Goal: Communication & Community: Answer question/provide support

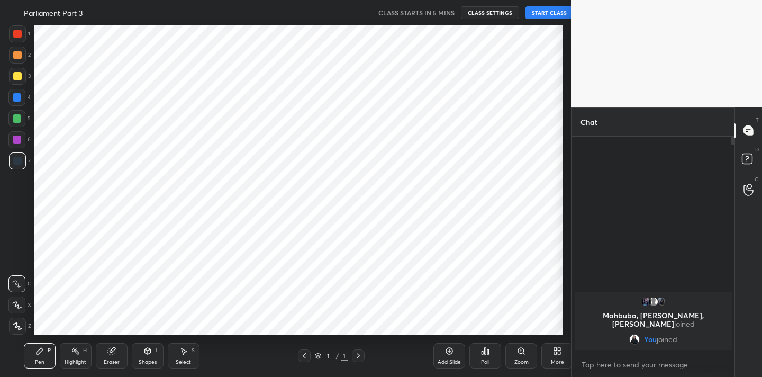
scroll to position [52613, 52393]
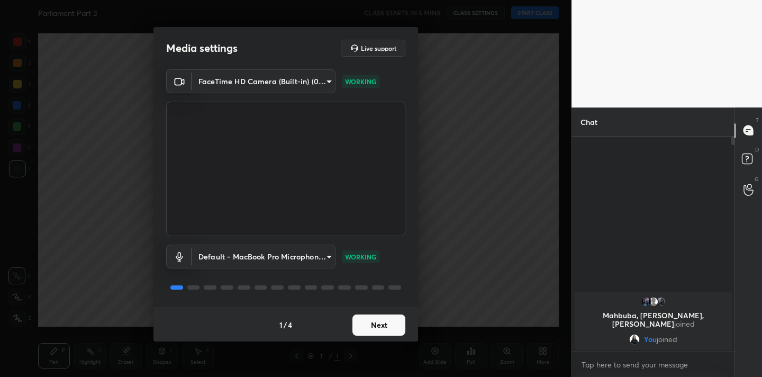
click at [389, 324] on button "Next" at bounding box center [378, 324] width 53 height 21
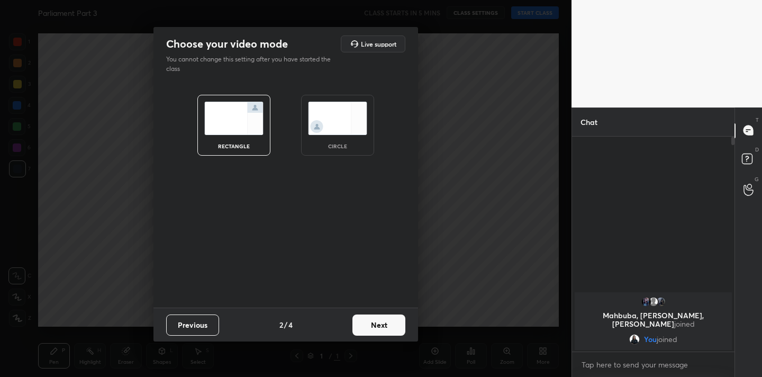
click at [389, 324] on button "Next" at bounding box center [378, 324] width 53 height 21
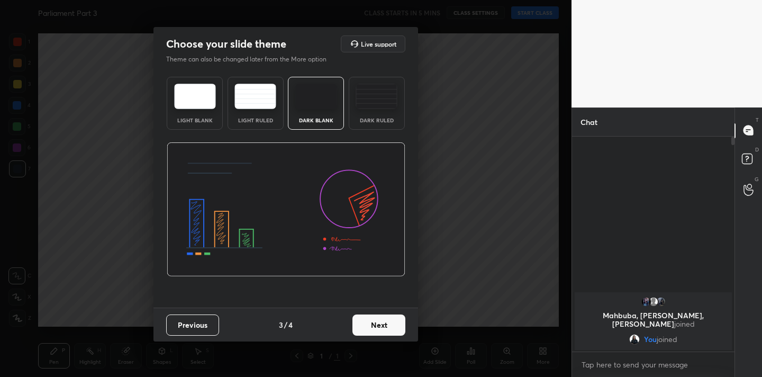
click at [389, 324] on button "Next" at bounding box center [378, 324] width 53 height 21
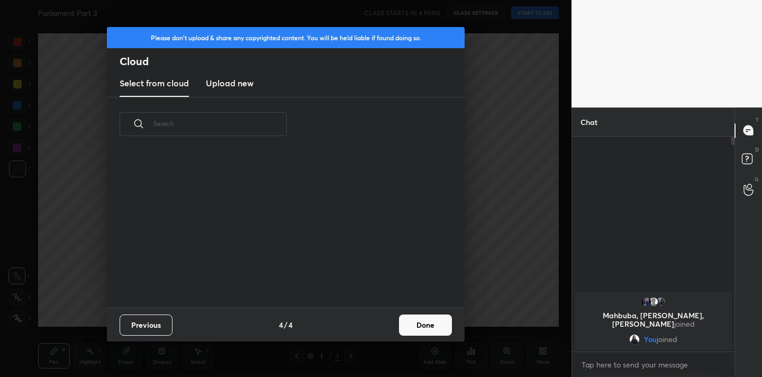
scroll to position [156, 340]
click at [416, 326] on button "Done" at bounding box center [425, 324] width 53 height 21
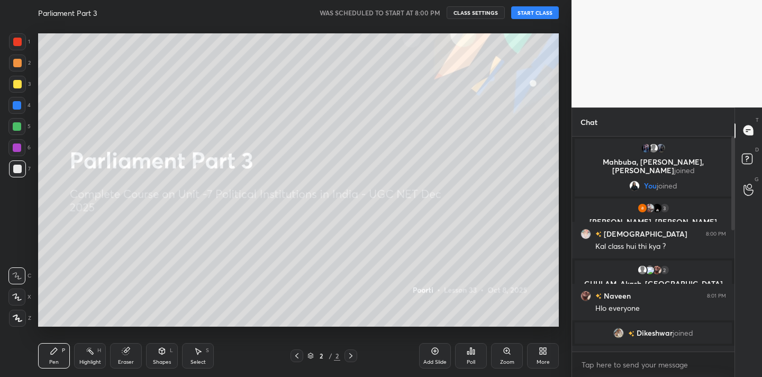
click at [532, 12] on button "START CLASS" at bounding box center [535, 12] width 48 height 13
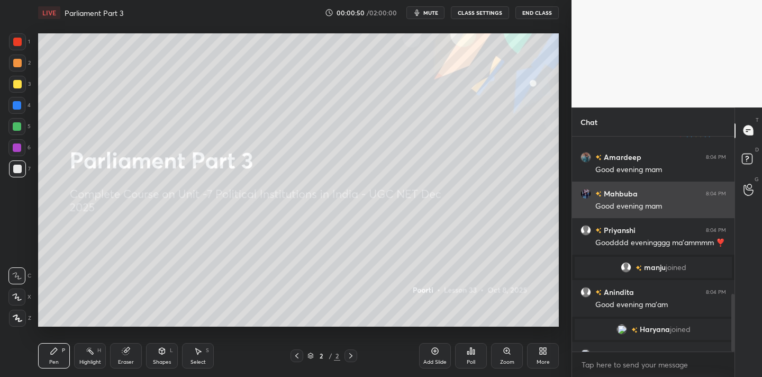
scroll to position [587, 0]
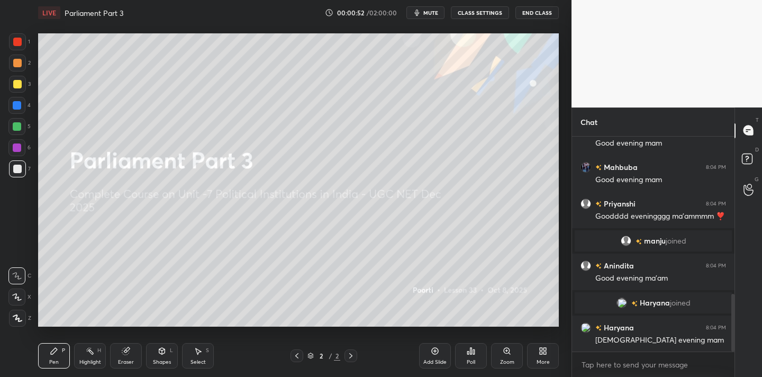
drag, startPoint x: 16, startPoint y: 314, endPoint x: 30, endPoint y: 287, distance: 31.0
click at [17, 316] on icon at bounding box center [18, 317] width 10 height 7
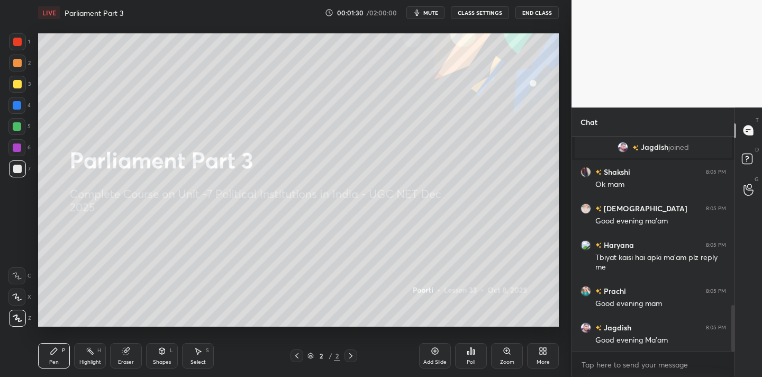
scroll to position [800, 0]
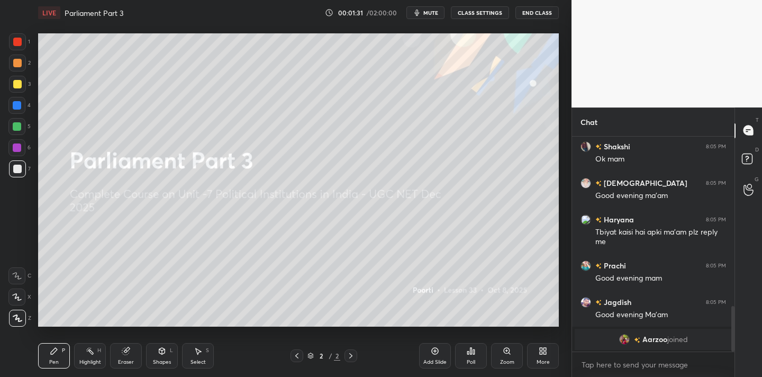
click at [482, 354] on div "Poll" at bounding box center [471, 355] width 32 height 25
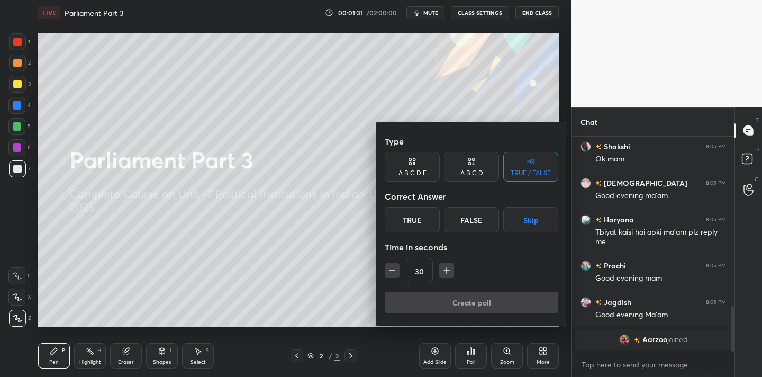
scroll to position [813, 0]
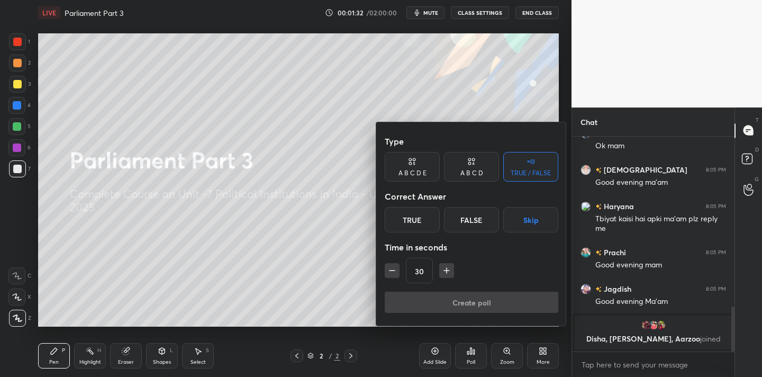
click at [409, 222] on div "True" at bounding box center [412, 219] width 55 height 25
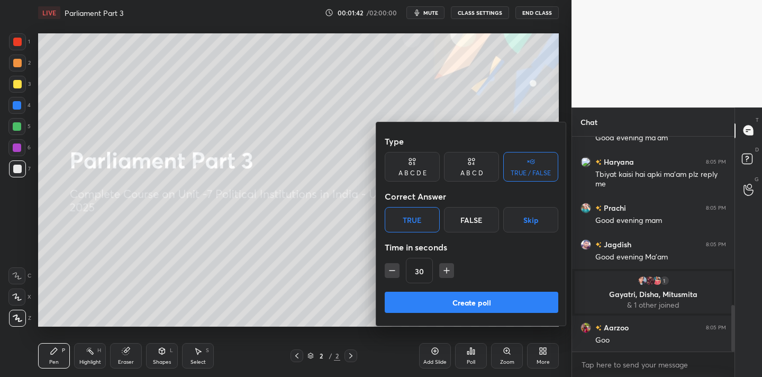
scroll to position [777, 0]
click at [439, 303] on button "Create poll" at bounding box center [472, 302] width 174 height 21
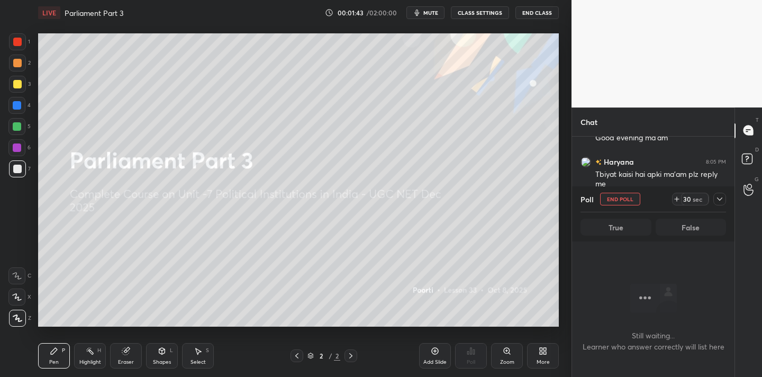
scroll to position [4, 4]
click at [540, 355] on icon at bounding box center [543, 351] width 8 height 8
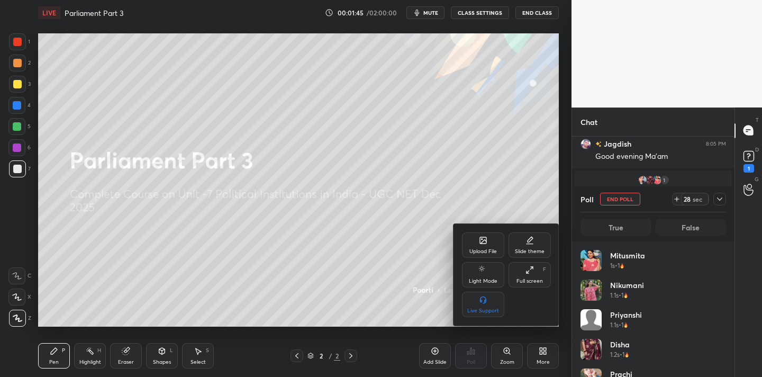
scroll to position [124, 142]
click at [478, 246] on div "Upload File" at bounding box center [483, 244] width 42 height 25
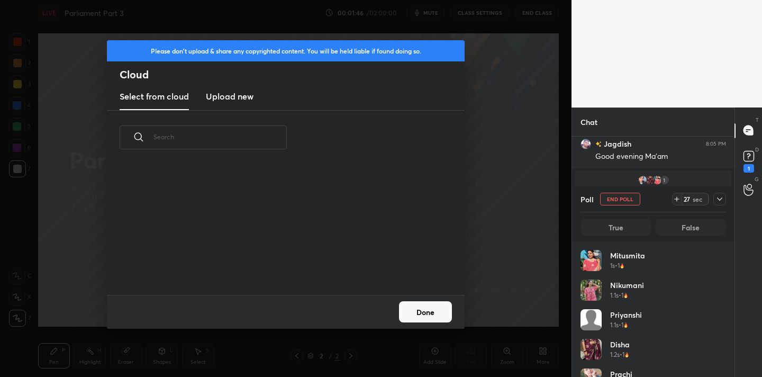
scroll to position [4, 6]
click at [245, 99] on h3 "Upload new" at bounding box center [230, 96] width 48 height 13
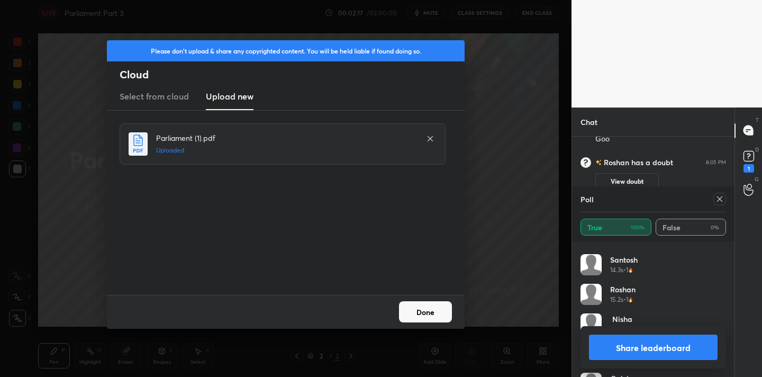
scroll to position [762, 0]
click at [722, 199] on icon at bounding box center [720, 199] width 8 height 8
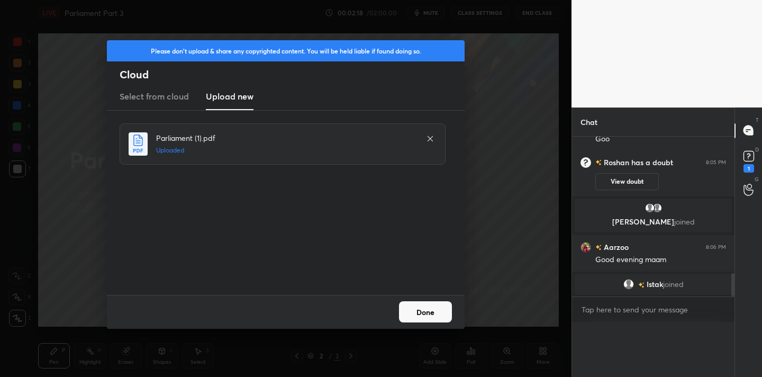
scroll to position [0, 0]
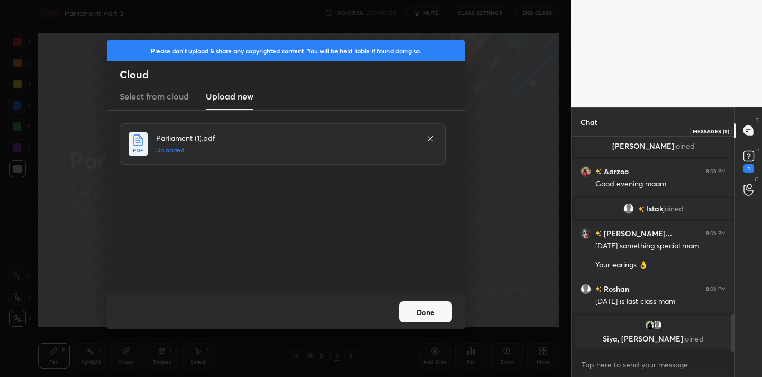
click at [747, 132] on icon at bounding box center [747, 132] width 2 height 0
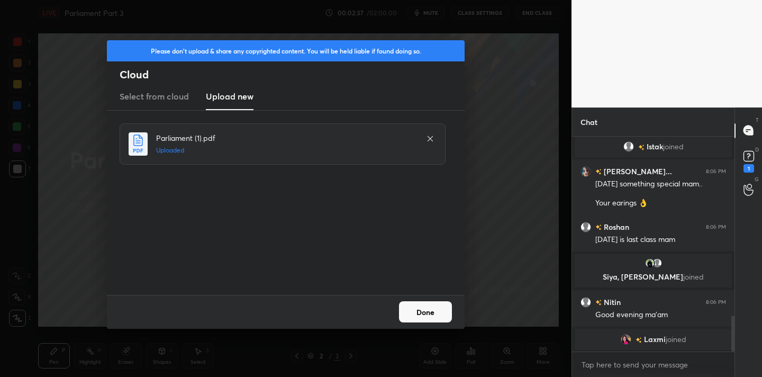
click at [416, 322] on div "Done" at bounding box center [286, 312] width 358 height 34
click at [428, 311] on button "Done" at bounding box center [425, 311] width 53 height 21
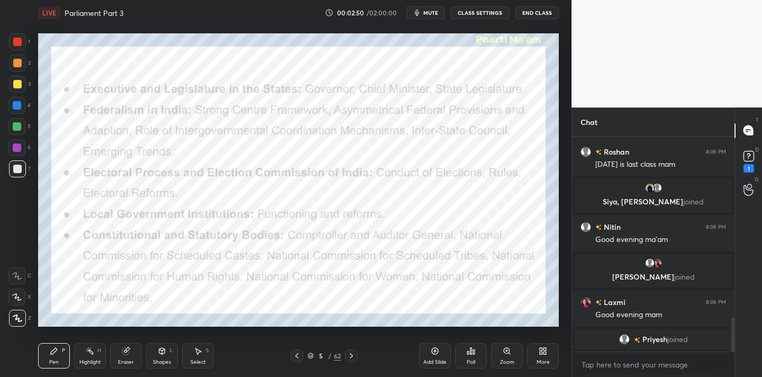
click at [23, 41] on div at bounding box center [17, 41] width 17 height 17
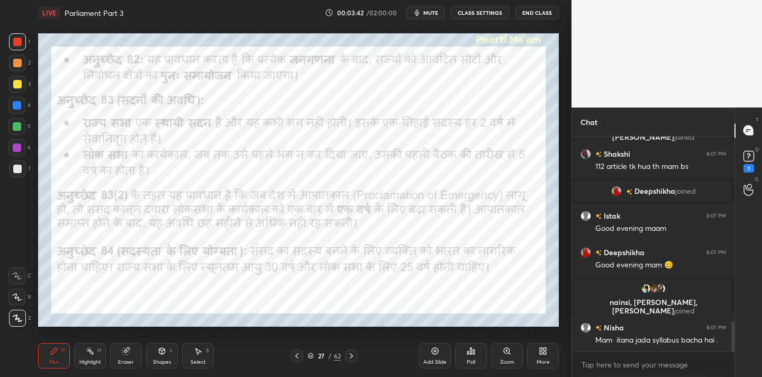
scroll to position [1319, 0]
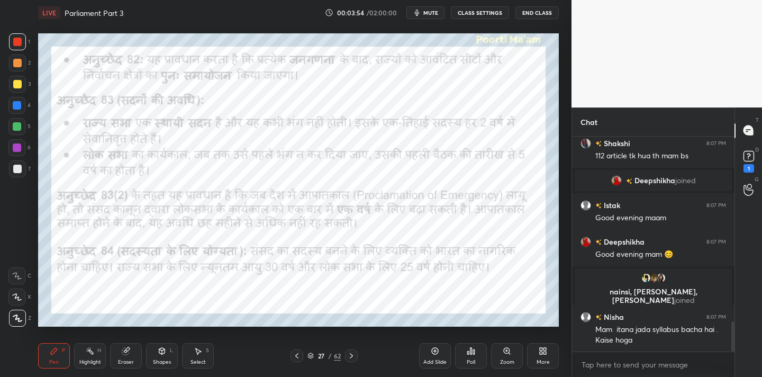
drag, startPoint x: 126, startPoint y: 349, endPoint x: 127, endPoint y: 341, distance: 8.0
click at [128, 348] on icon at bounding box center [127, 349] width 6 height 5
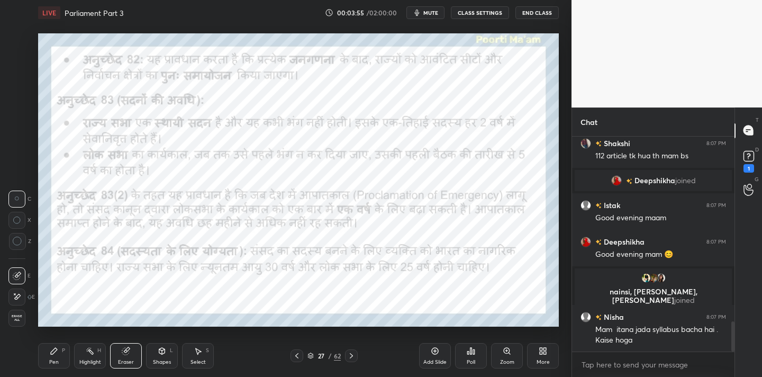
click at [20, 318] on span "Erase all" at bounding box center [17, 317] width 16 height 7
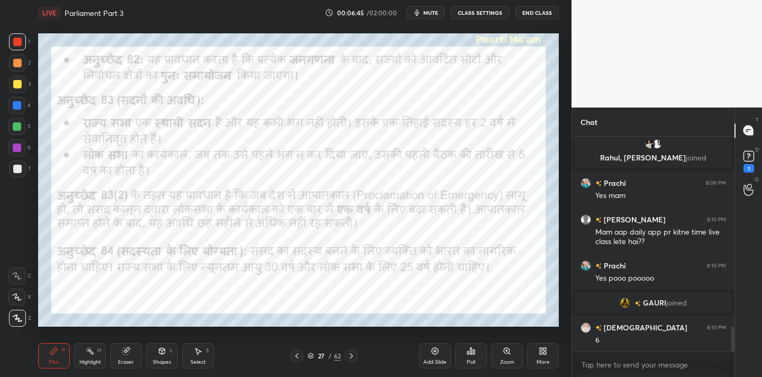
scroll to position [1615, 0]
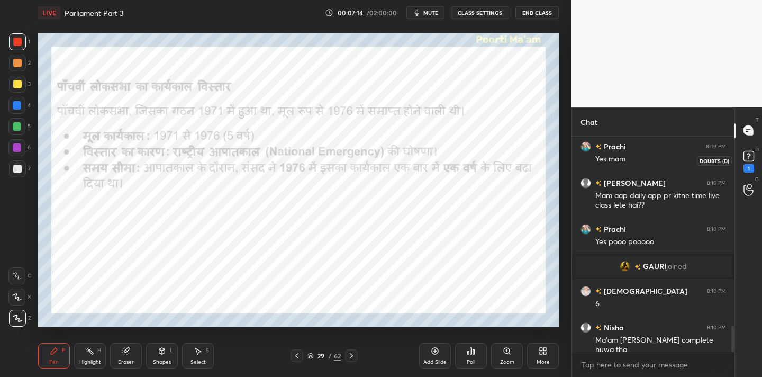
click at [756, 157] on div "1" at bounding box center [748, 160] width 21 height 19
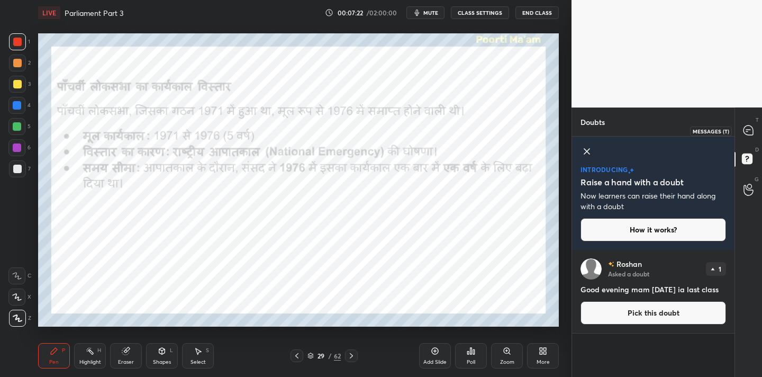
click at [745, 129] on icon at bounding box center [749, 130] width 10 height 10
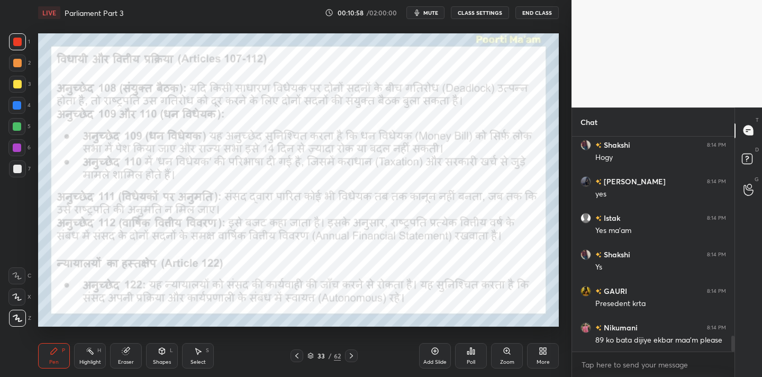
scroll to position [2732, 0]
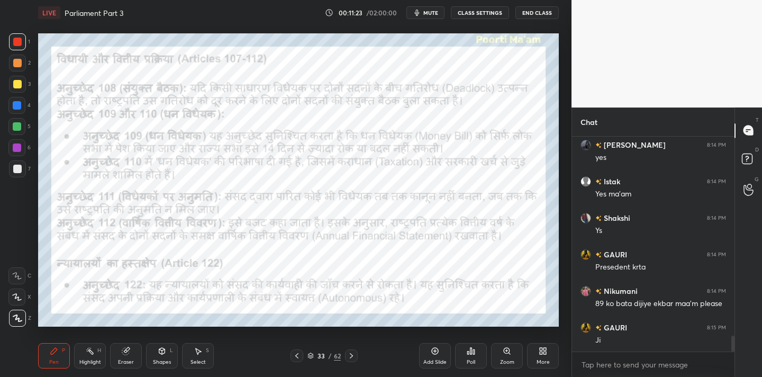
drag, startPoint x: 120, startPoint y: 356, endPoint x: 111, endPoint y: 345, distance: 14.4
click at [121, 356] on div "Eraser" at bounding box center [126, 355] width 32 height 25
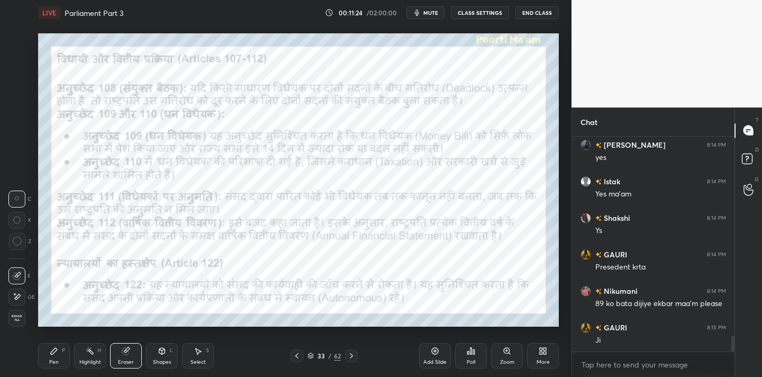
click at [22, 315] on span "Erase all" at bounding box center [17, 317] width 16 height 7
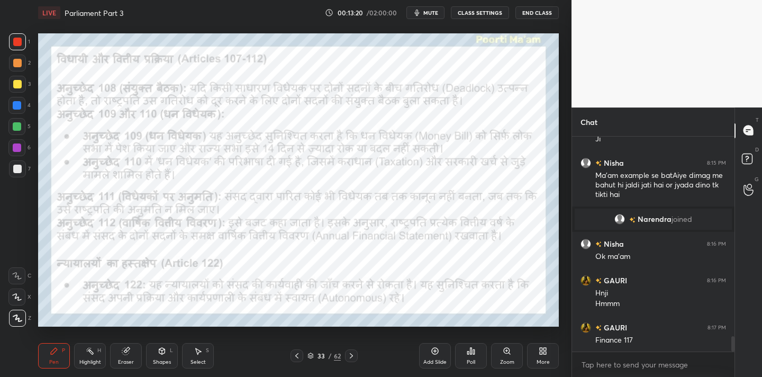
scroll to position [2824, 0]
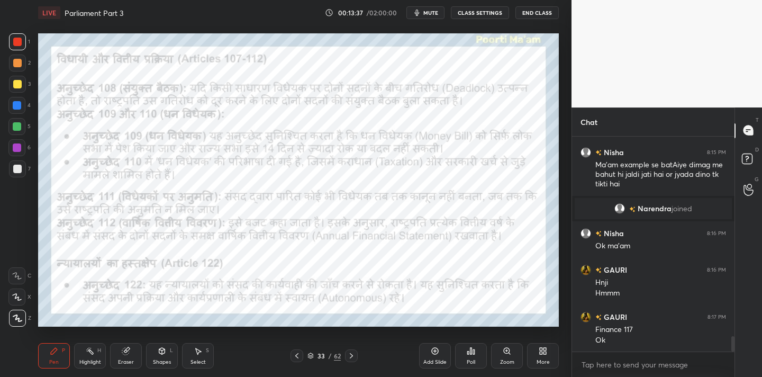
click at [430, 362] on div "Add Slide" at bounding box center [434, 361] width 23 height 5
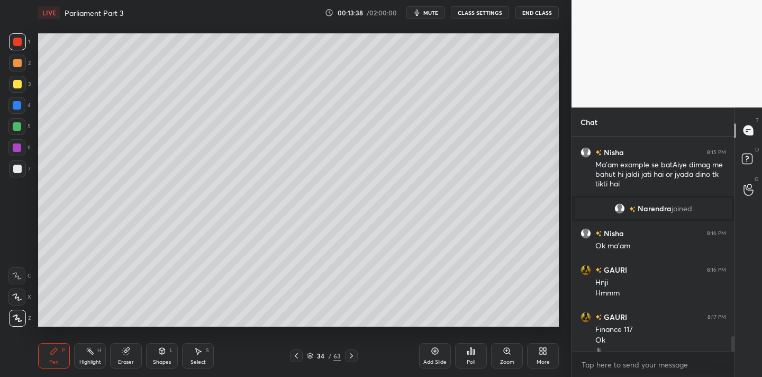
scroll to position [2835, 0]
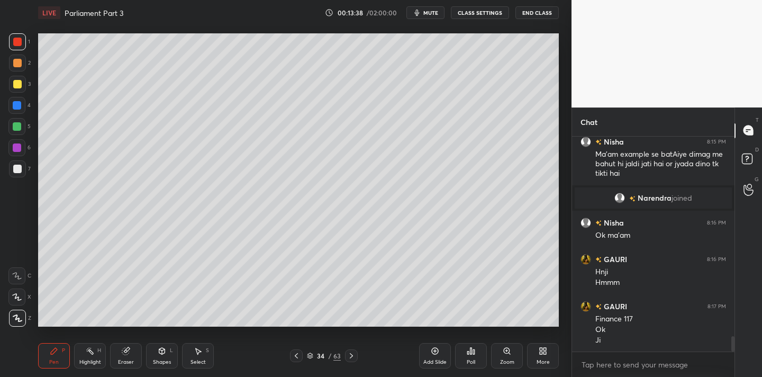
click at [16, 171] on div at bounding box center [17, 169] width 8 height 8
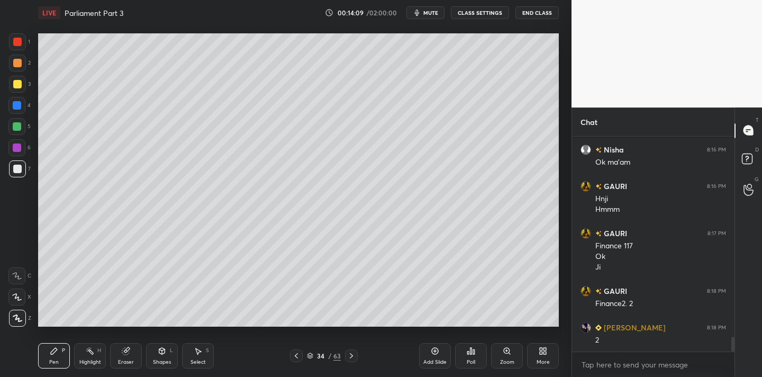
scroll to position [2944, 0]
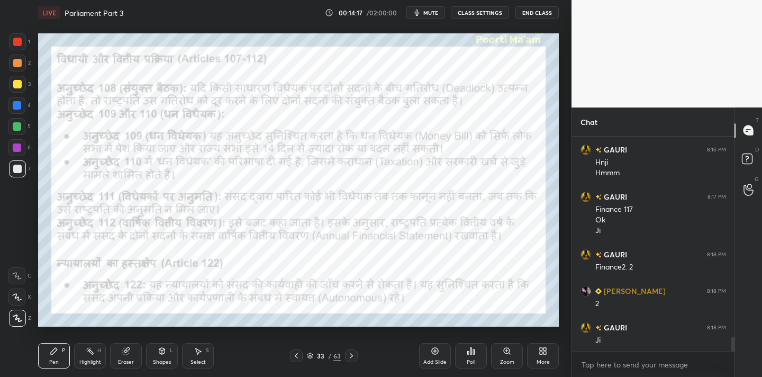
click at [19, 42] on div at bounding box center [17, 42] width 8 height 8
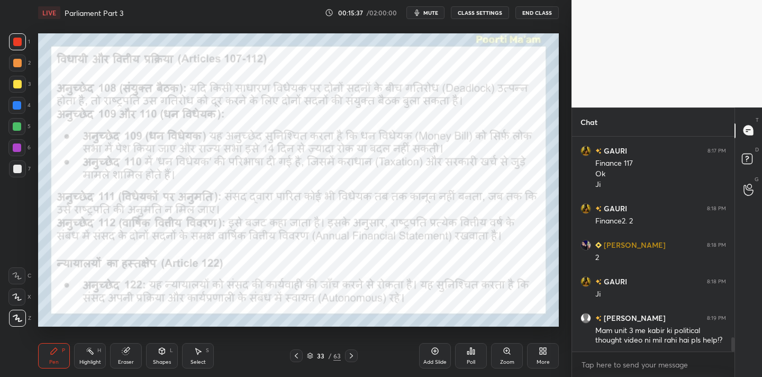
click at [121, 362] on div "Eraser" at bounding box center [126, 361] width 16 height 5
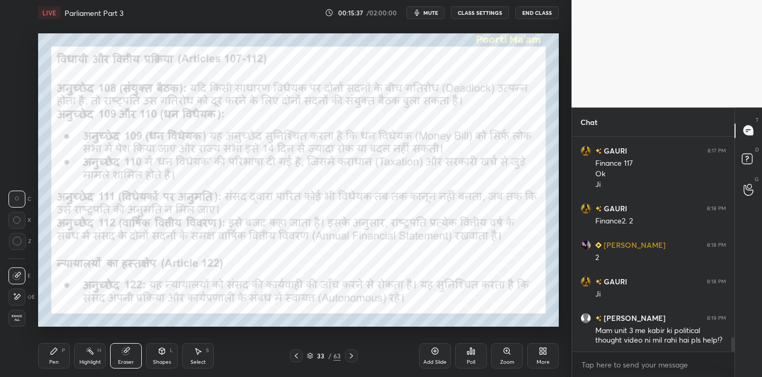
click at [23, 316] on span "Erase all" at bounding box center [17, 317] width 16 height 7
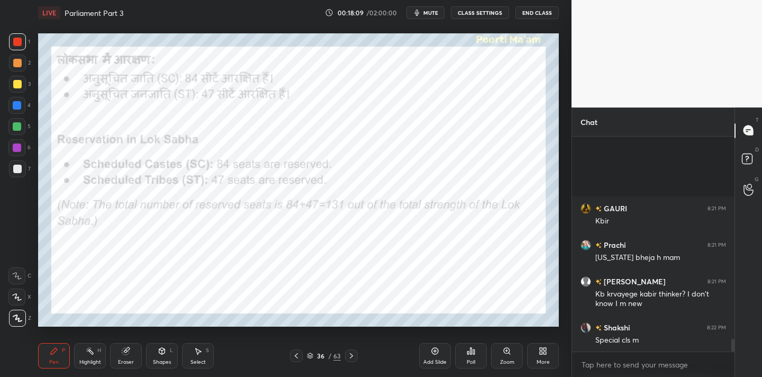
scroll to position [3365, 0]
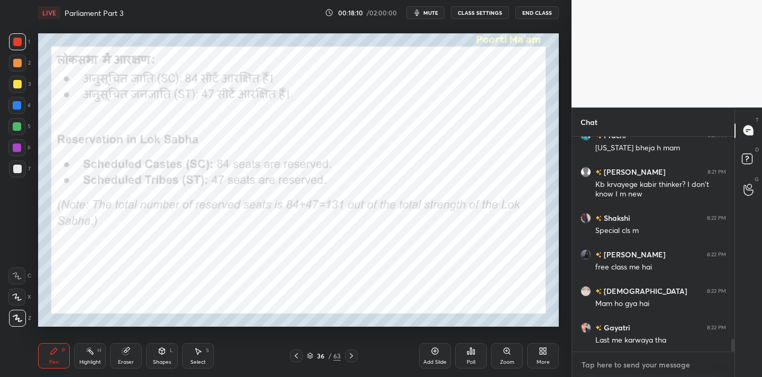
click at [622, 364] on textarea at bounding box center [654, 364] width 146 height 17
type textarea "x"
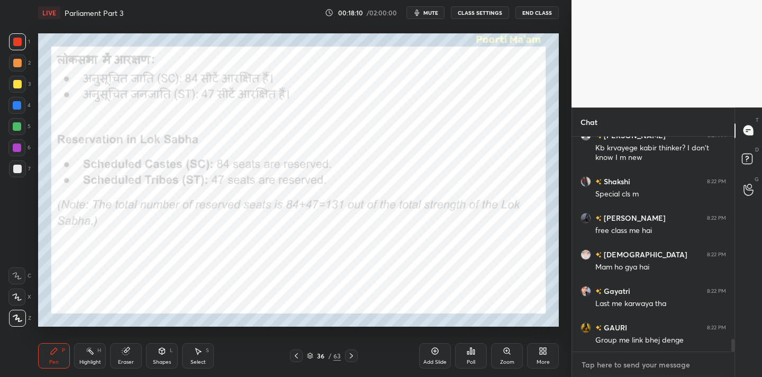
paste textarea "[URL][DOMAIN_NAME]"
type textarea "[URL][DOMAIN_NAME]"
type textarea "x"
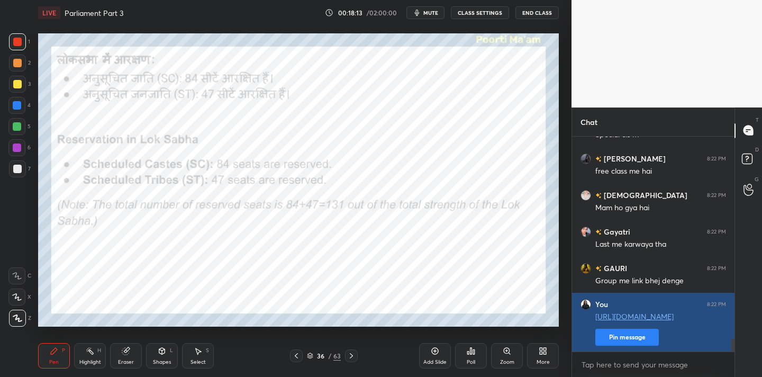
click at [646, 338] on button "Pin message" at bounding box center [627, 337] width 64 height 17
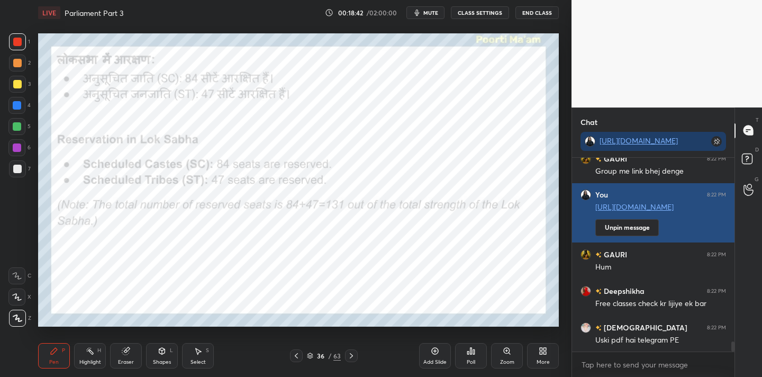
scroll to position [3637, 0]
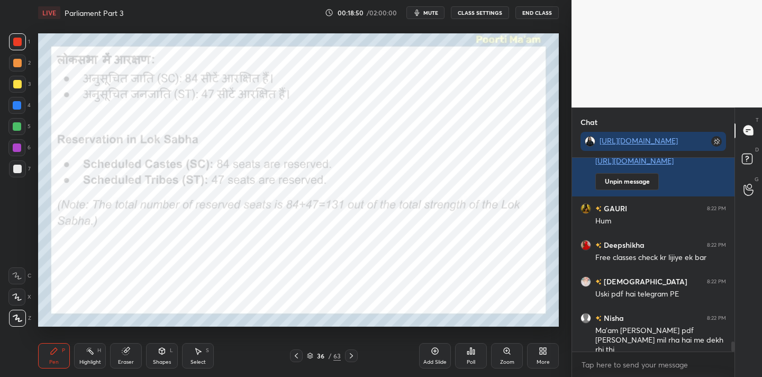
click at [131, 357] on div "Eraser" at bounding box center [126, 355] width 32 height 25
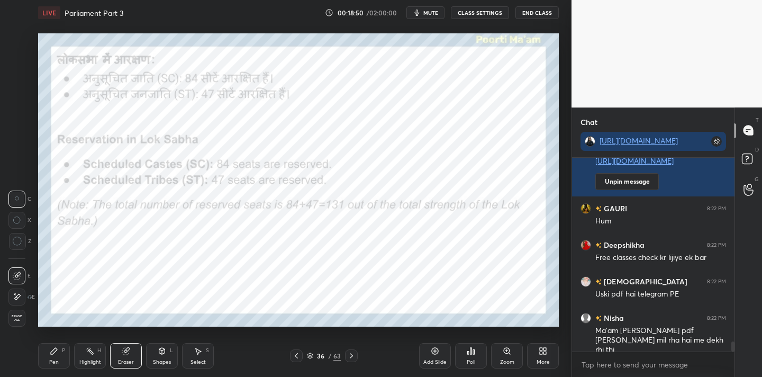
click at [22, 319] on div "Erase all" at bounding box center [16, 318] width 17 height 17
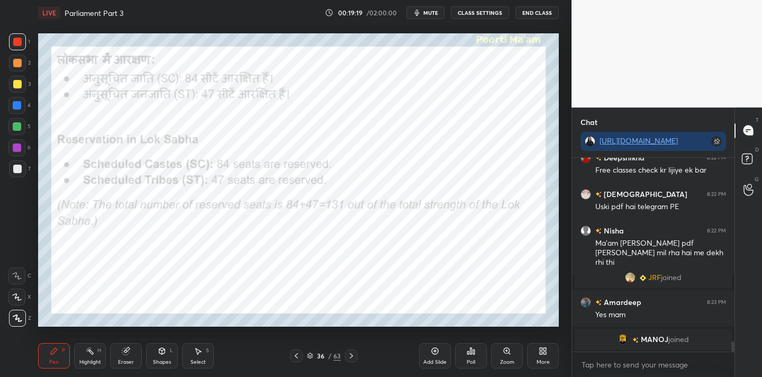
scroll to position [3483, 0]
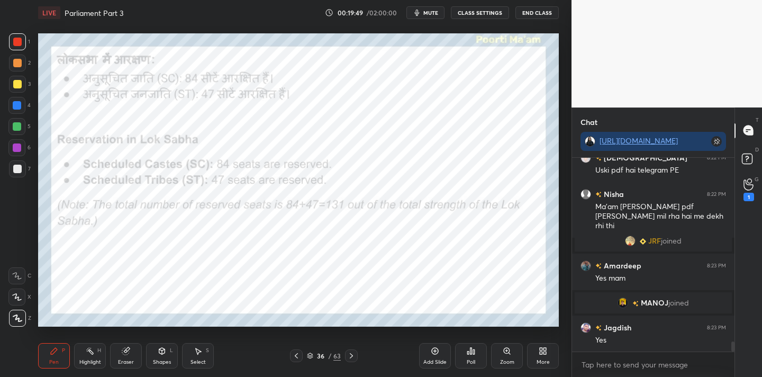
click at [131, 355] on div "Eraser" at bounding box center [126, 355] width 32 height 25
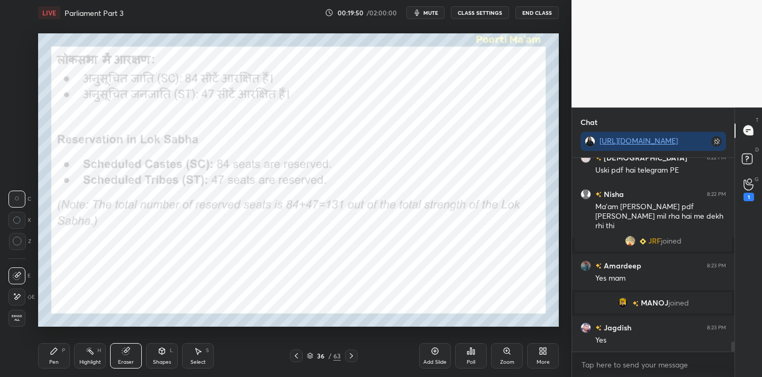
click at [21, 316] on span "Erase all" at bounding box center [17, 317] width 16 height 7
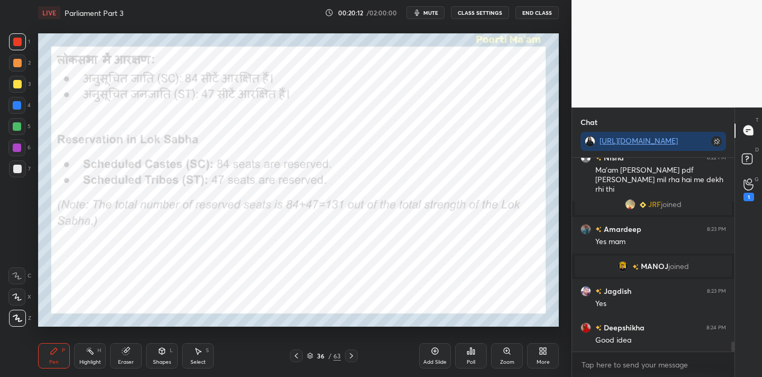
scroll to position [3556, 0]
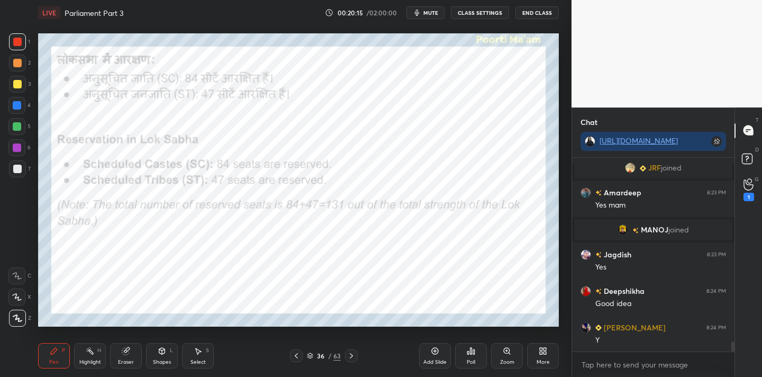
click at [125, 353] on icon at bounding box center [125, 351] width 7 height 7
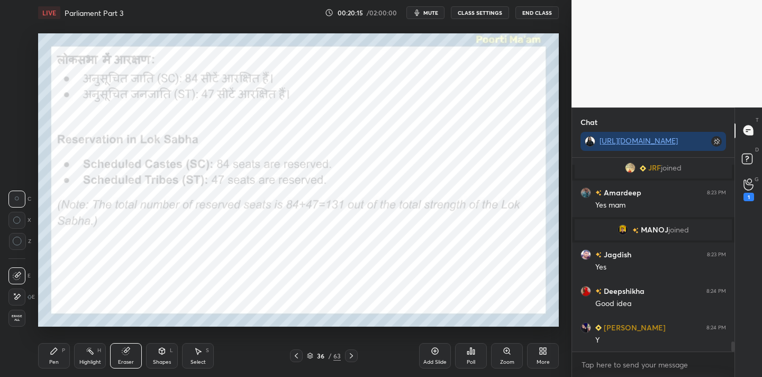
drag, startPoint x: 20, startPoint y: 315, endPoint x: 17, endPoint y: 324, distance: 9.5
click at [21, 317] on span "Erase all" at bounding box center [17, 317] width 16 height 7
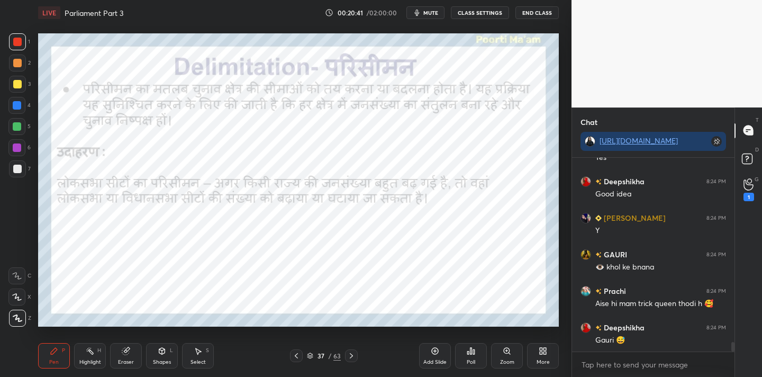
scroll to position [3702, 0]
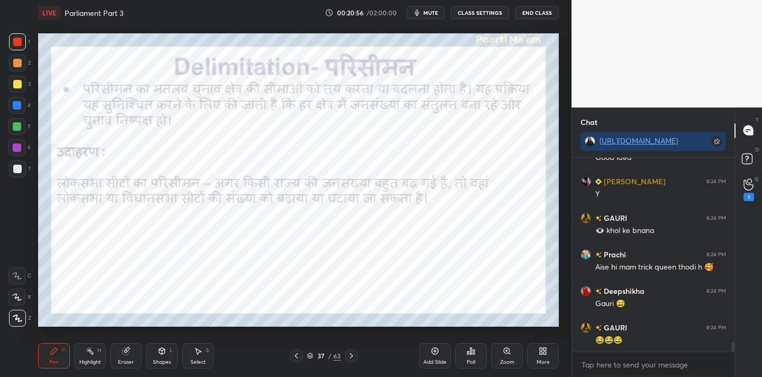
drag, startPoint x: 130, startPoint y: 357, endPoint x: 115, endPoint y: 344, distance: 19.9
click at [131, 357] on div "Eraser" at bounding box center [126, 355] width 32 height 25
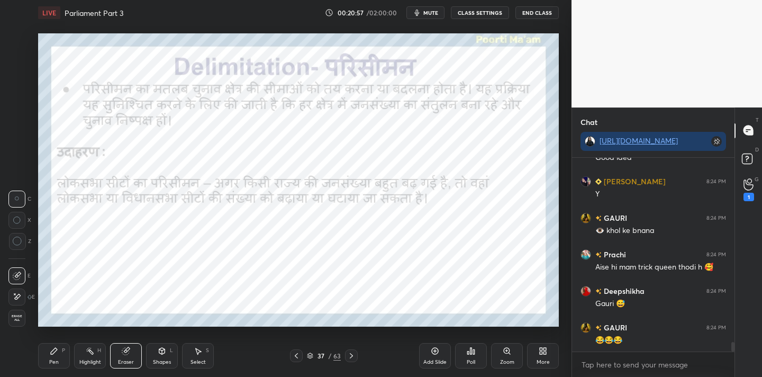
click at [22, 318] on span "Erase all" at bounding box center [17, 317] width 16 height 7
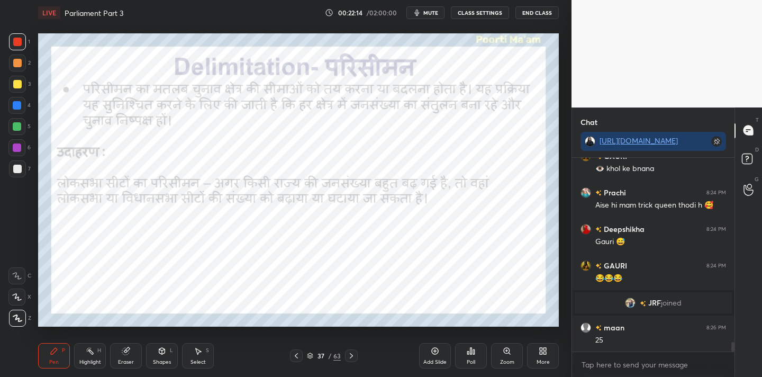
scroll to position [3710, 0]
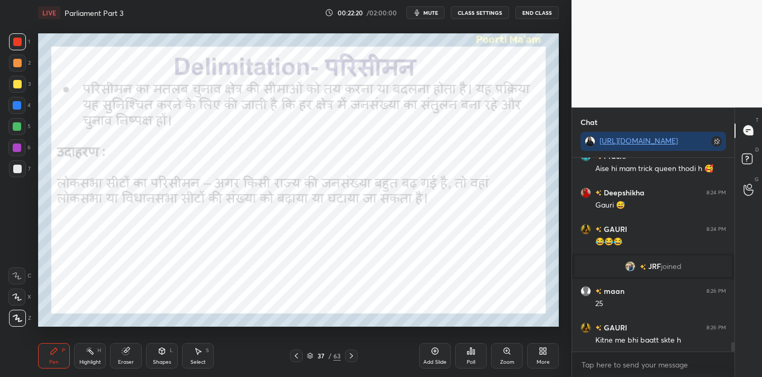
click at [136, 356] on div "Eraser" at bounding box center [126, 355] width 32 height 25
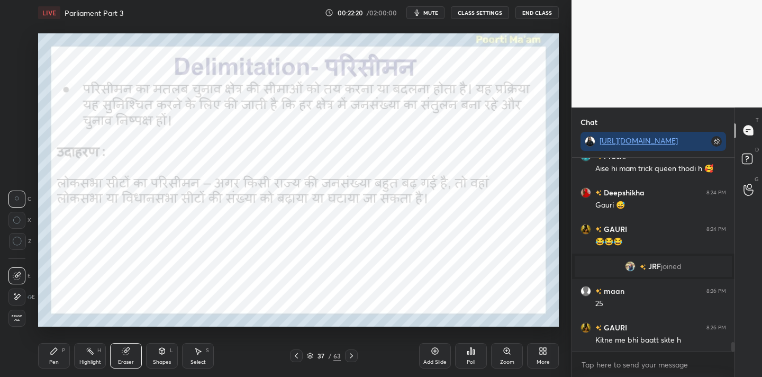
click at [14, 314] on div "Erase all" at bounding box center [16, 318] width 17 height 17
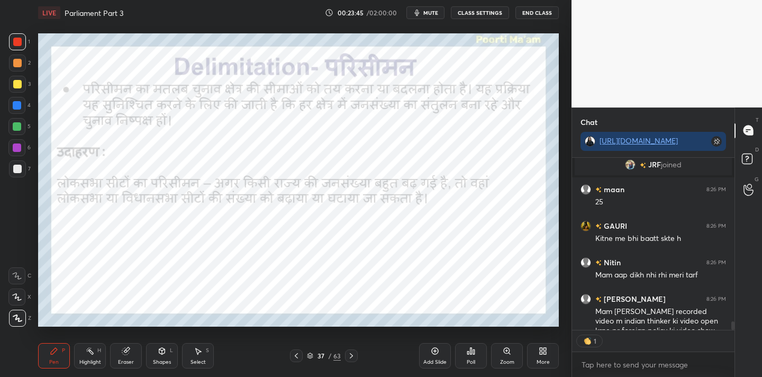
scroll to position [4, 4]
click at [129, 356] on div "Eraser" at bounding box center [126, 355] width 32 height 25
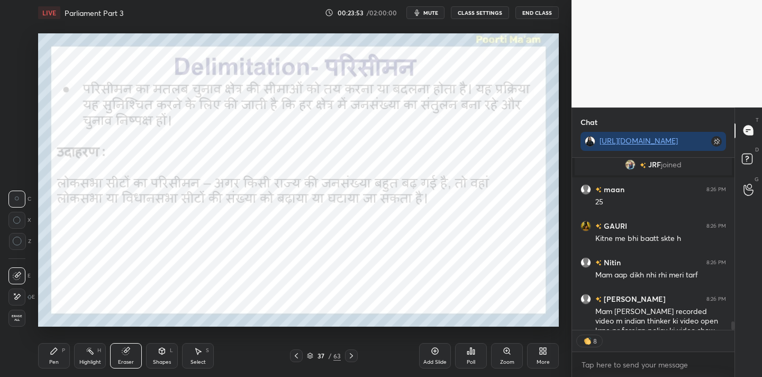
click at [21, 318] on span "Erase all" at bounding box center [17, 317] width 16 height 7
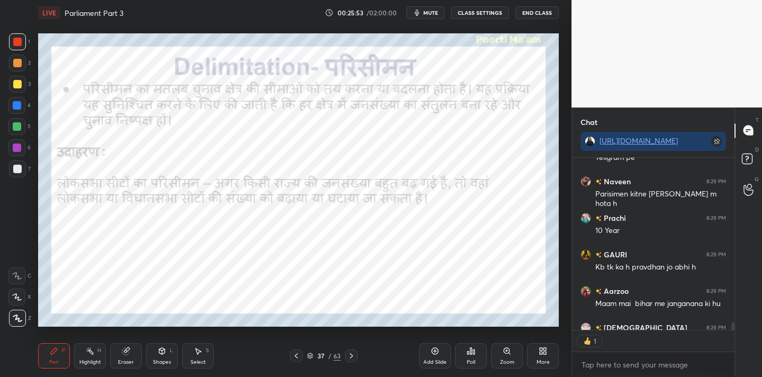
scroll to position [169, 159]
click at [129, 349] on icon at bounding box center [127, 349] width 6 height 5
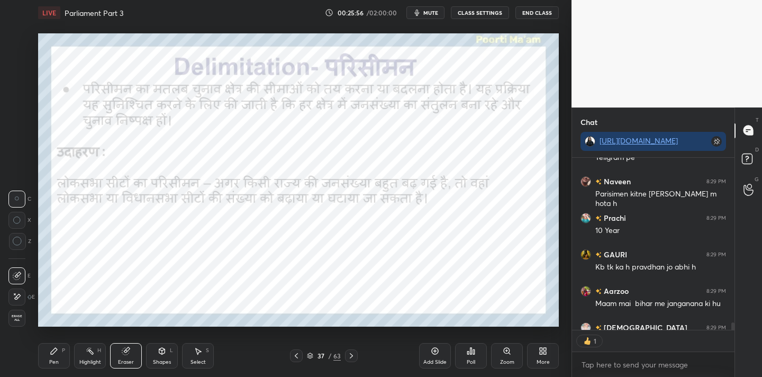
click at [21, 319] on span "Erase all" at bounding box center [17, 317] width 16 height 7
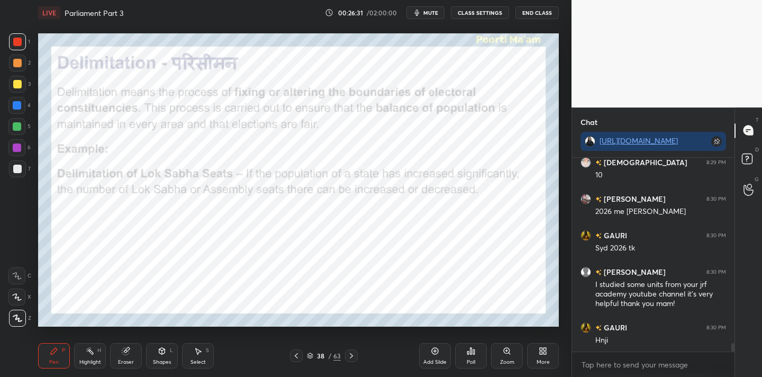
scroll to position [4434, 0]
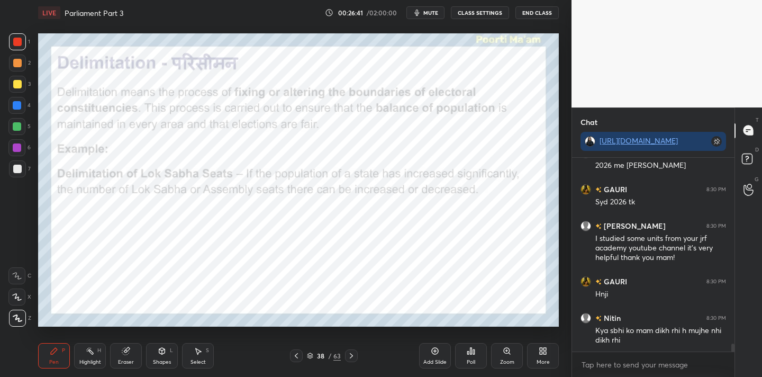
click at [128, 356] on div "Eraser" at bounding box center [126, 355] width 32 height 25
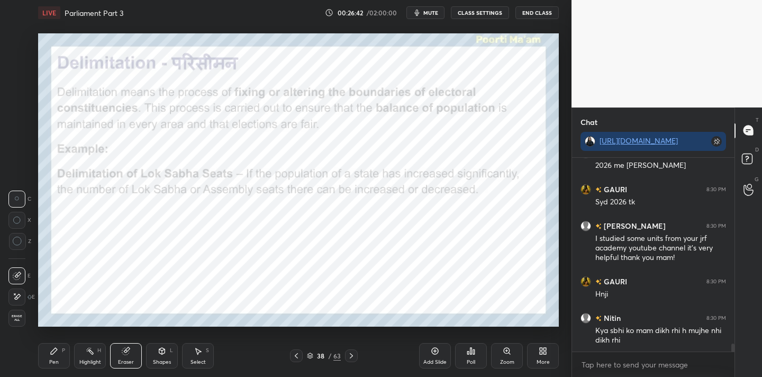
click at [20, 316] on span "Erase all" at bounding box center [17, 317] width 16 height 7
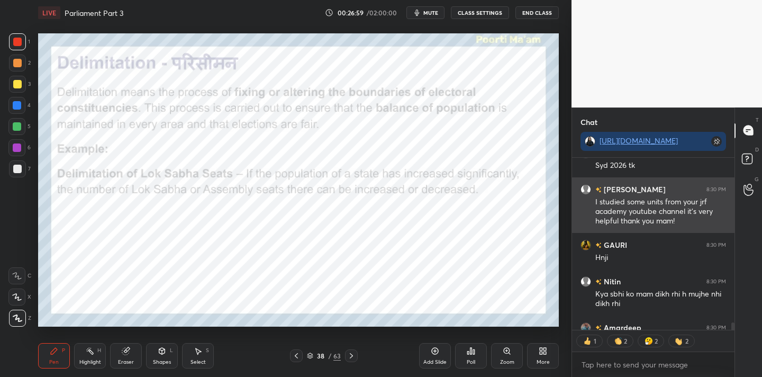
scroll to position [4529, 0]
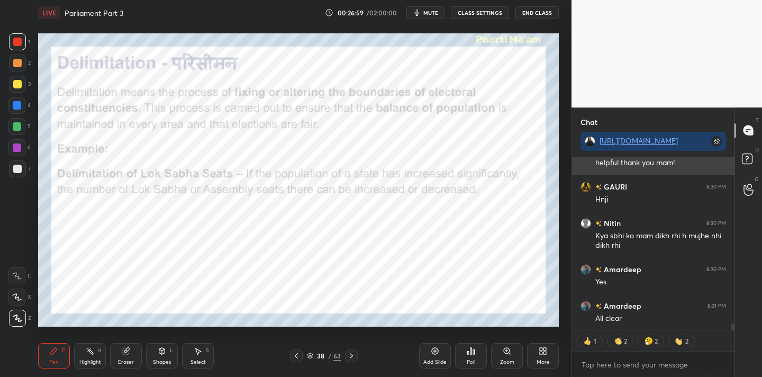
click at [716, 200] on div "Hnji" at bounding box center [660, 199] width 131 height 11
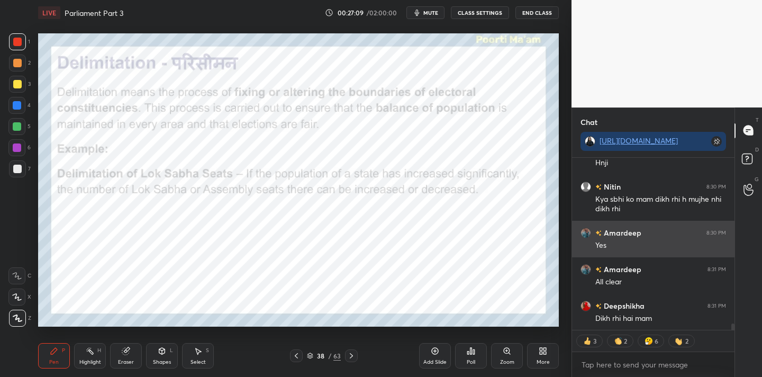
scroll to position [4602, 0]
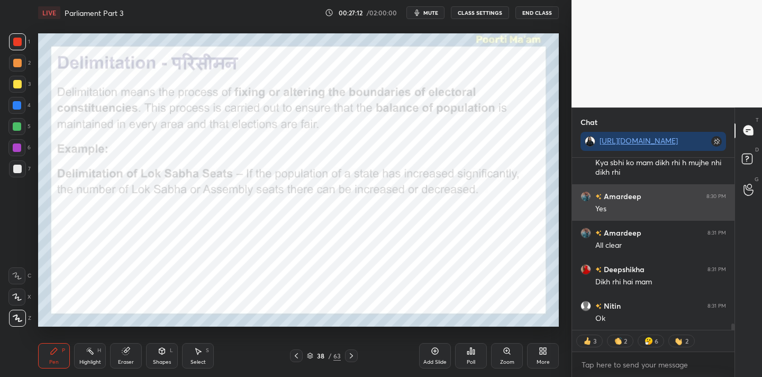
type textarea "x"
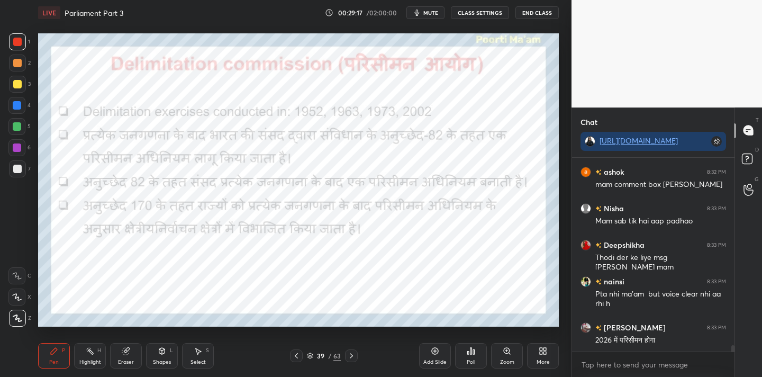
scroll to position [5841, 0]
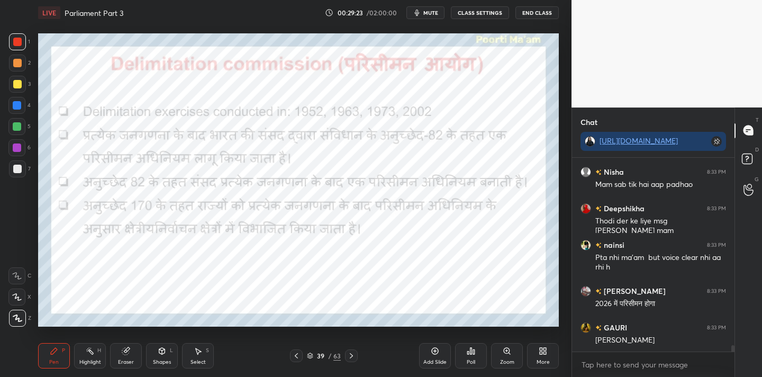
drag, startPoint x: 130, startPoint y: 356, endPoint x: 108, endPoint y: 329, distance: 34.3
click at [130, 356] on div "Eraser" at bounding box center [126, 355] width 32 height 25
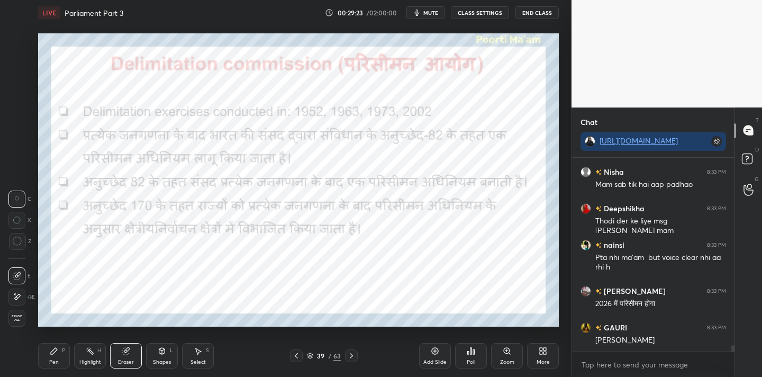
drag, startPoint x: 15, startPoint y: 322, endPoint x: 26, endPoint y: 306, distance: 19.4
click at [15, 324] on div "Erase all" at bounding box center [16, 318] width 17 height 17
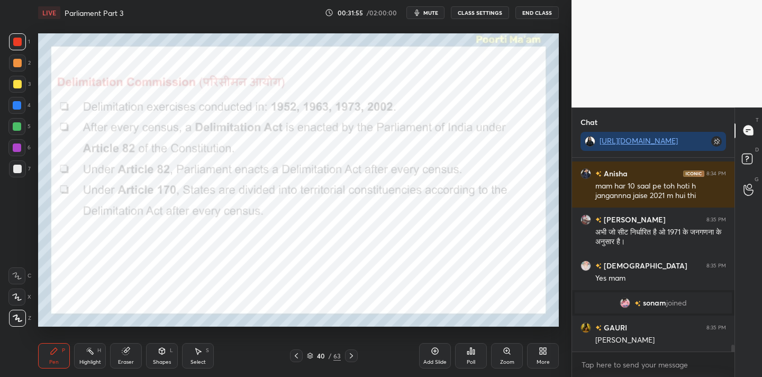
scroll to position [5395, 0]
click at [125, 351] on icon at bounding box center [125, 351] width 7 height 7
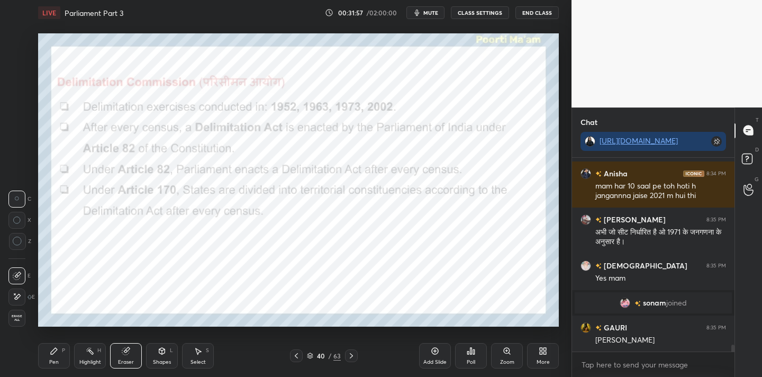
click at [19, 318] on span "Erase all" at bounding box center [17, 317] width 16 height 7
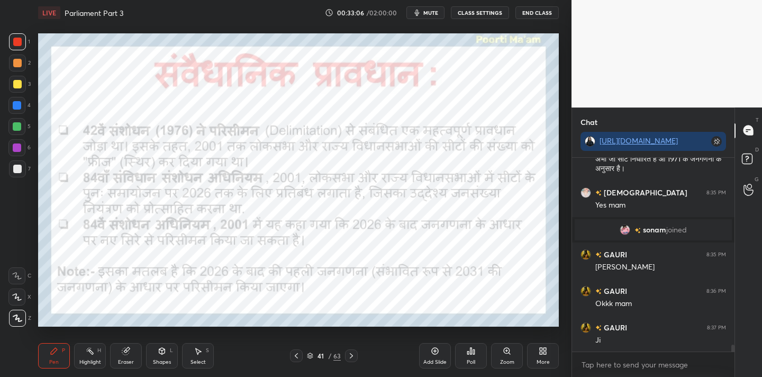
scroll to position [5505, 0]
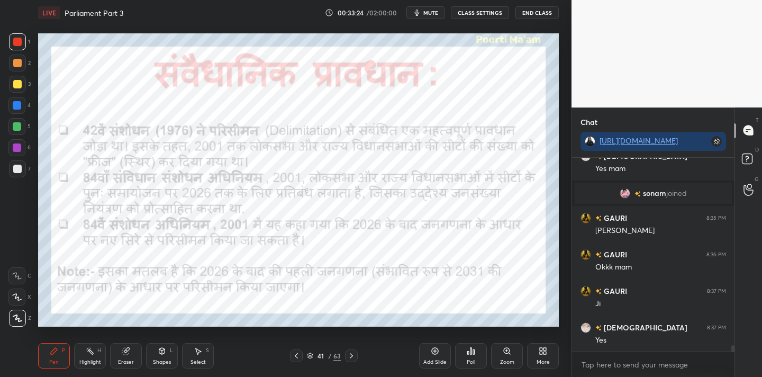
drag, startPoint x: 434, startPoint y: 354, endPoint x: 438, endPoint y: 345, distance: 10.0
click at [434, 354] on icon at bounding box center [435, 351] width 7 height 7
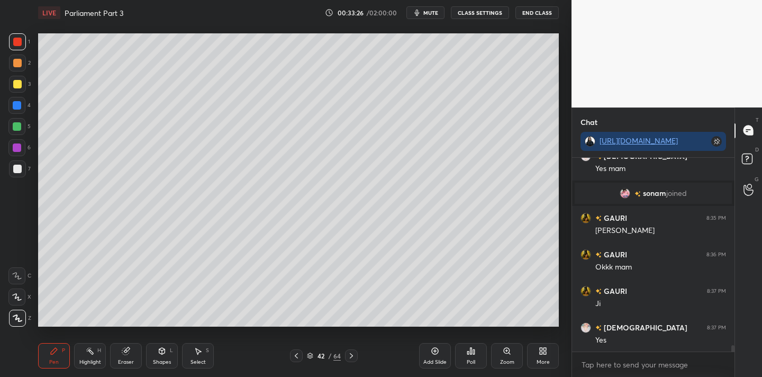
click at [18, 170] on div at bounding box center [17, 169] width 8 height 8
click at [17, 43] on div at bounding box center [17, 42] width 8 height 8
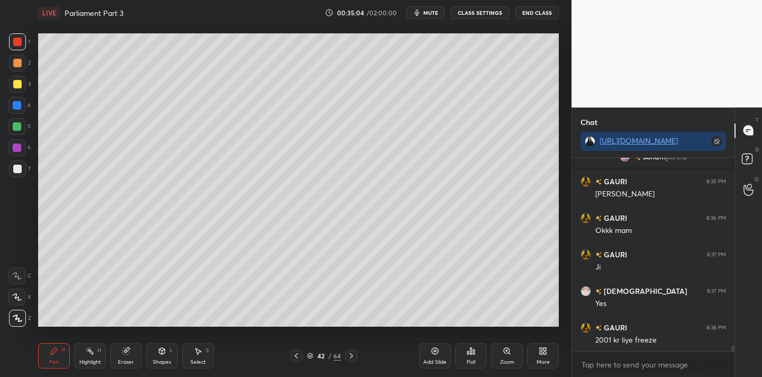
click at [123, 355] on icon at bounding box center [126, 351] width 8 height 8
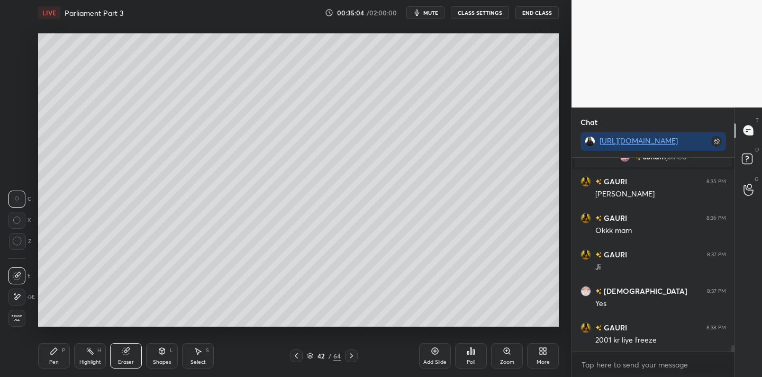
click at [20, 320] on span "Erase all" at bounding box center [17, 317] width 16 height 7
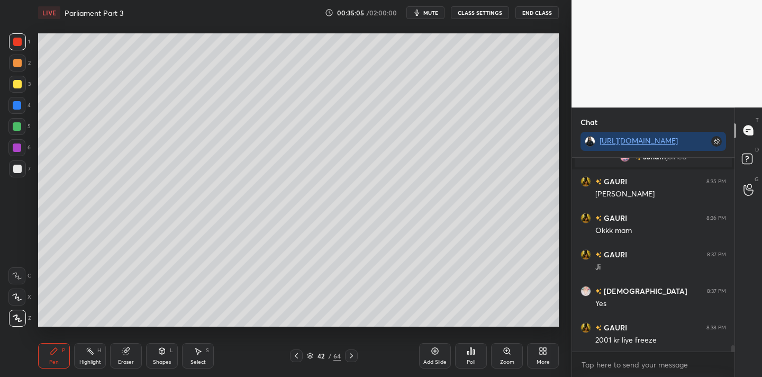
click at [22, 171] on div at bounding box center [17, 168] width 17 height 17
click at [17, 39] on div at bounding box center [17, 42] width 8 height 8
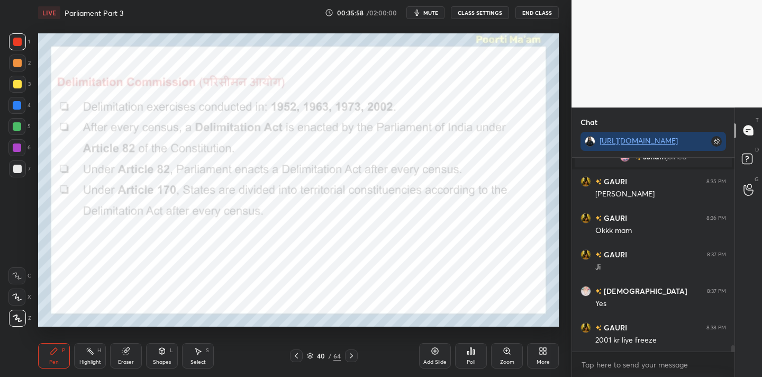
scroll to position [5578, 0]
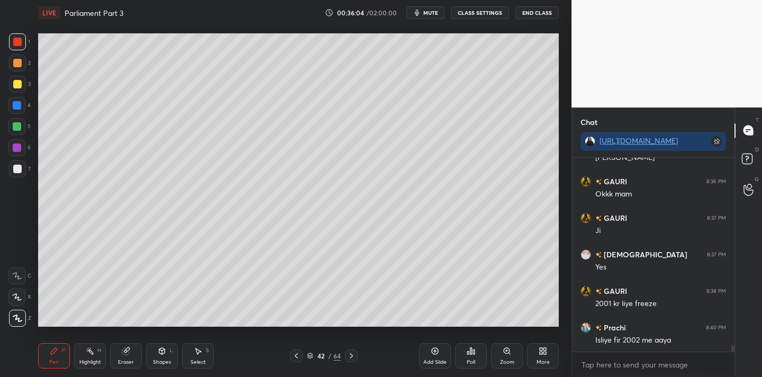
drag, startPoint x: 20, startPoint y: 170, endPoint x: 31, endPoint y: 164, distance: 12.8
click at [20, 170] on div at bounding box center [17, 169] width 8 height 8
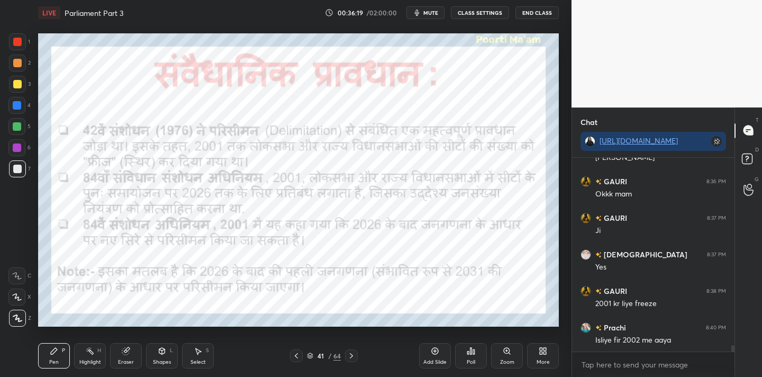
drag, startPoint x: 21, startPoint y: 42, endPoint x: 26, endPoint y: 36, distance: 8.3
click at [21, 43] on div at bounding box center [17, 42] width 8 height 8
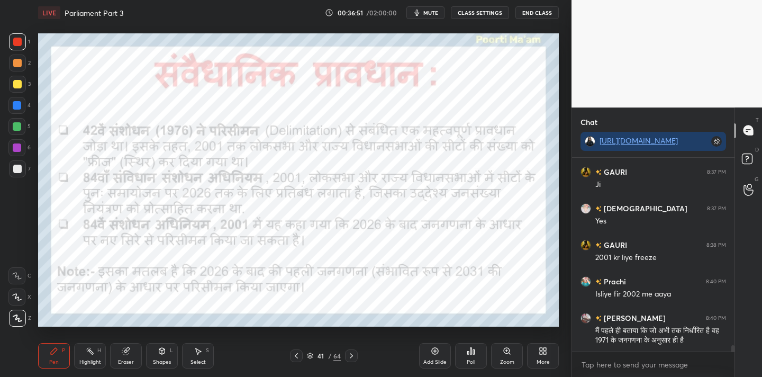
drag, startPoint x: 436, startPoint y: 363, endPoint x: 443, endPoint y: 343, distance: 20.9
click at [436, 363] on div "Add Slide" at bounding box center [434, 361] width 23 height 5
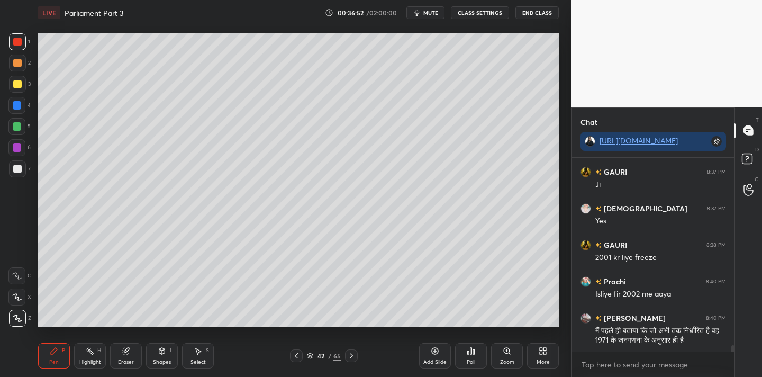
click at [3, 170] on div "1 2 3 4 5 6 7 C X Z C X Z E E Erase all H H" at bounding box center [17, 179] width 34 height 293
click at [19, 169] on div at bounding box center [17, 169] width 8 height 8
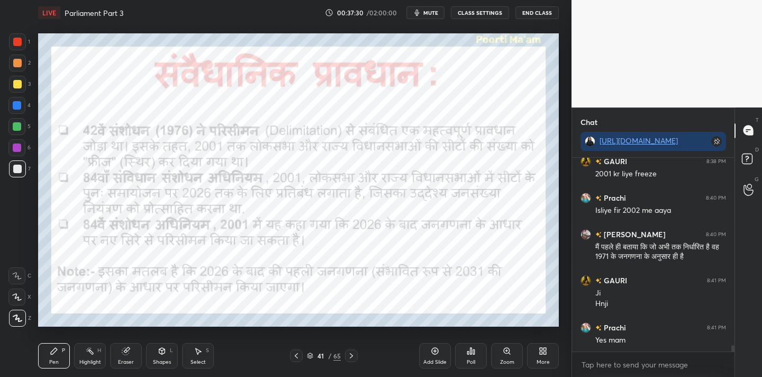
scroll to position [5744, 0]
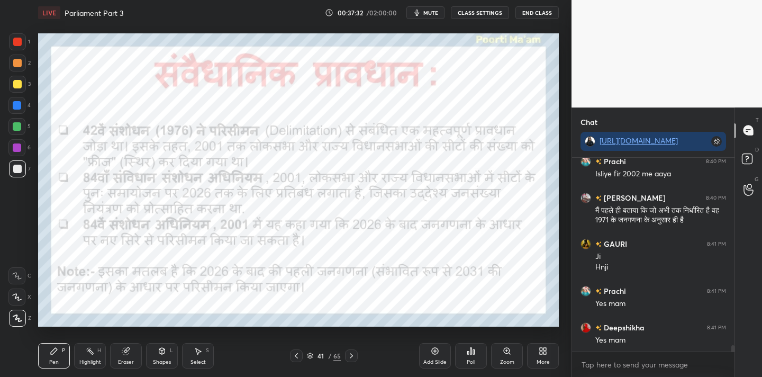
click at [18, 46] on div at bounding box center [17, 42] width 8 height 8
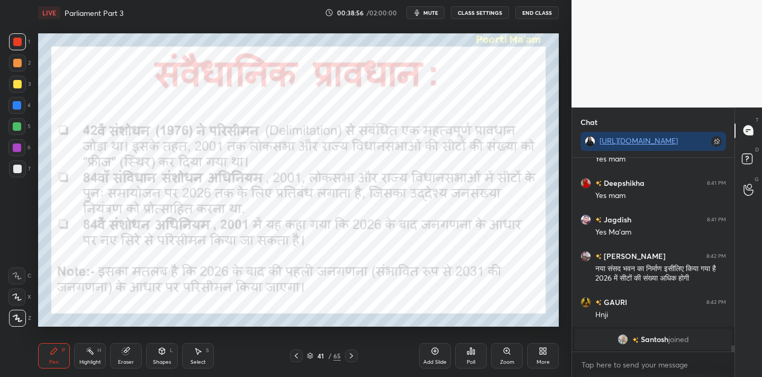
scroll to position [5746, 0]
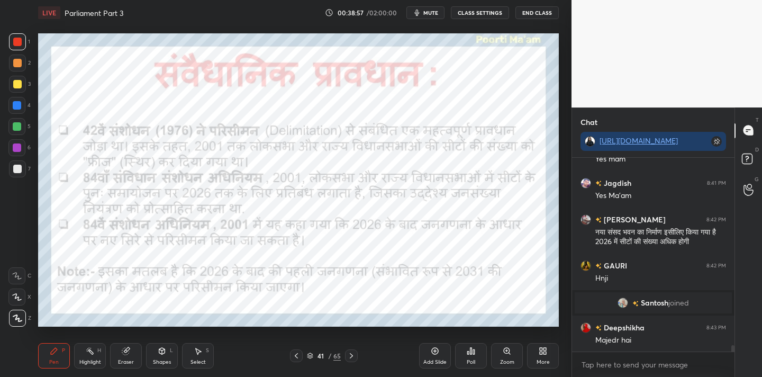
click at [130, 352] on icon at bounding box center [126, 351] width 8 height 8
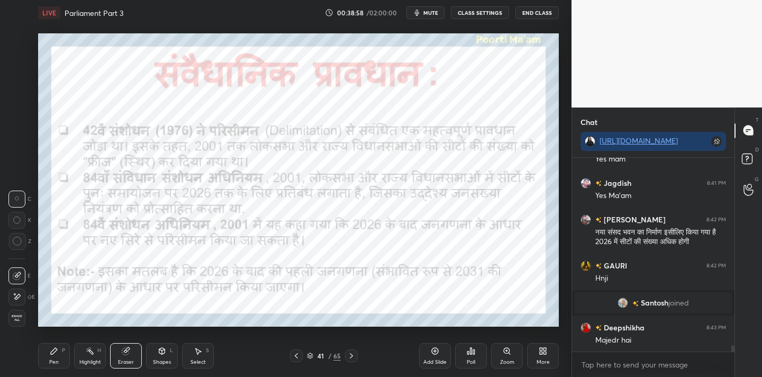
click at [19, 319] on span "Erase all" at bounding box center [17, 317] width 16 height 7
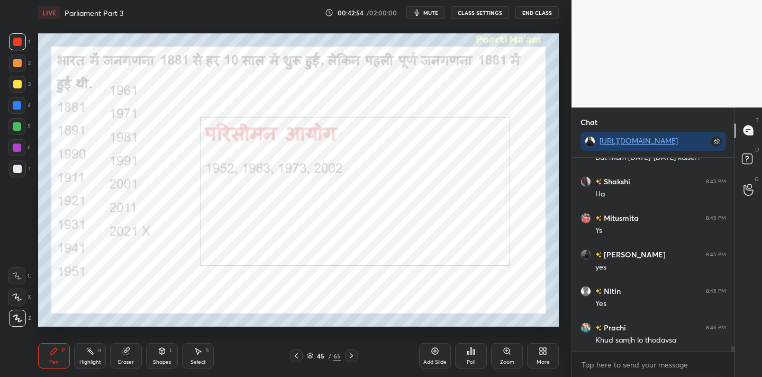
scroll to position [6934, 0]
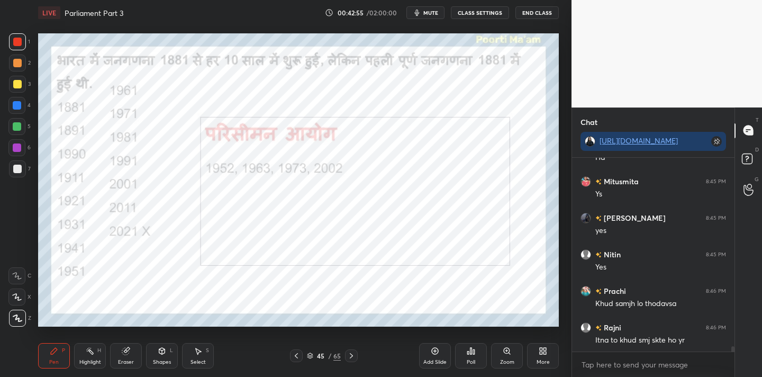
drag, startPoint x: 132, startPoint y: 355, endPoint x: 127, endPoint y: 350, distance: 6.4
click at [132, 355] on div "Eraser" at bounding box center [126, 355] width 32 height 25
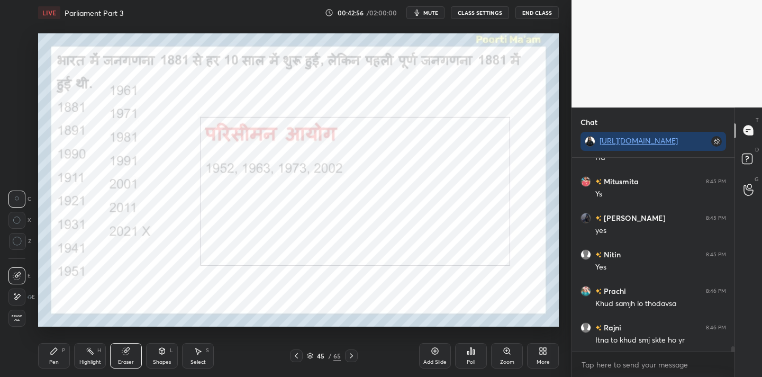
click at [16, 315] on span "Erase all" at bounding box center [17, 317] width 16 height 7
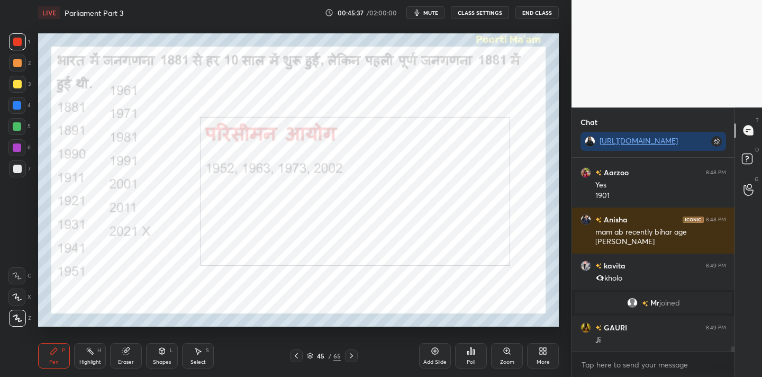
scroll to position [6863, 0]
click at [122, 358] on div "Eraser" at bounding box center [126, 355] width 32 height 25
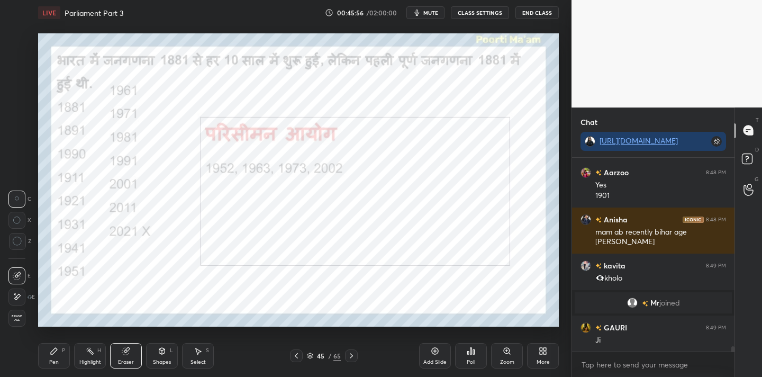
click at [22, 323] on div "Erase all" at bounding box center [16, 318] width 17 height 17
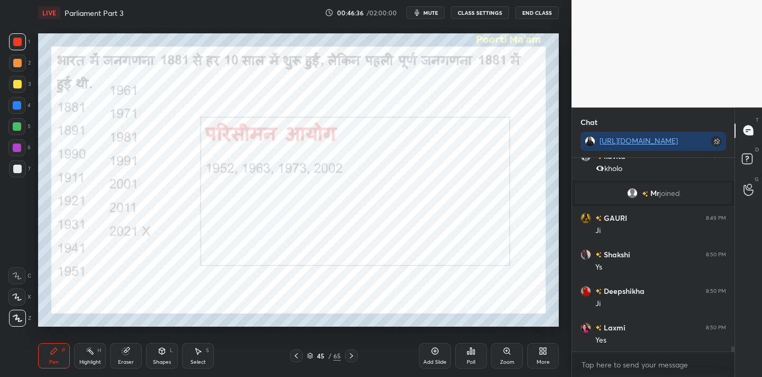
scroll to position [7010, 0]
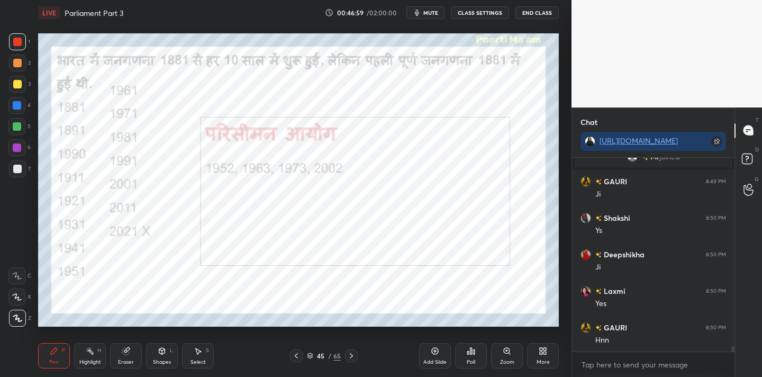
click at [129, 359] on div "Eraser" at bounding box center [126, 361] width 16 height 5
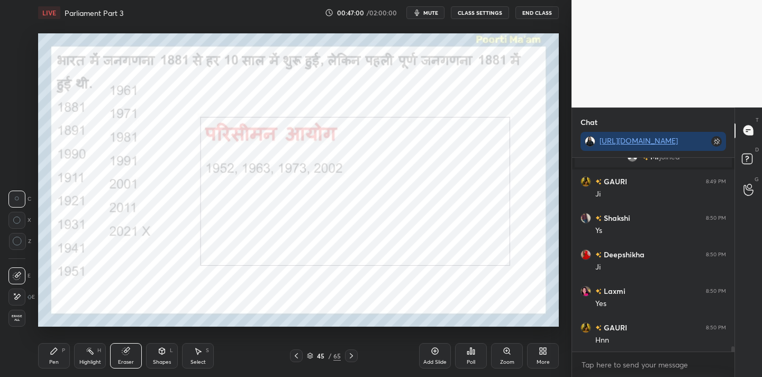
click at [20, 321] on span "Erase all" at bounding box center [17, 317] width 16 height 7
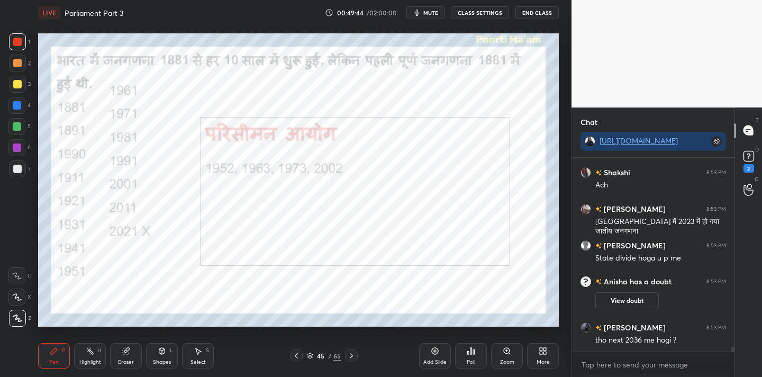
scroll to position [7704, 0]
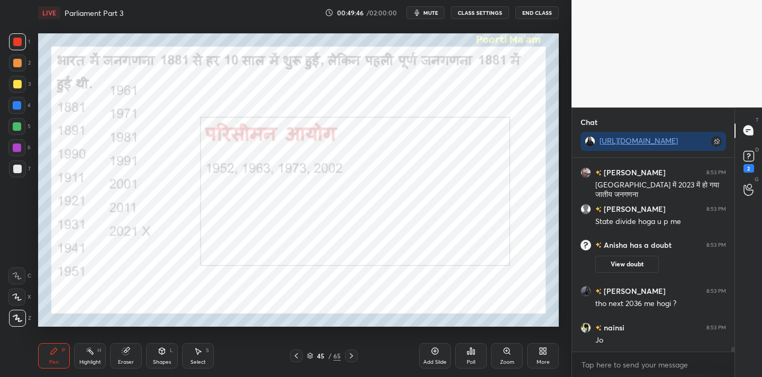
click at [133, 359] on div "Eraser" at bounding box center [126, 355] width 32 height 25
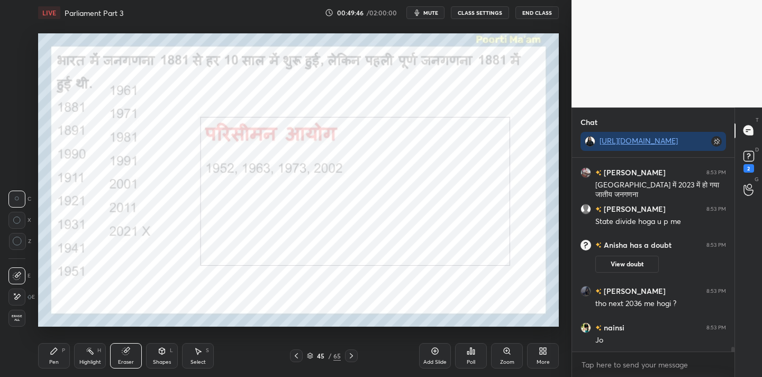
click at [22, 319] on span "Erase all" at bounding box center [17, 317] width 16 height 7
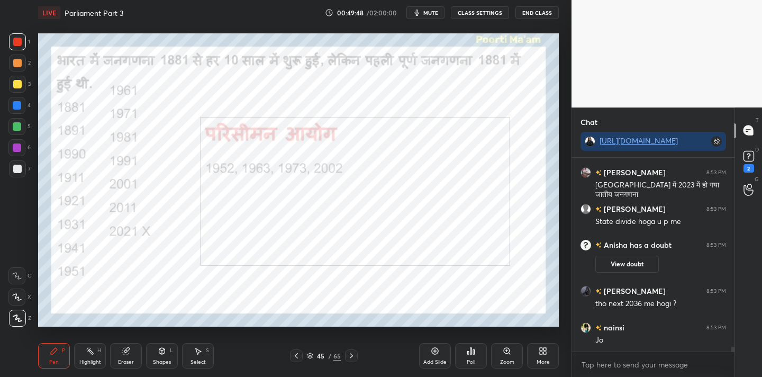
scroll to position [7714, 0]
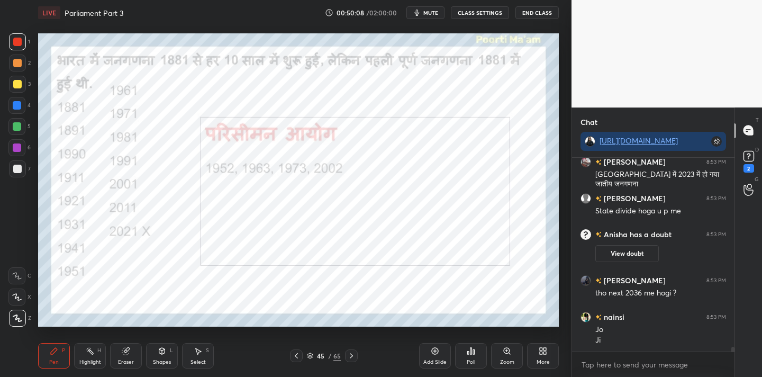
click at [122, 353] on icon at bounding box center [126, 351] width 8 height 8
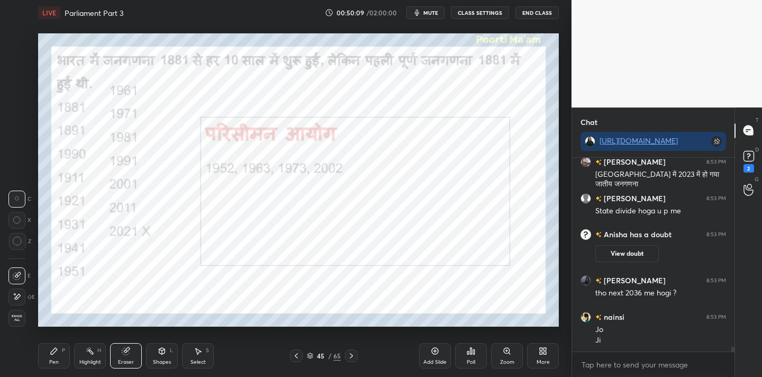
click at [22, 320] on span "Erase all" at bounding box center [17, 317] width 16 height 7
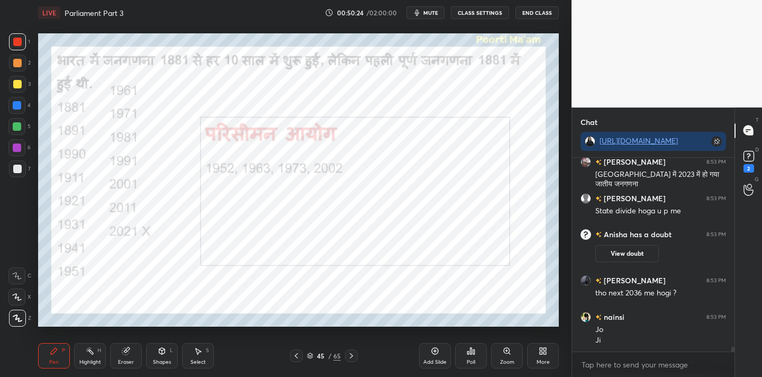
scroll to position [7751, 0]
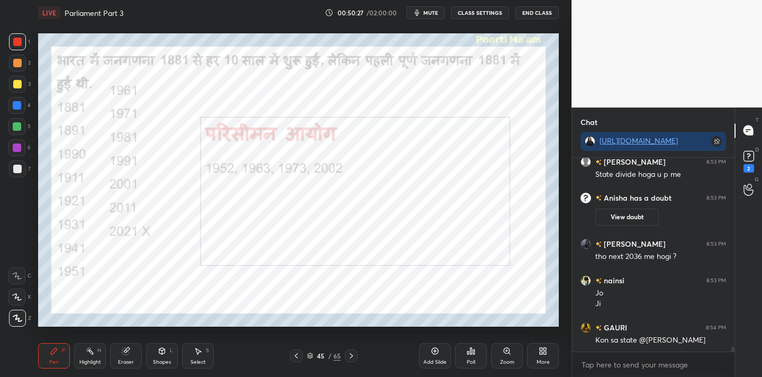
click at [94, 360] on div "Highlight" at bounding box center [90, 361] width 22 height 5
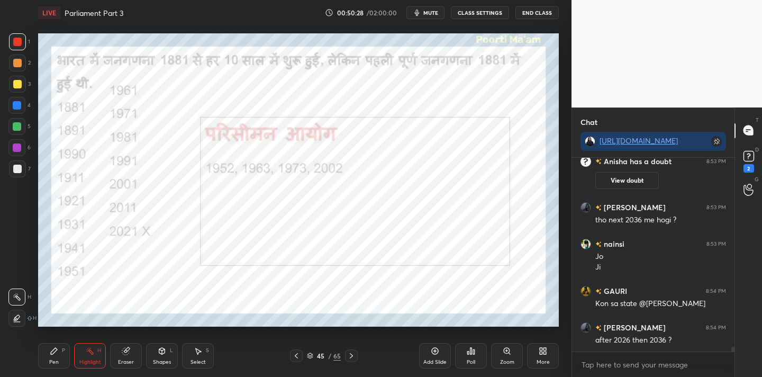
click at [123, 353] on icon at bounding box center [125, 351] width 7 height 7
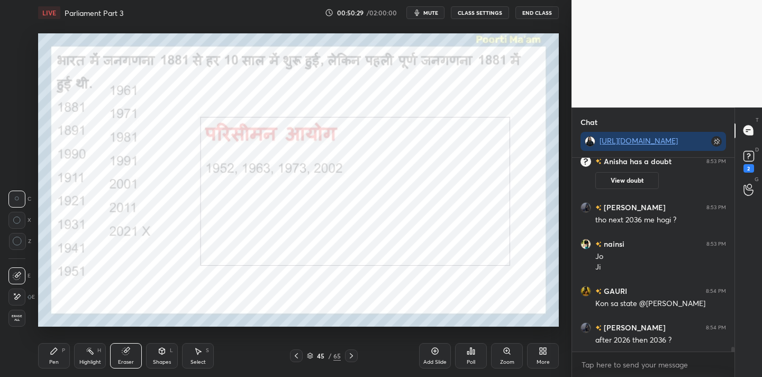
click at [22, 315] on span "Erase all" at bounding box center [17, 317] width 16 height 7
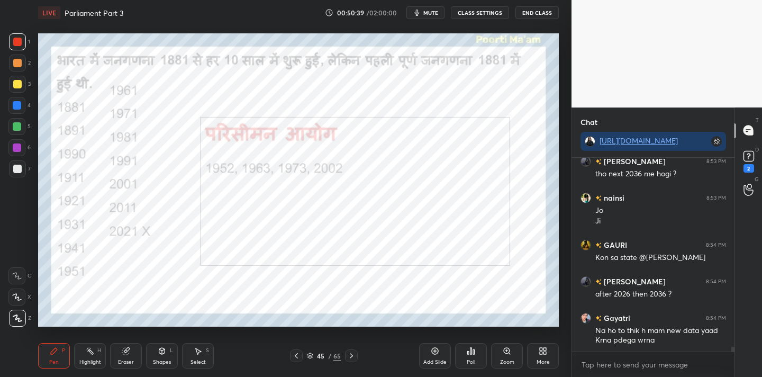
scroll to position [7880, 0]
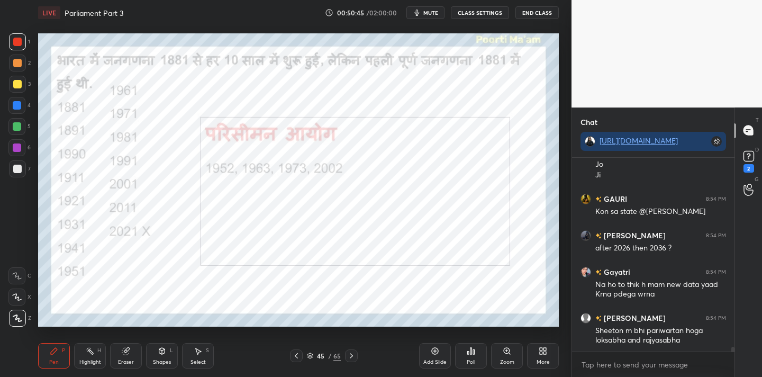
click at [122, 359] on div "Eraser" at bounding box center [126, 361] width 16 height 5
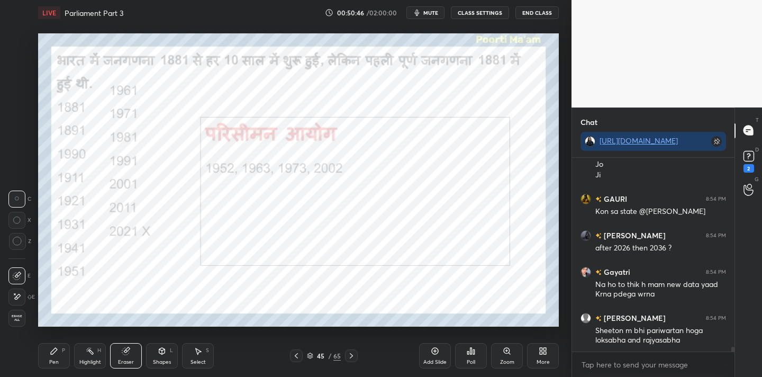
click at [19, 313] on div "Erase all" at bounding box center [16, 318] width 17 height 17
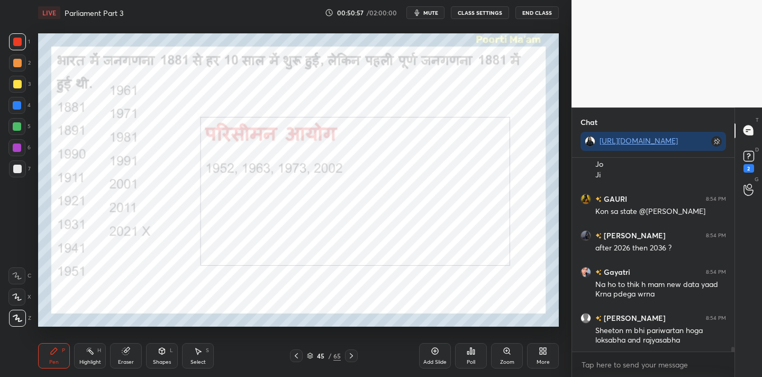
click at [129, 359] on div "Eraser" at bounding box center [126, 355] width 32 height 25
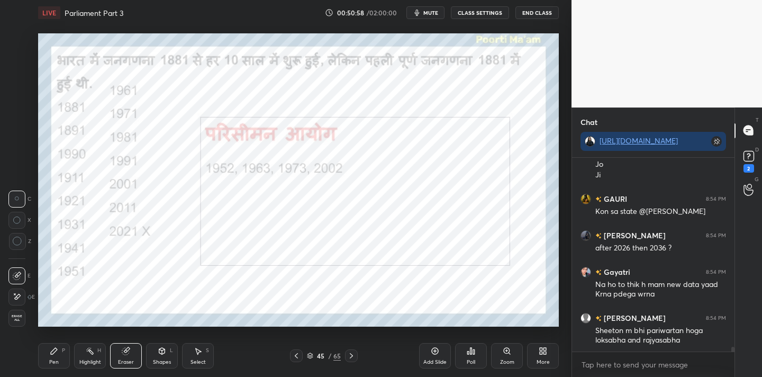
click at [23, 321] on span "Erase all" at bounding box center [17, 317] width 16 height 7
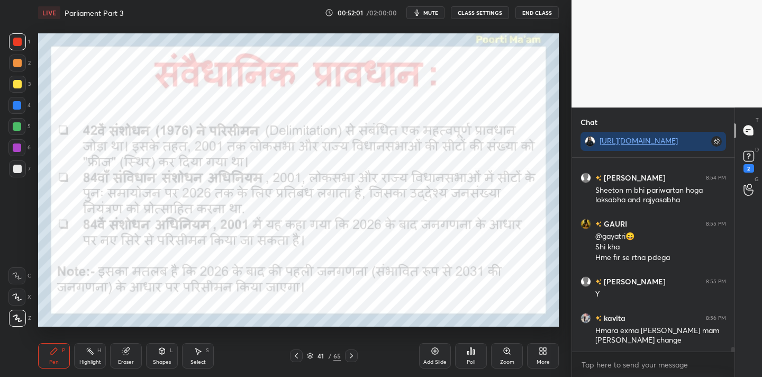
scroll to position [8066, 0]
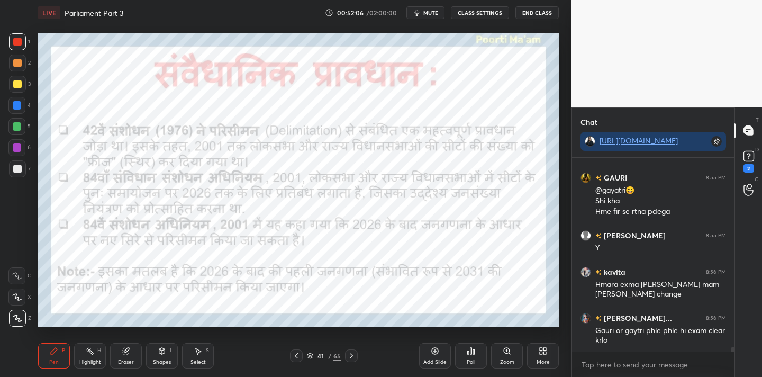
click at [128, 361] on div "Eraser" at bounding box center [126, 361] width 16 height 5
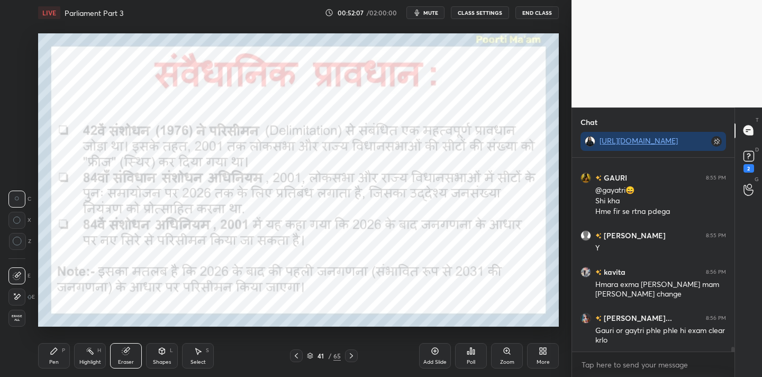
click at [21, 319] on span "Erase all" at bounding box center [17, 317] width 16 height 7
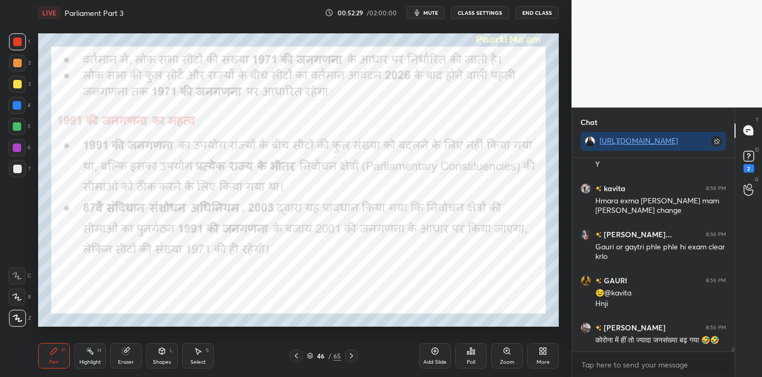
scroll to position [8186, 0]
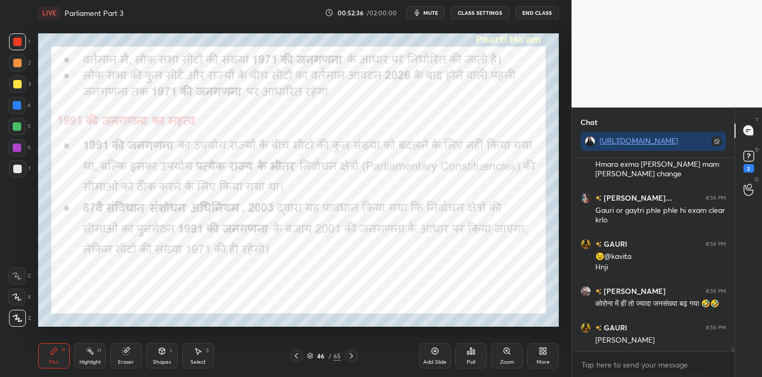
click at [440, 12] on button "mute" at bounding box center [425, 12] width 38 height 13
click at [440, 12] on span "unmute" at bounding box center [430, 12] width 23 height 7
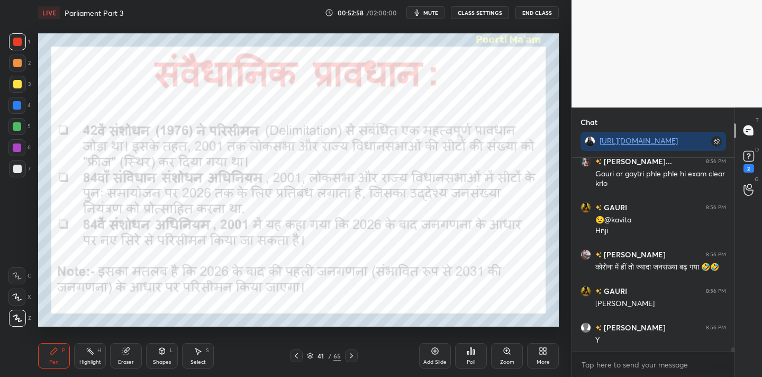
drag, startPoint x: 124, startPoint y: 356, endPoint x: 129, endPoint y: 353, distance: 6.2
click at [124, 356] on div "Eraser" at bounding box center [126, 355] width 32 height 25
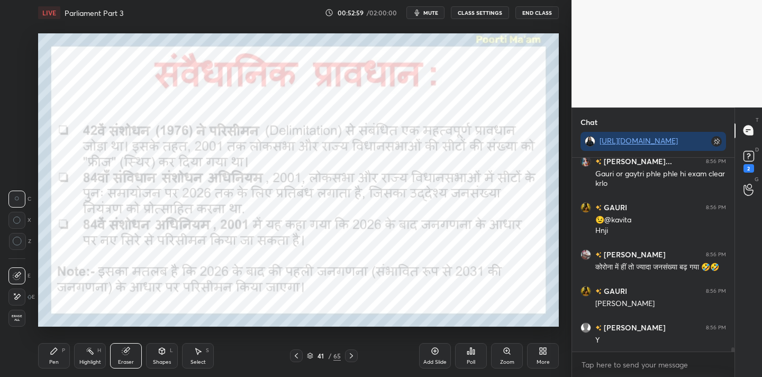
scroll to position [8259, 0]
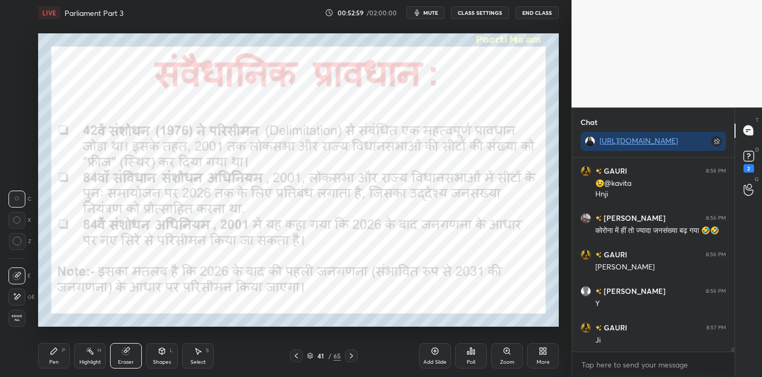
click at [19, 326] on div "Erase all" at bounding box center [16, 318] width 17 height 17
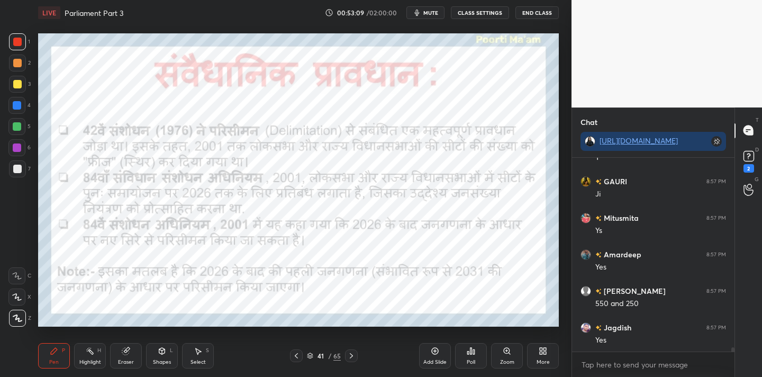
scroll to position [8442, 0]
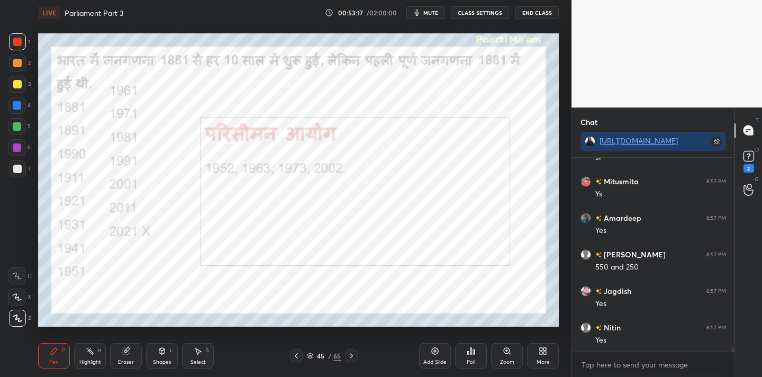
click at [128, 352] on icon at bounding box center [125, 351] width 7 height 7
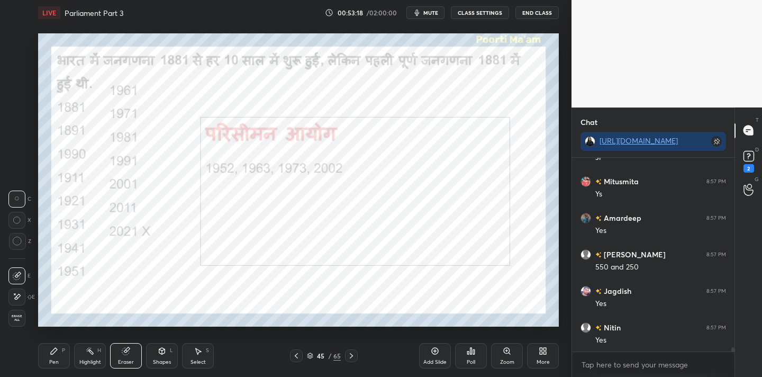
click at [19, 321] on span "Erase all" at bounding box center [17, 317] width 16 height 7
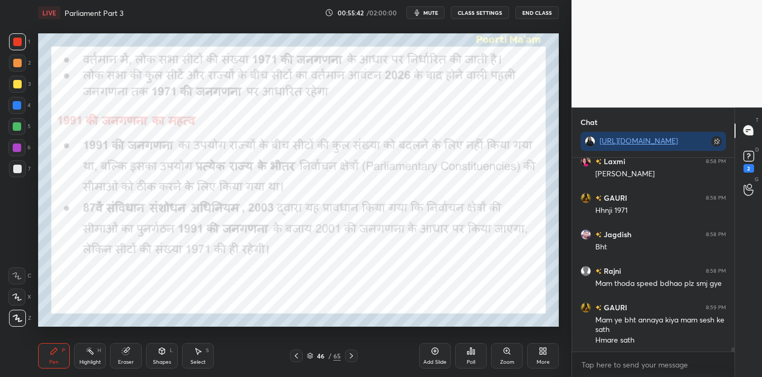
scroll to position [8900, 0]
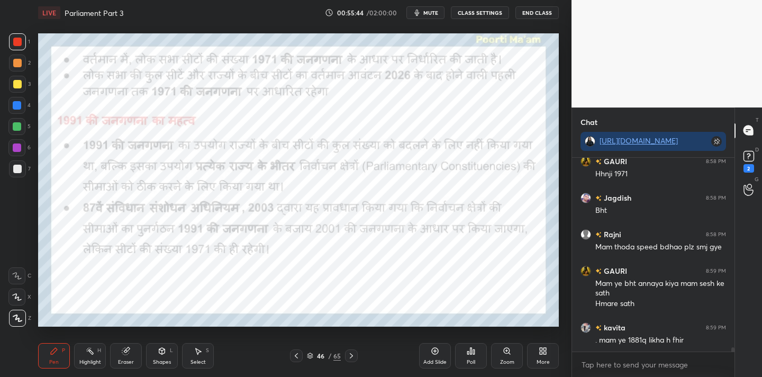
click at [128, 353] on icon at bounding box center [125, 351] width 7 height 7
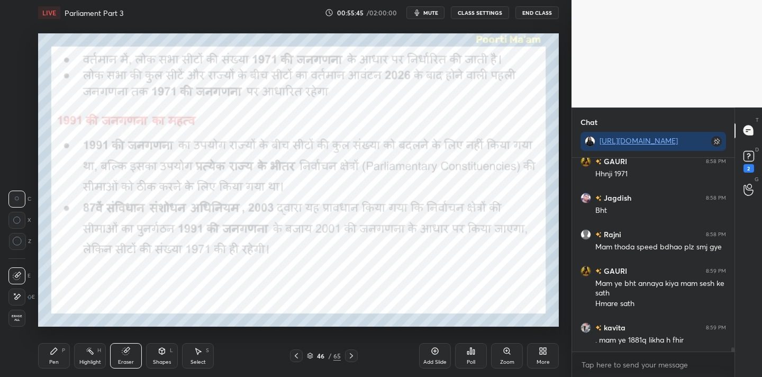
click at [25, 318] on div "Erase all" at bounding box center [16, 318] width 17 height 17
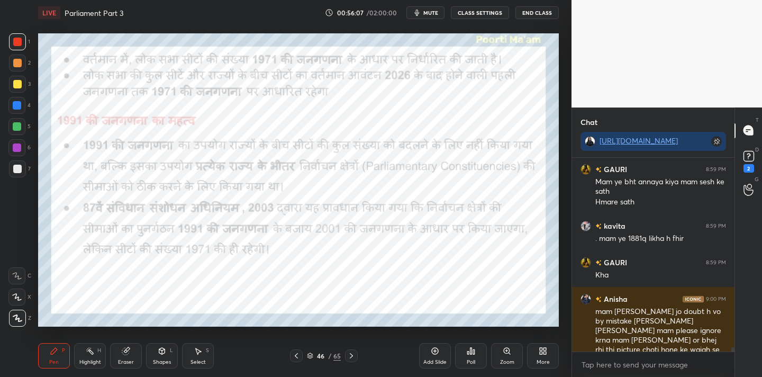
scroll to position [9038, 0]
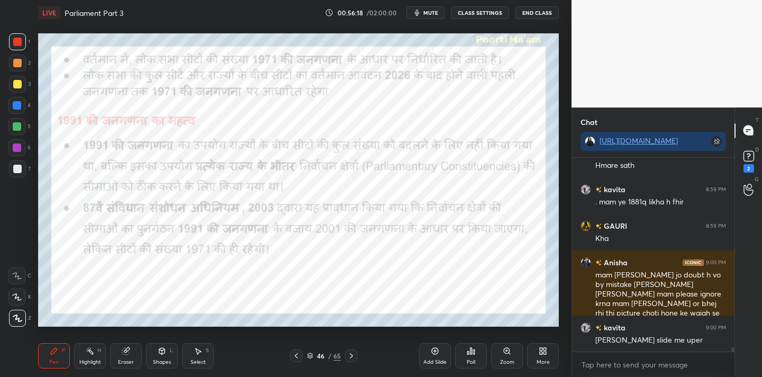
click at [133, 356] on div "Eraser" at bounding box center [126, 355] width 32 height 25
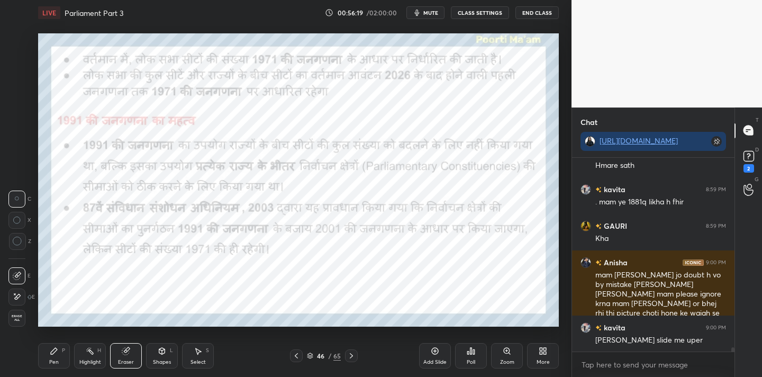
drag, startPoint x: 21, startPoint y: 325, endPoint x: 27, endPoint y: 321, distance: 6.9
click at [21, 325] on div "Erase all" at bounding box center [16, 318] width 17 height 17
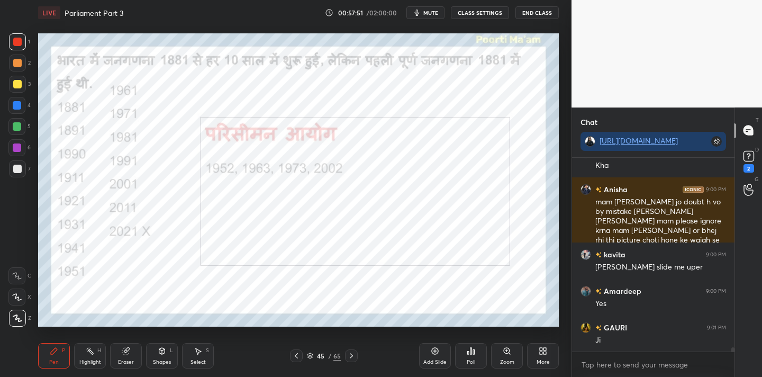
scroll to position [9148, 0]
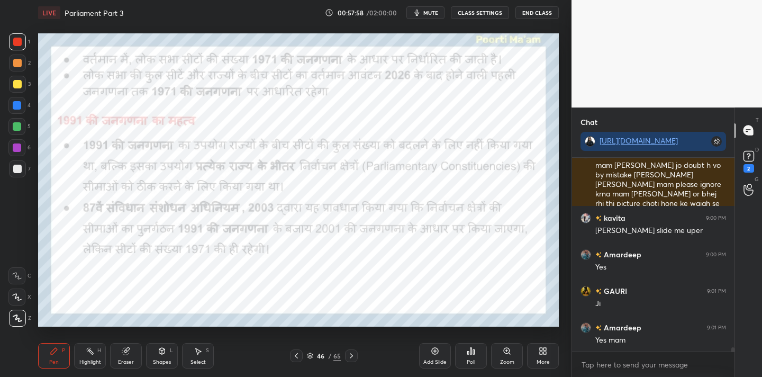
click at [132, 355] on div "Eraser" at bounding box center [126, 355] width 32 height 25
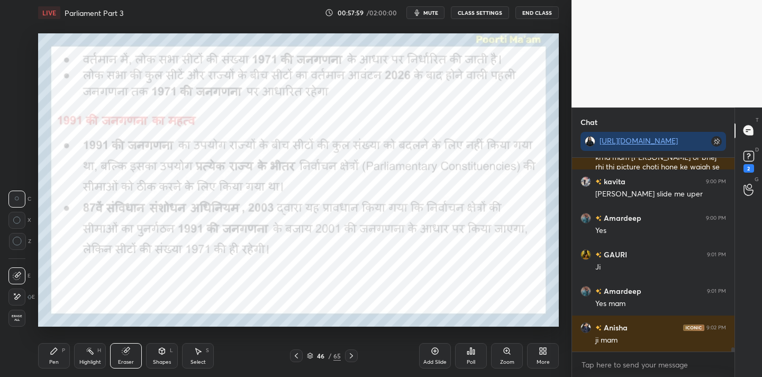
drag, startPoint x: 23, startPoint y: 319, endPoint x: 25, endPoint y: 314, distance: 5.4
click at [23, 316] on span "Erase all" at bounding box center [17, 317] width 16 height 7
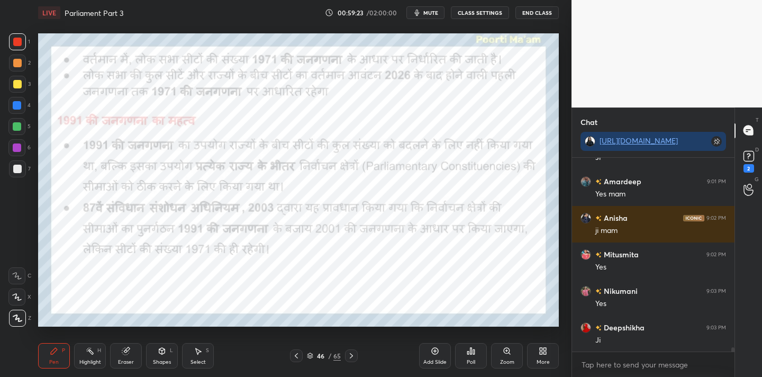
scroll to position [9330, 0]
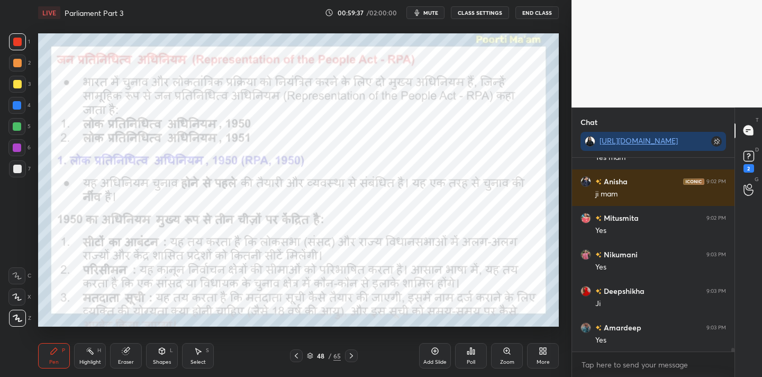
click at [18, 43] on div at bounding box center [17, 42] width 8 height 8
drag, startPoint x: 124, startPoint y: 358, endPoint x: 111, endPoint y: 333, distance: 28.6
click at [124, 359] on div "Eraser" at bounding box center [126, 361] width 16 height 5
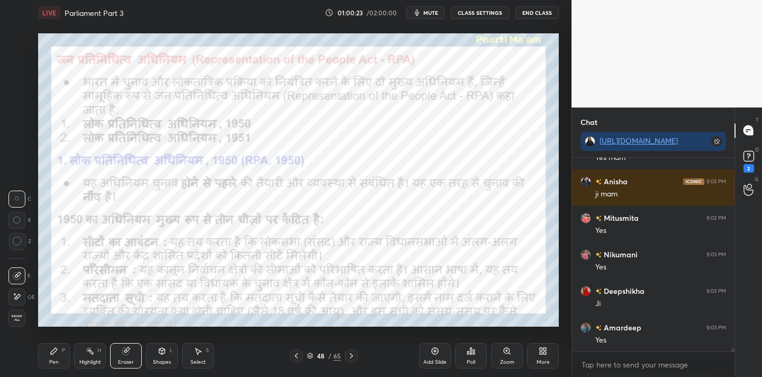
click at [19, 320] on span "Erase all" at bounding box center [17, 317] width 16 height 7
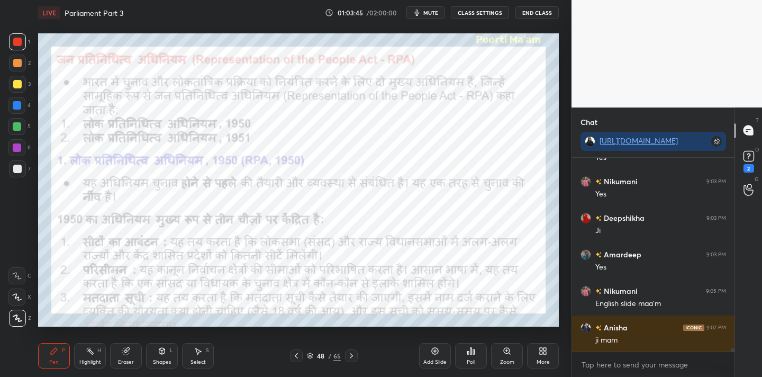
scroll to position [9440, 0]
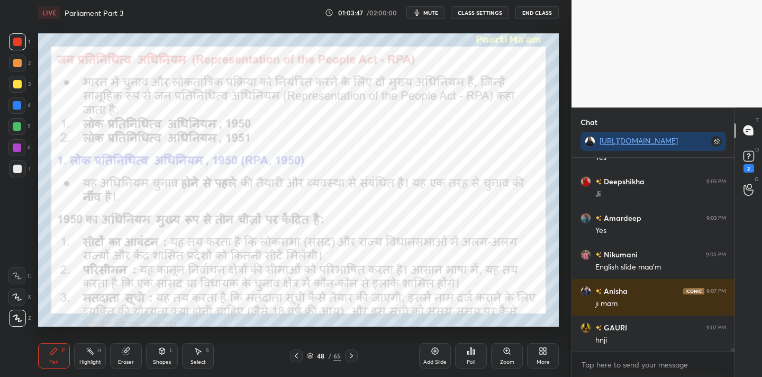
click at [122, 350] on icon at bounding box center [126, 351] width 8 height 8
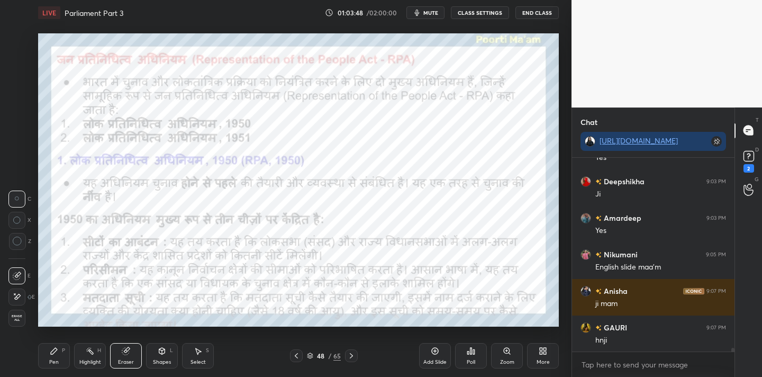
click at [21, 314] on span "Erase all" at bounding box center [17, 317] width 16 height 7
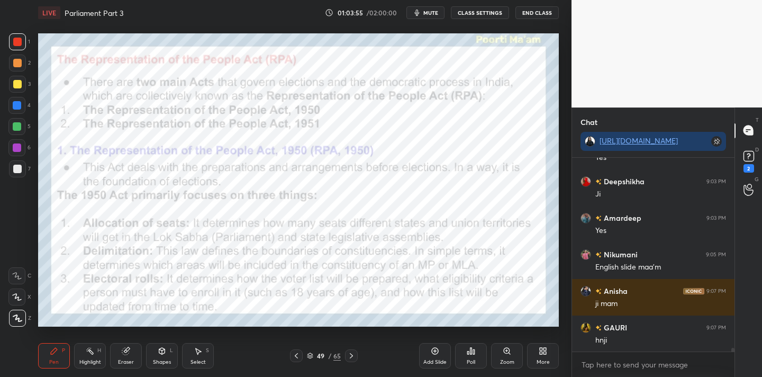
drag, startPoint x: 125, startPoint y: 351, endPoint x: 117, endPoint y: 348, distance: 7.9
click at [123, 351] on icon at bounding box center [125, 351] width 7 height 7
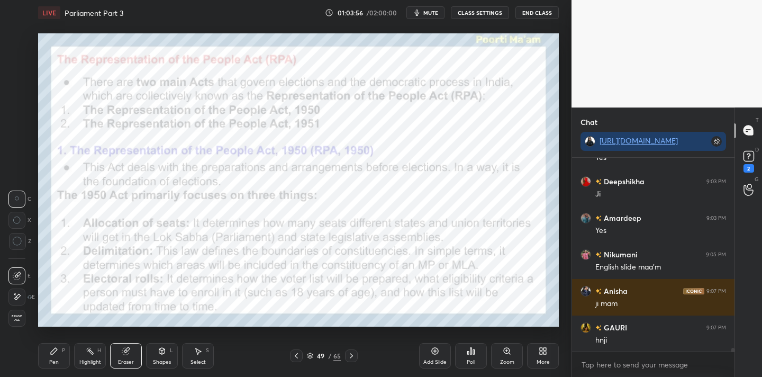
click at [20, 324] on div "Erase all" at bounding box center [16, 318] width 17 height 17
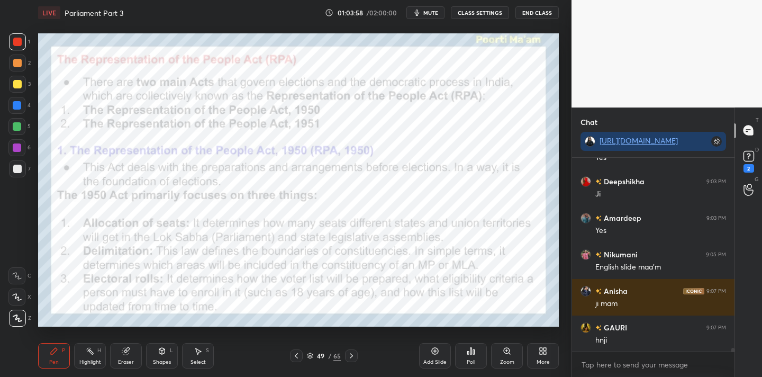
click at [19, 240] on div "1 2 3 4 5 6 7 C X Z C X Z E E Erase all H H LIVE Parliament Part 3 01:03:58 / 0…" at bounding box center [281, 188] width 563 height 377
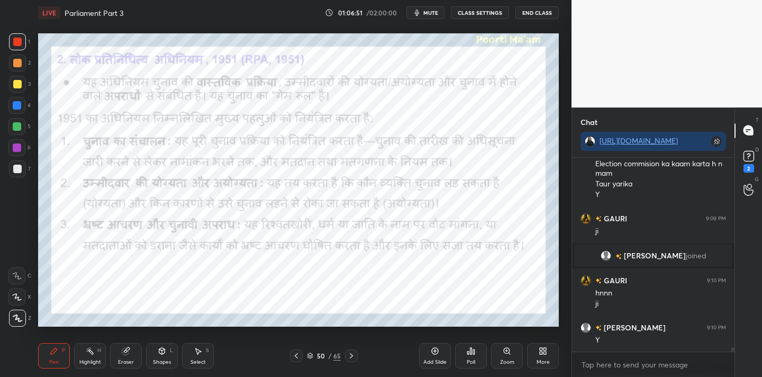
scroll to position [9046, 0]
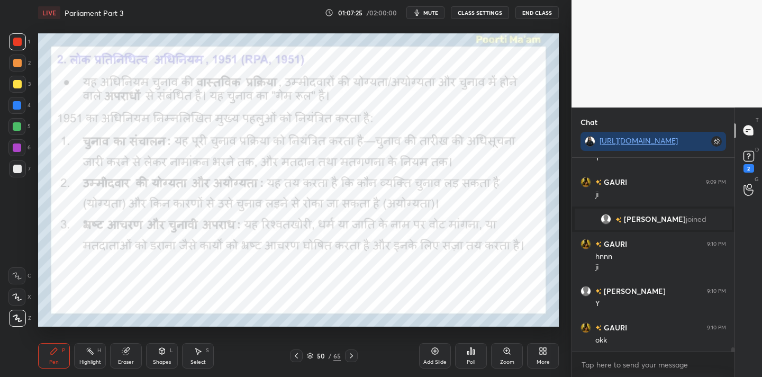
drag, startPoint x: 123, startPoint y: 359, endPoint x: 110, endPoint y: 346, distance: 19.1
click at [124, 356] on div "Eraser" at bounding box center [126, 355] width 32 height 25
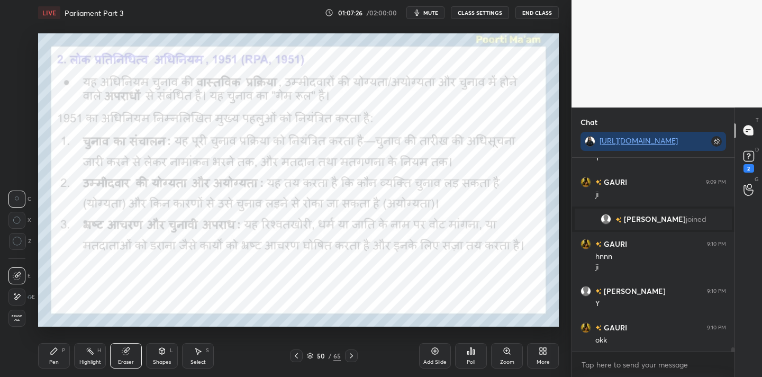
click at [23, 319] on span "Erase all" at bounding box center [17, 317] width 16 height 7
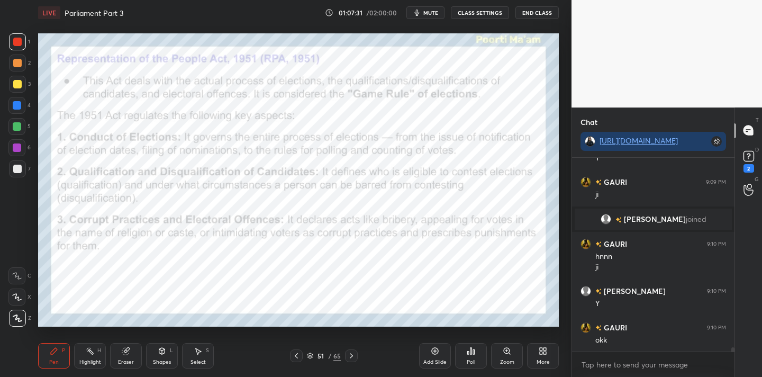
click at [428, 12] on span "mute" at bounding box center [430, 12] width 15 height 7
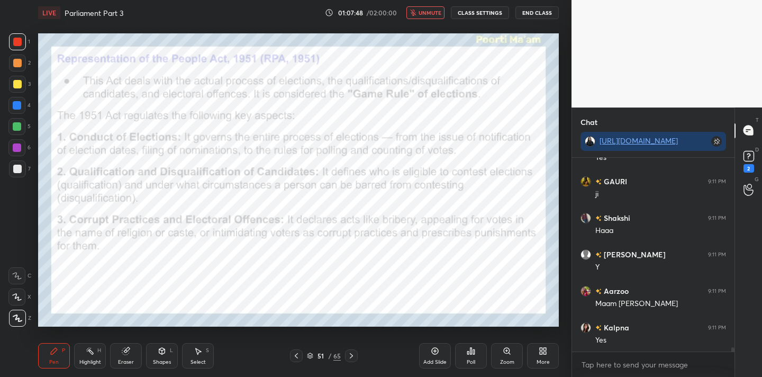
scroll to position [9375, 0]
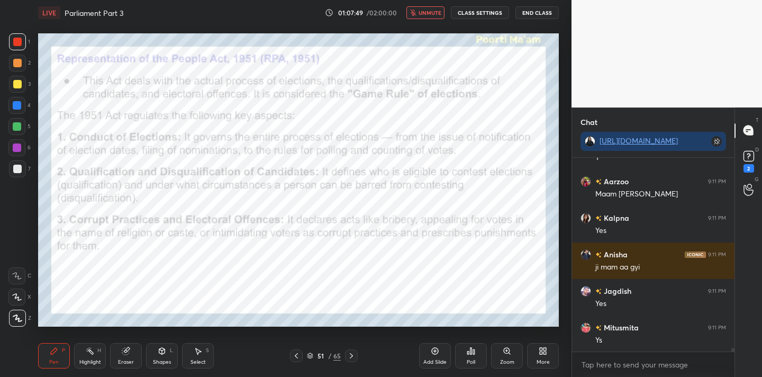
click at [416, 12] on icon "button" at bounding box center [413, 13] width 6 height 6
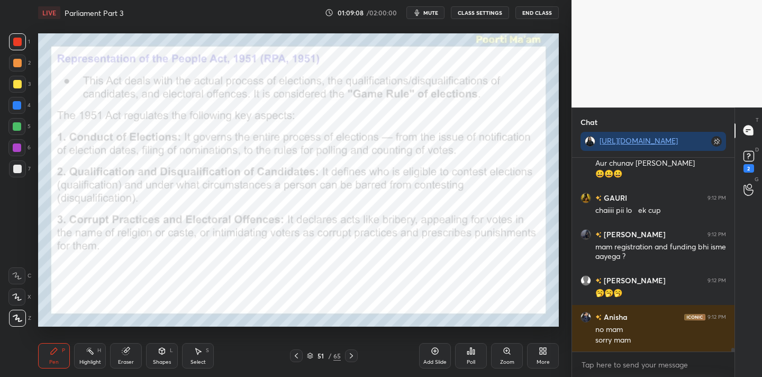
scroll to position [9754, 0]
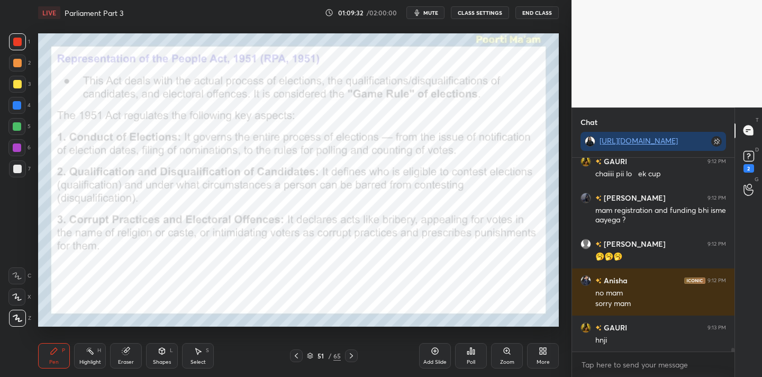
click at [126, 364] on div "Eraser" at bounding box center [126, 361] width 16 height 5
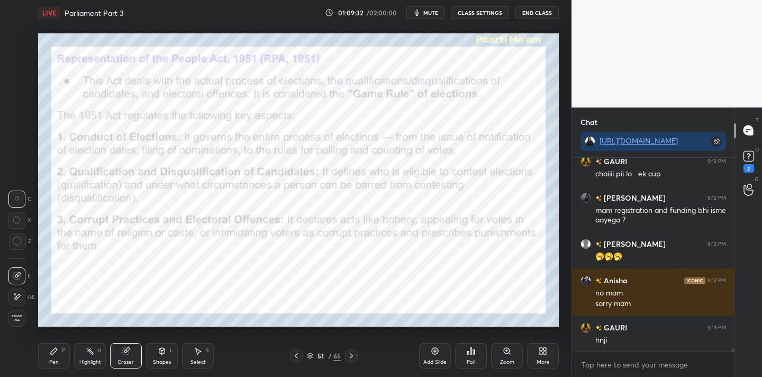
scroll to position [9765, 0]
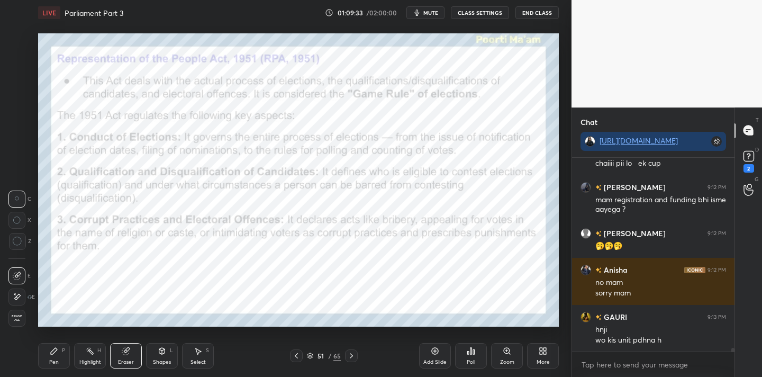
drag, startPoint x: 20, startPoint y: 323, endPoint x: 30, endPoint y: 331, distance: 12.8
click at [21, 324] on div "Erase all" at bounding box center [16, 318] width 17 height 17
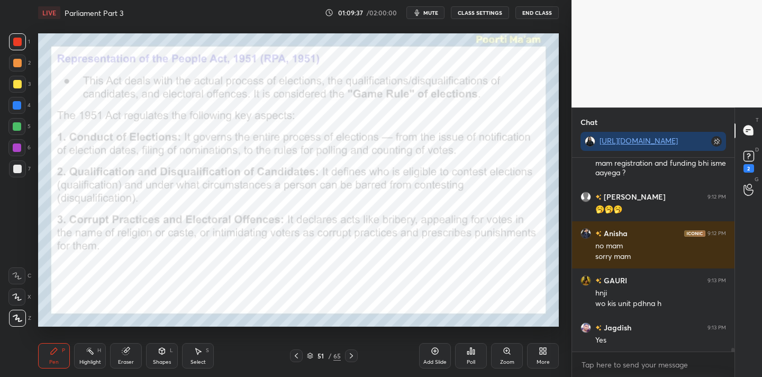
scroll to position [9838, 0]
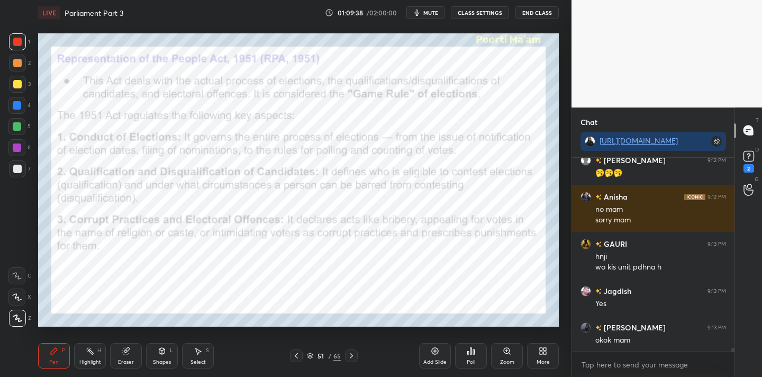
click at [441, 10] on button "mute" at bounding box center [425, 12] width 38 height 13
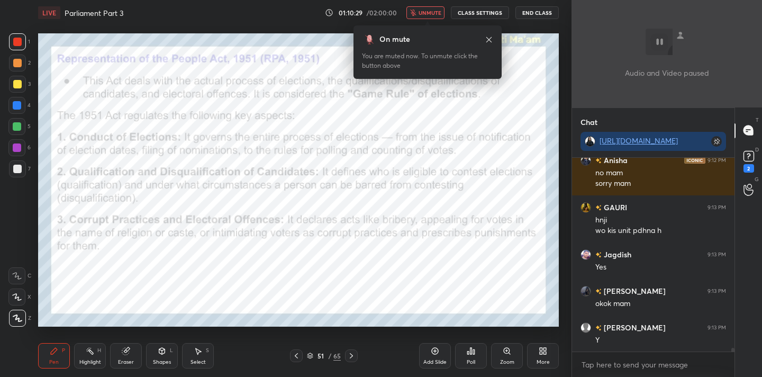
scroll to position [10159, 0]
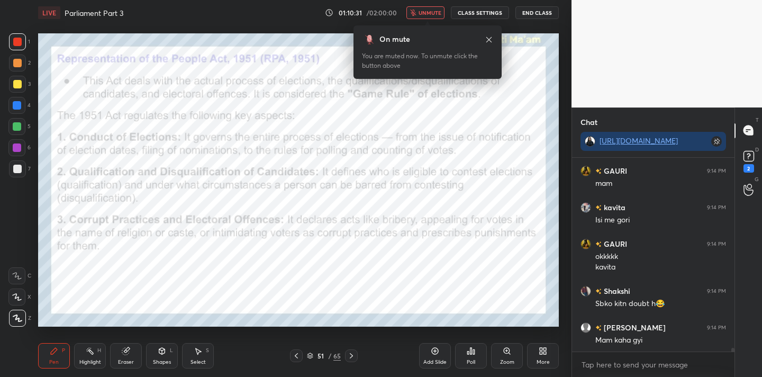
click at [421, 11] on span "unmute" at bounding box center [430, 12] width 23 height 7
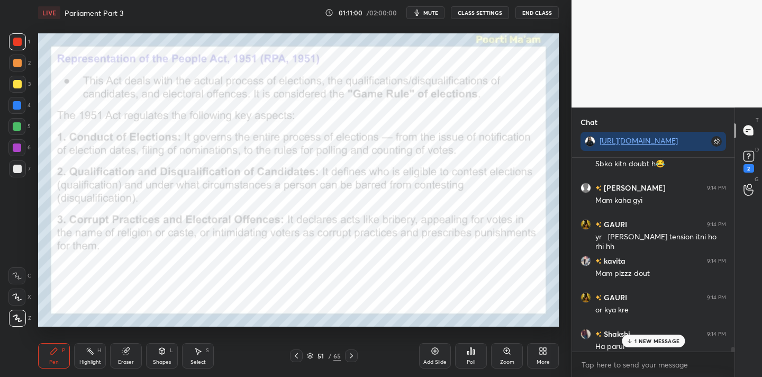
scroll to position [10306, 0]
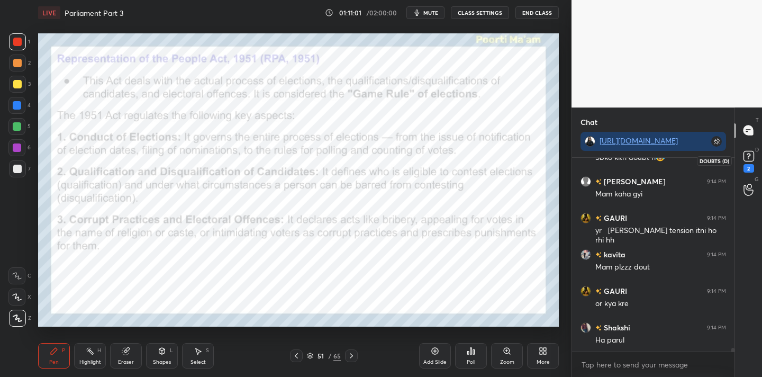
click at [755, 158] on icon at bounding box center [749, 156] width 16 height 16
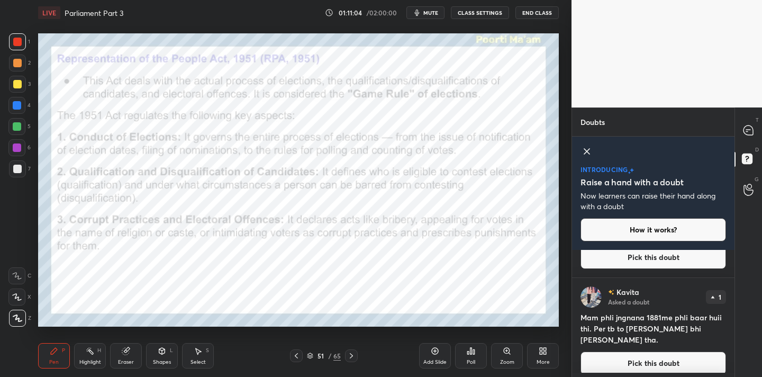
scroll to position [80, 0]
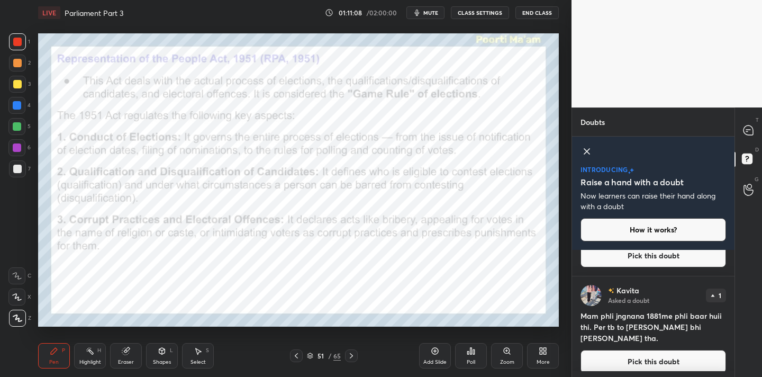
click at [647, 327] on h4 "Mam phli jngnana 1881me phli baar huii thi. Per tb to [PERSON_NAME] bhi [PERSON…" at bounding box center [654, 326] width 146 height 33
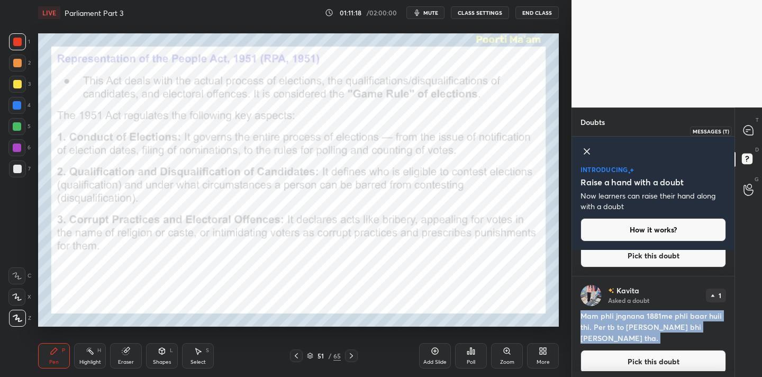
click at [743, 134] on icon at bounding box center [748, 130] width 11 height 11
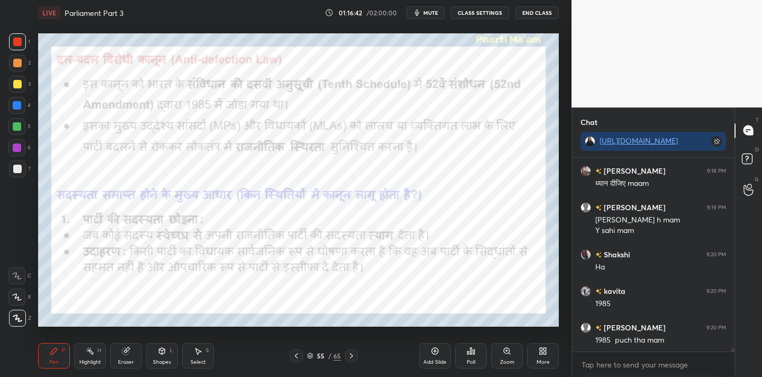
scroll to position [11564, 0]
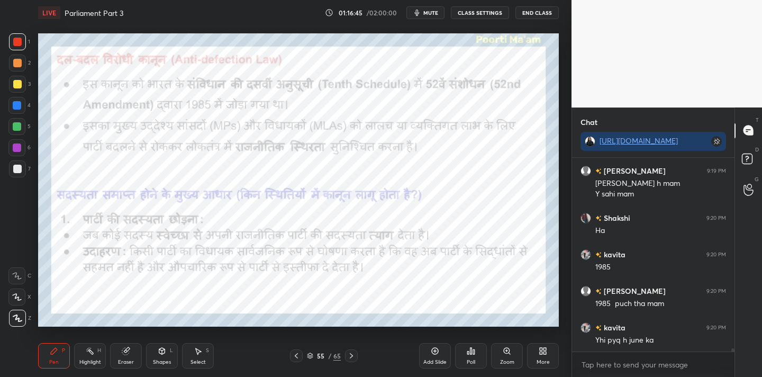
click at [135, 352] on div "Eraser" at bounding box center [126, 355] width 32 height 25
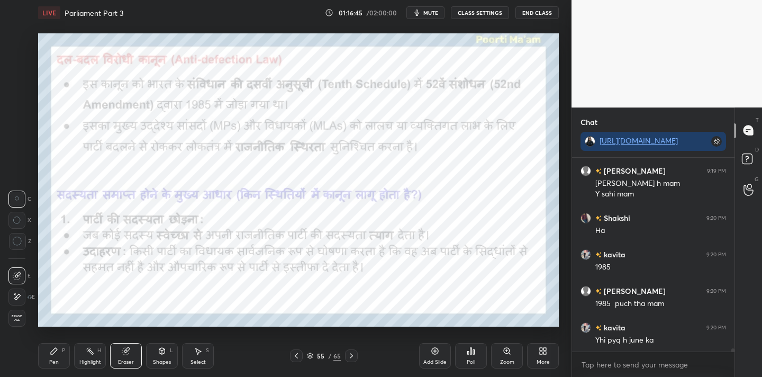
click at [16, 320] on span "Erase all" at bounding box center [17, 317] width 16 height 7
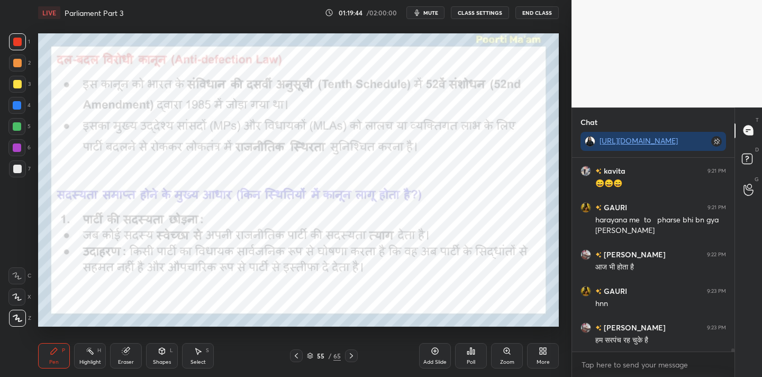
scroll to position [11949, 0]
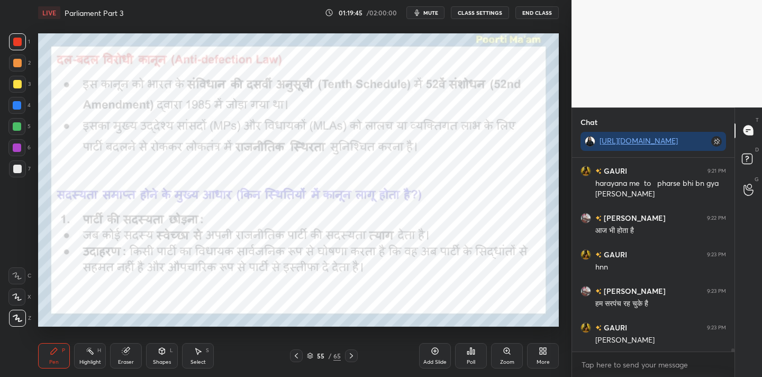
drag, startPoint x: 436, startPoint y: 358, endPoint x: 446, endPoint y: 357, distance: 10.7
click at [436, 359] on div "Add Slide" at bounding box center [434, 361] width 23 height 5
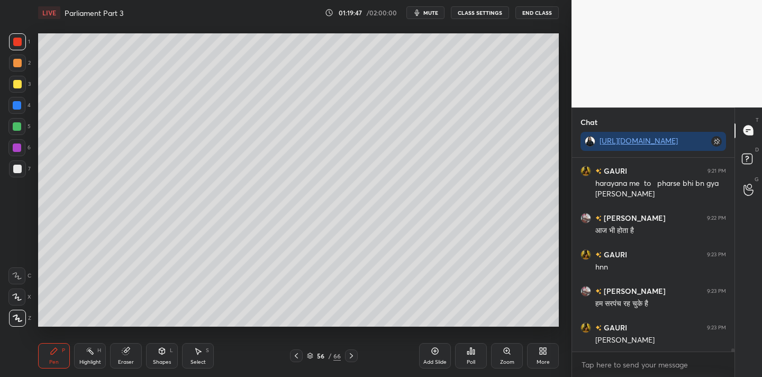
click at [16, 170] on div at bounding box center [17, 169] width 8 height 8
click at [427, 16] on button "mute" at bounding box center [425, 12] width 38 height 13
click at [427, 13] on span "unmute" at bounding box center [430, 12] width 23 height 7
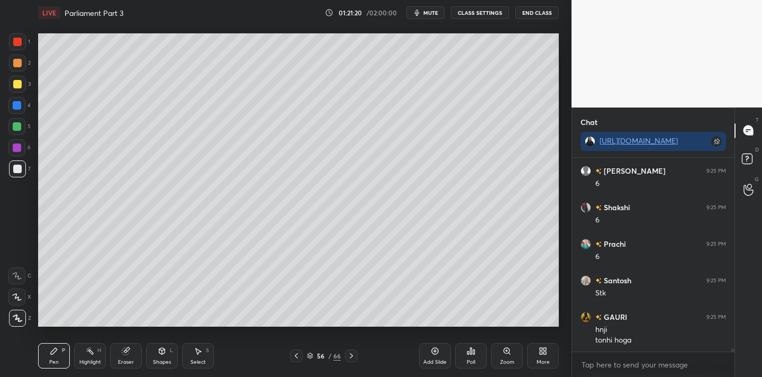
scroll to position [12554, 0]
click at [433, 11] on span "mute" at bounding box center [430, 12] width 15 height 7
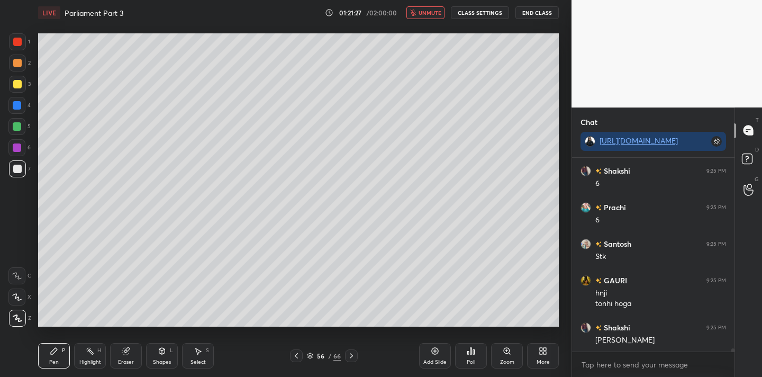
click at [440, 12] on span "unmute" at bounding box center [430, 12] width 23 height 7
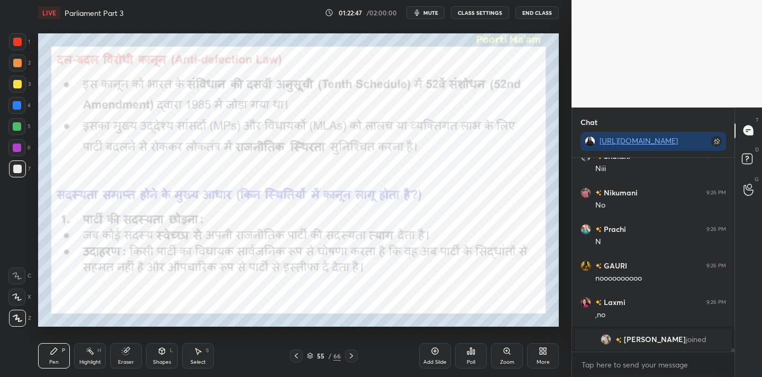
scroll to position [11496, 0]
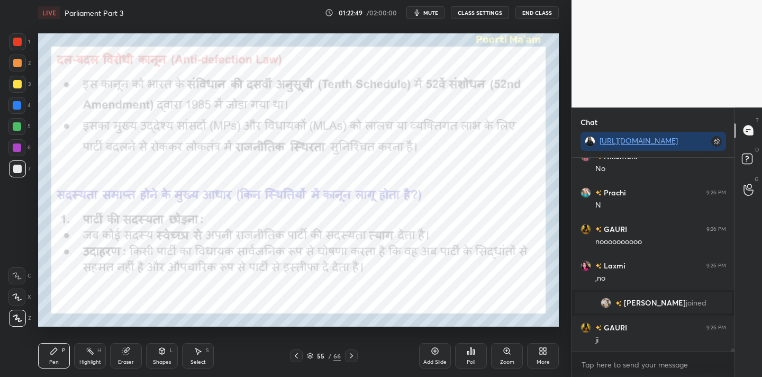
drag, startPoint x: 19, startPoint y: 41, endPoint x: 10, endPoint y: 45, distance: 9.9
click at [15, 42] on div at bounding box center [17, 42] width 8 height 8
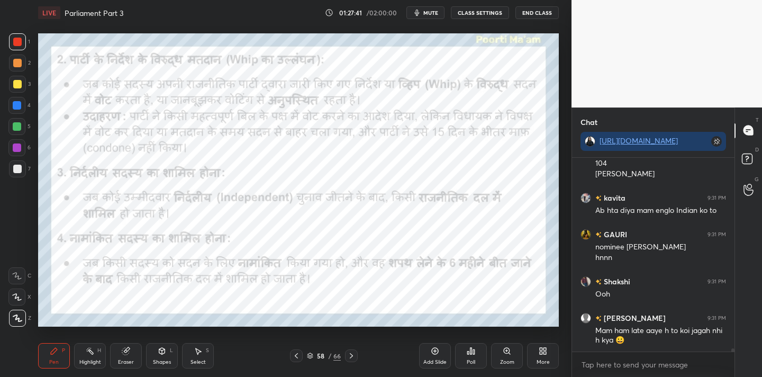
scroll to position [11946, 0]
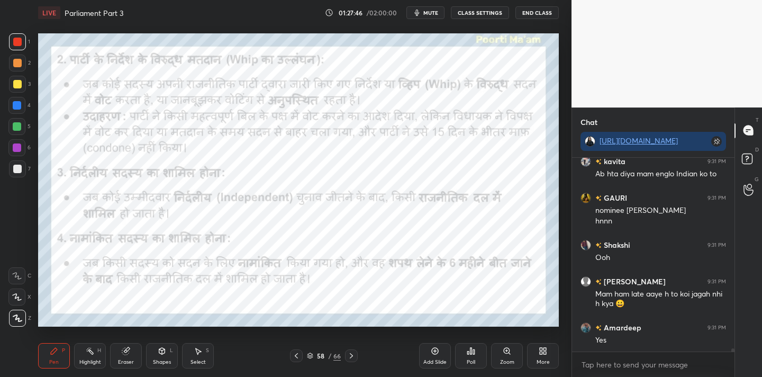
drag, startPoint x: 120, startPoint y: 358, endPoint x: 112, endPoint y: 356, distance: 8.9
click at [120, 358] on div "Eraser" at bounding box center [126, 355] width 32 height 25
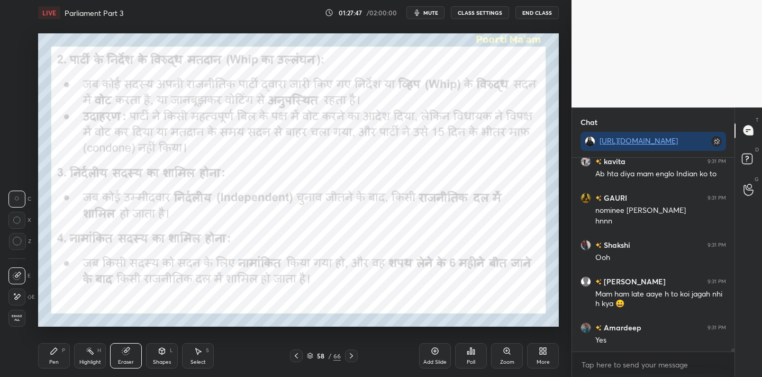
click at [19, 319] on span "Erase all" at bounding box center [17, 317] width 16 height 7
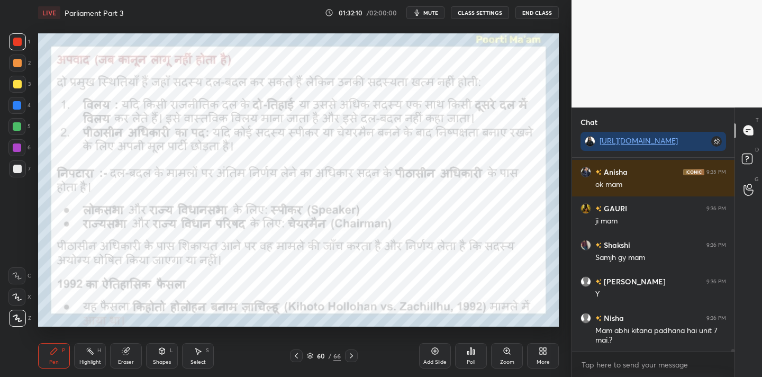
scroll to position [13288, 0]
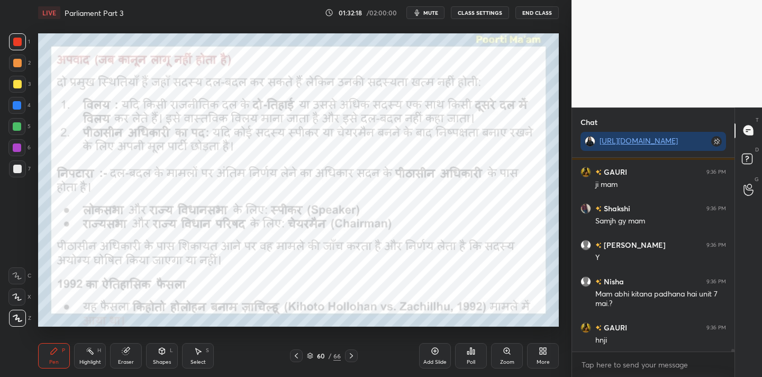
click at [428, 10] on span "mute" at bounding box center [430, 12] width 15 height 7
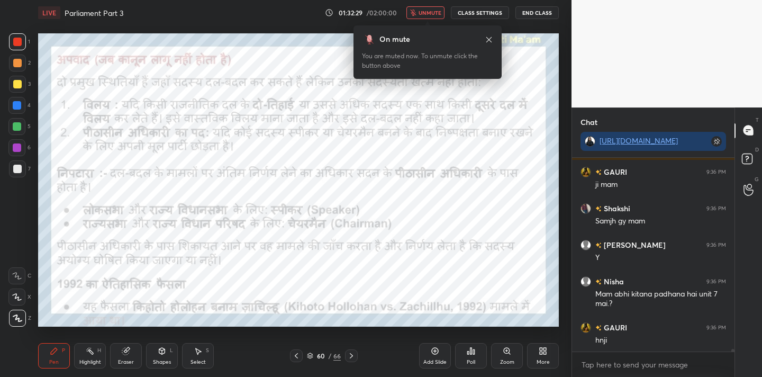
click at [428, 10] on span "unmute" at bounding box center [430, 12] width 23 height 7
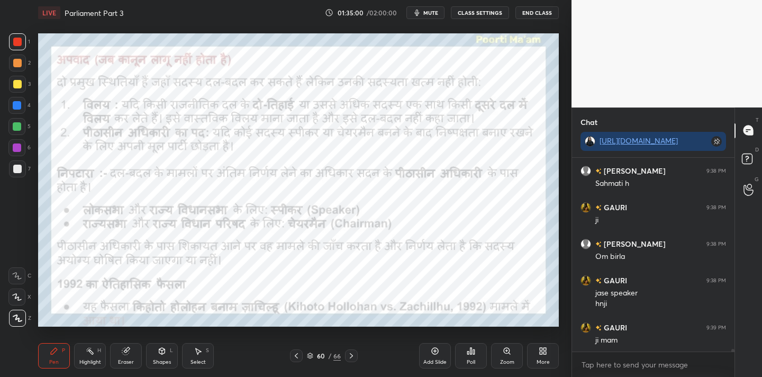
scroll to position [13701, 0]
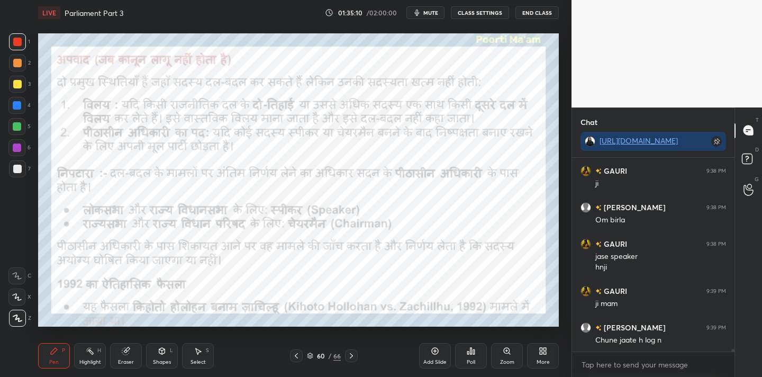
click at [123, 357] on div "Eraser" at bounding box center [126, 355] width 32 height 25
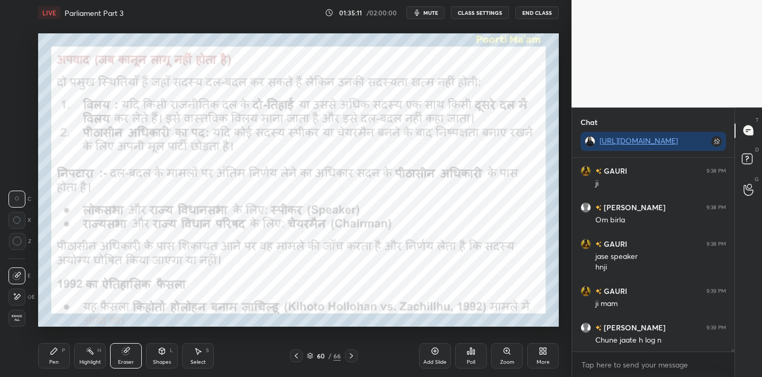
click at [18, 320] on span "Erase all" at bounding box center [17, 317] width 16 height 7
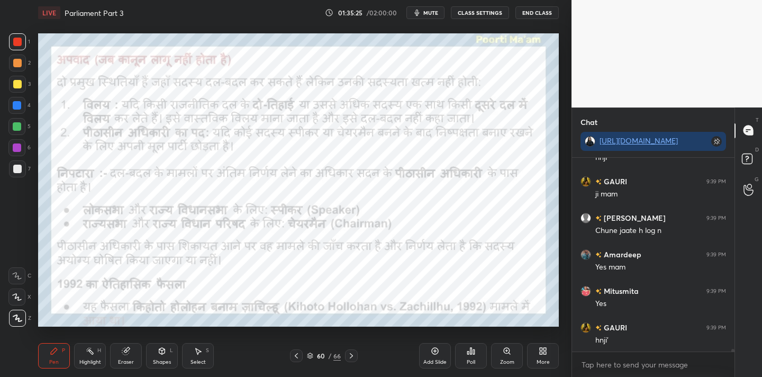
scroll to position [13847, 0]
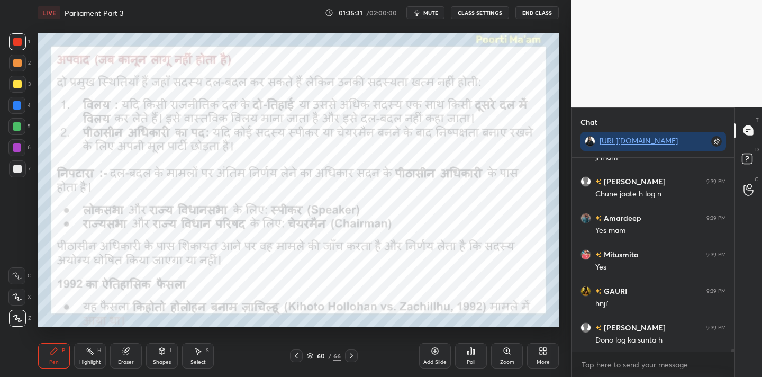
click at [442, 356] on div "Add Slide" at bounding box center [435, 355] width 32 height 25
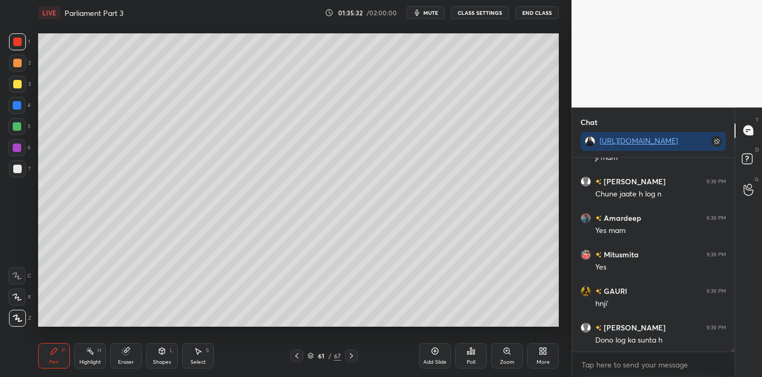
click at [20, 317] on icon at bounding box center [18, 317] width 10 height 7
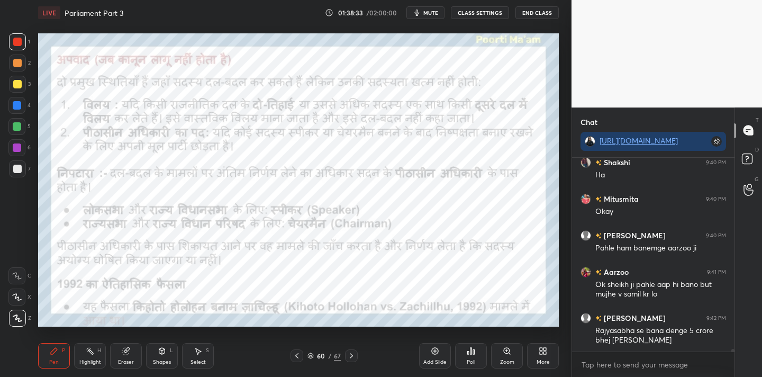
scroll to position [14278, 0]
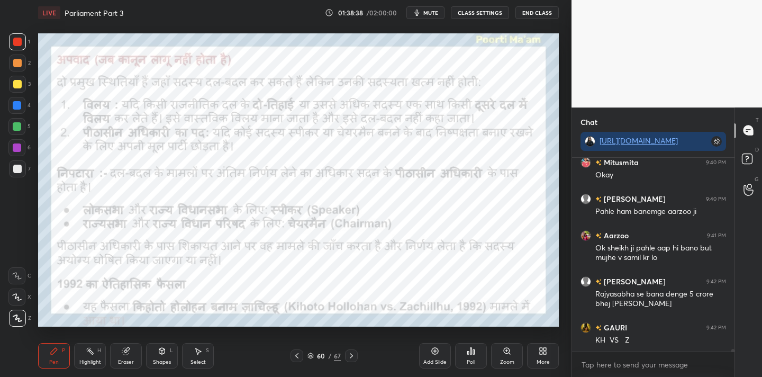
click at [437, 352] on icon at bounding box center [435, 351] width 8 height 8
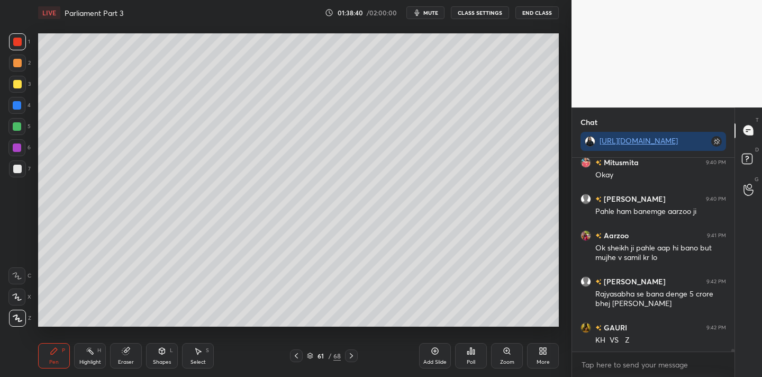
click at [22, 168] on div at bounding box center [17, 168] width 17 height 17
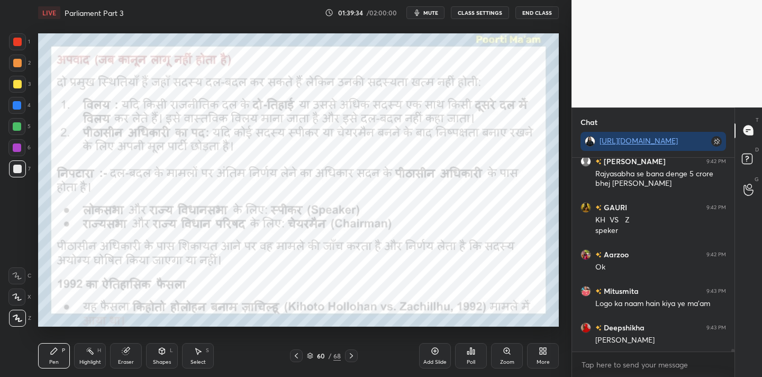
scroll to position [14435, 0]
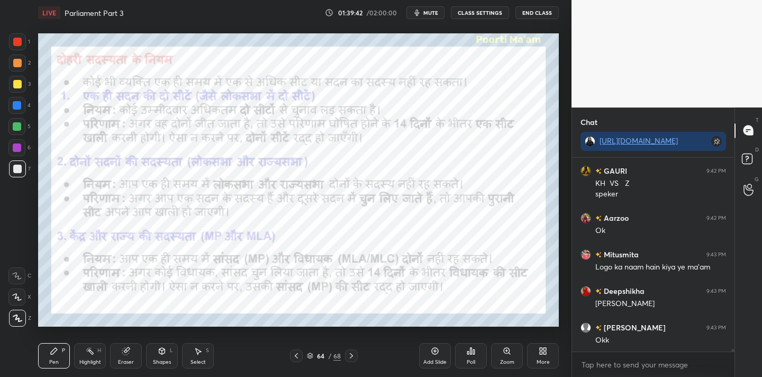
drag, startPoint x: 21, startPoint y: 43, endPoint x: 28, endPoint y: 36, distance: 9.7
click at [21, 43] on div at bounding box center [17, 42] width 8 height 8
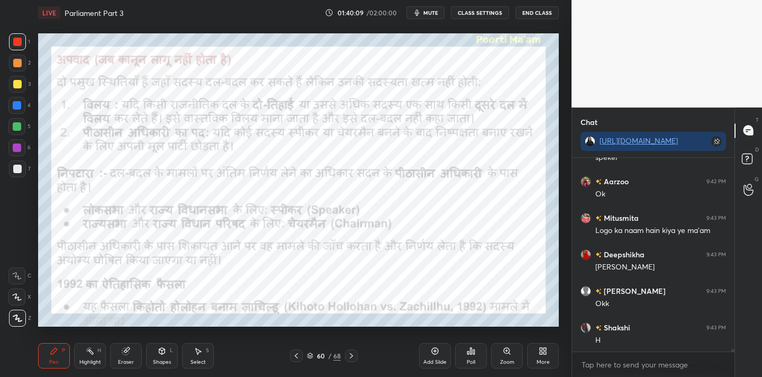
scroll to position [14654, 0]
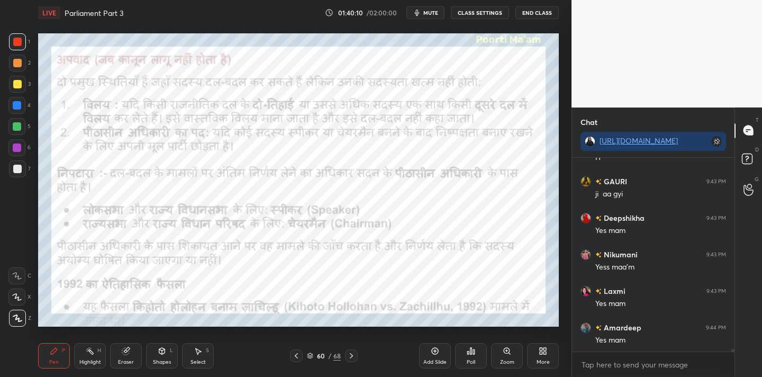
click at [430, 8] on button "mute" at bounding box center [425, 12] width 38 height 13
click at [428, 14] on span "unmute" at bounding box center [430, 12] width 23 height 7
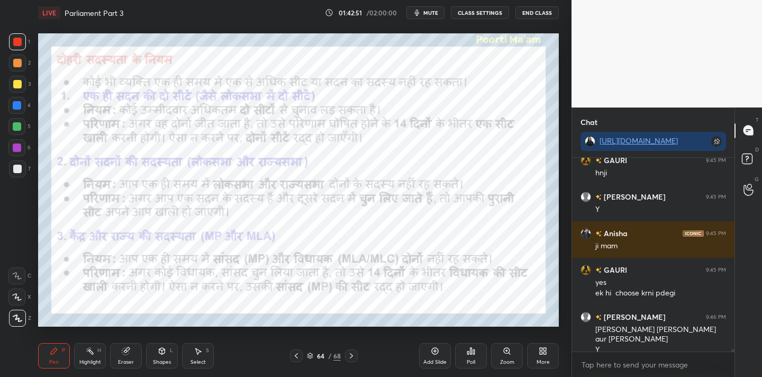
scroll to position [15070, 0]
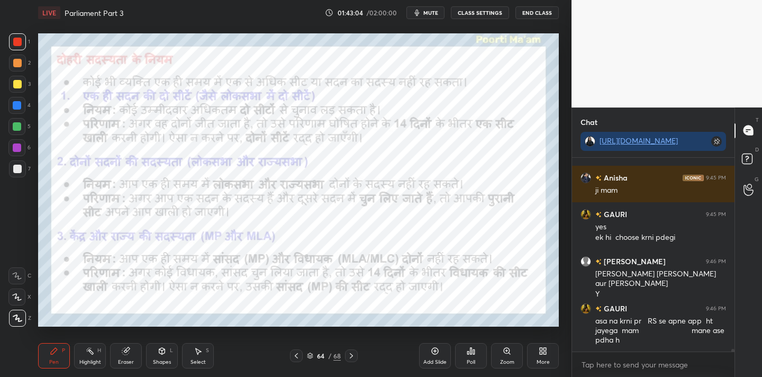
drag, startPoint x: 123, startPoint y: 355, endPoint x: 116, endPoint y: 351, distance: 7.6
click at [123, 354] on div "Eraser" at bounding box center [126, 355] width 32 height 25
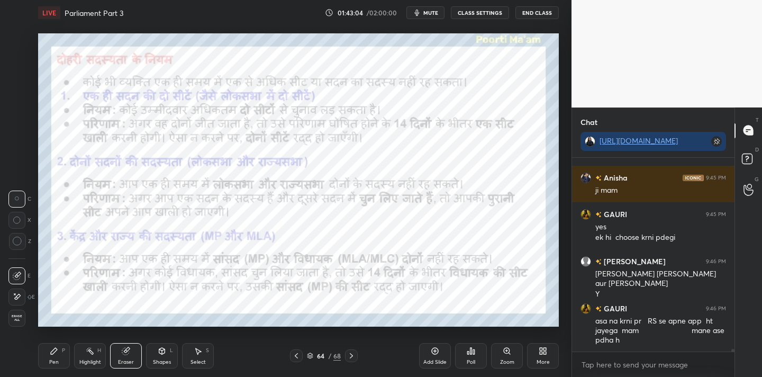
click at [27, 318] on div "Erase all" at bounding box center [17, 318] width 19 height 17
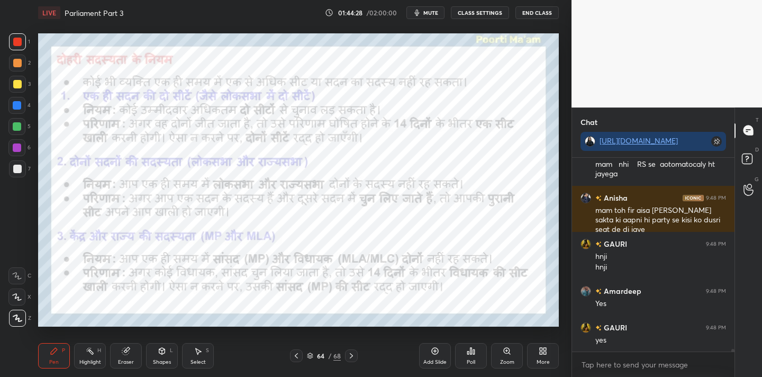
scroll to position [15537, 0]
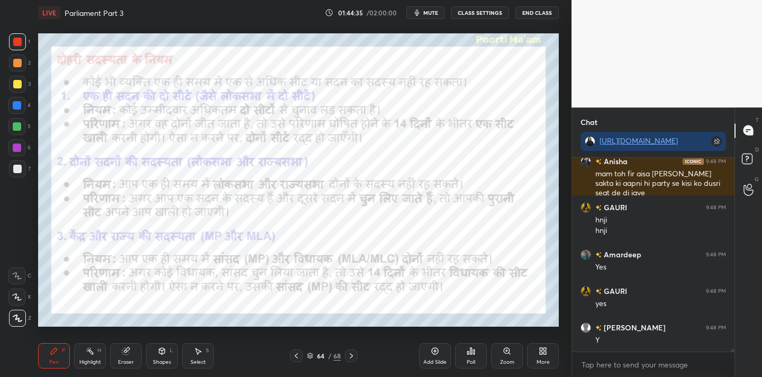
click at [120, 353] on div "Eraser" at bounding box center [126, 355] width 32 height 25
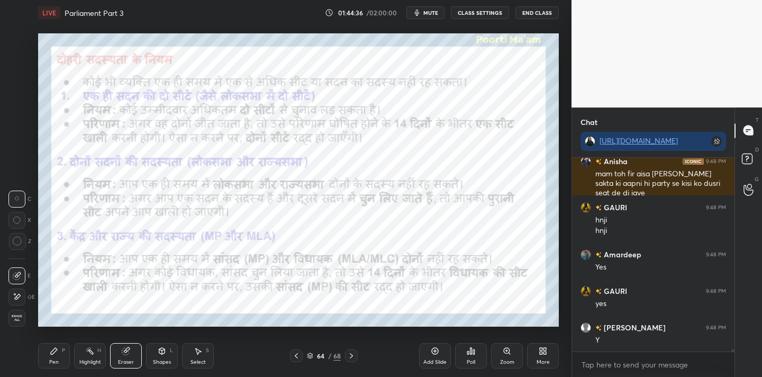
drag, startPoint x: 23, startPoint y: 321, endPoint x: 33, endPoint y: 315, distance: 10.9
click at [26, 319] on div "Erase all" at bounding box center [17, 318] width 19 height 17
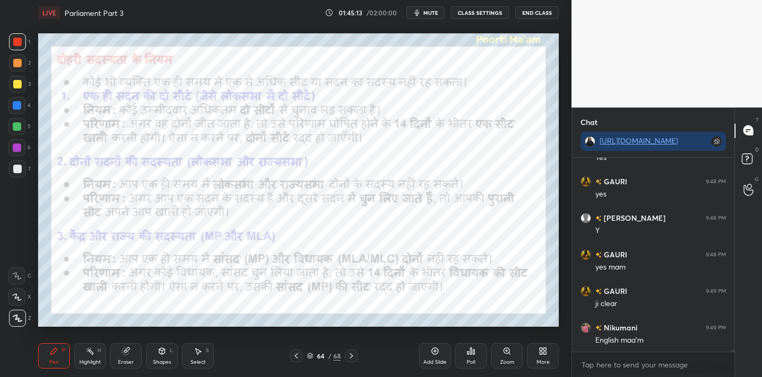
scroll to position [15684, 0]
click at [133, 347] on div "Eraser" at bounding box center [126, 355] width 32 height 25
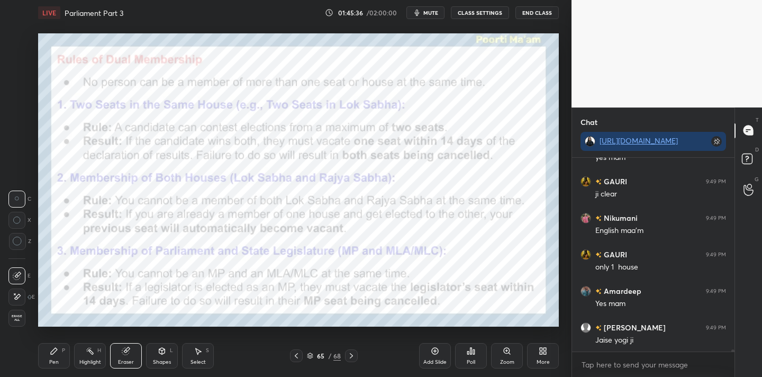
scroll to position [15793, 0]
click at [55, 356] on div "Pen P" at bounding box center [54, 355] width 32 height 25
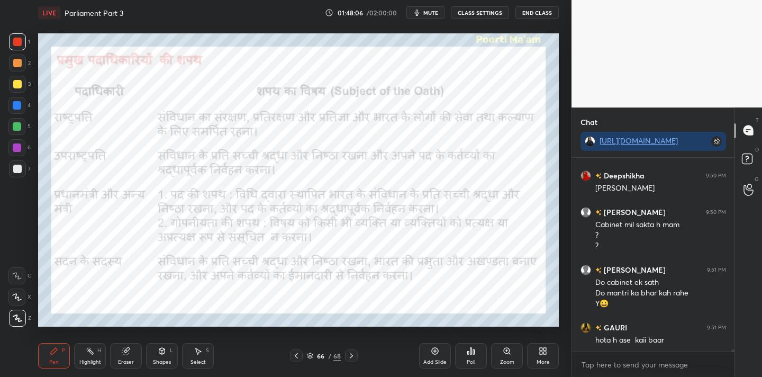
scroll to position [16331, 0]
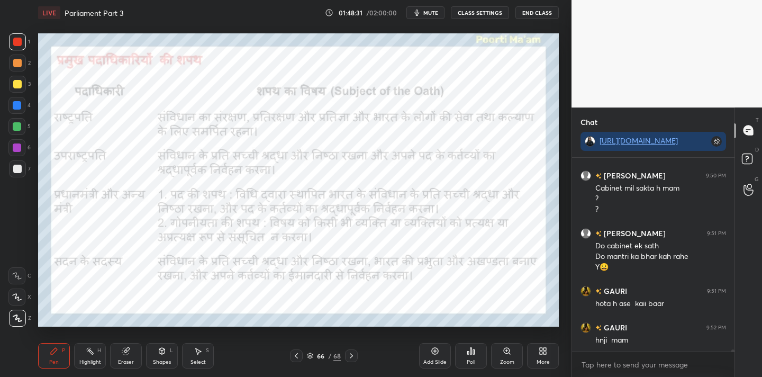
click at [128, 350] on g at bounding box center [126, 351] width 8 height 8
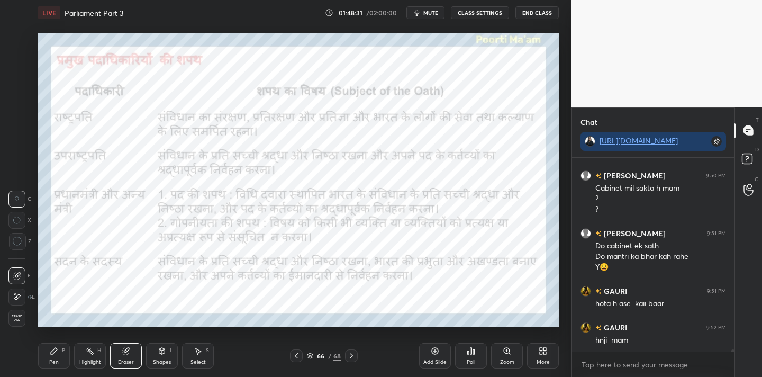
click at [28, 316] on div "E E Erase all" at bounding box center [21, 295] width 26 height 64
drag, startPoint x: 19, startPoint y: 320, endPoint x: 37, endPoint y: 305, distance: 24.1
click at [19, 321] on span "Erase all" at bounding box center [17, 317] width 16 height 7
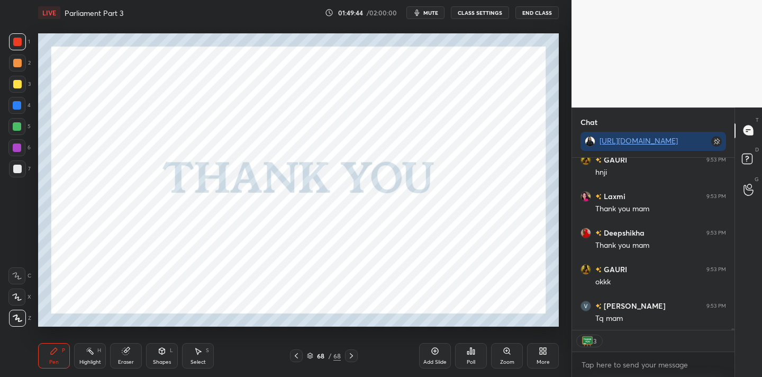
scroll to position [16901, 0]
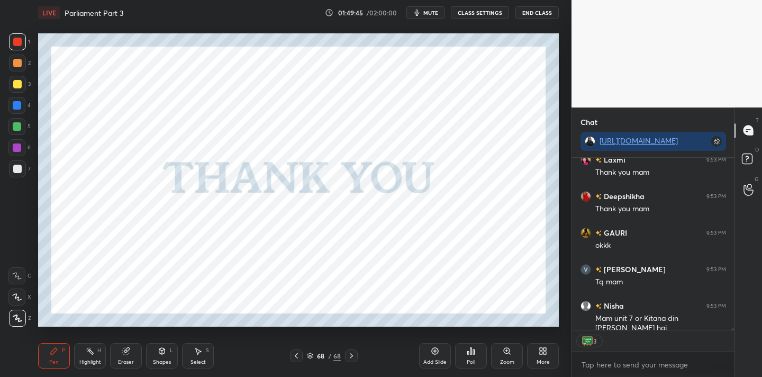
click at [459, 367] on div "Poll" at bounding box center [471, 355] width 32 height 25
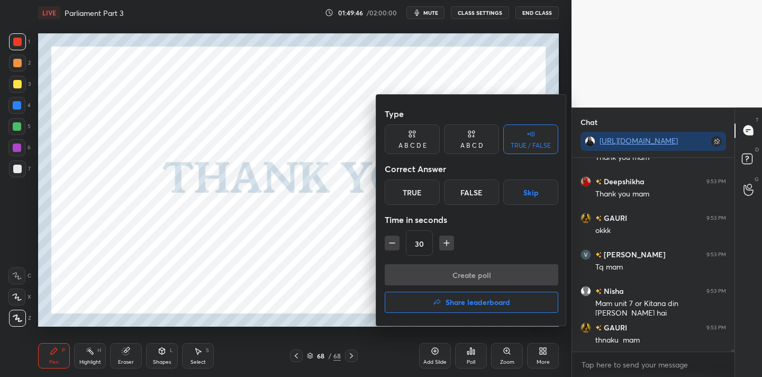
scroll to position [191, 159]
click at [415, 196] on div "True" at bounding box center [412, 191] width 55 height 25
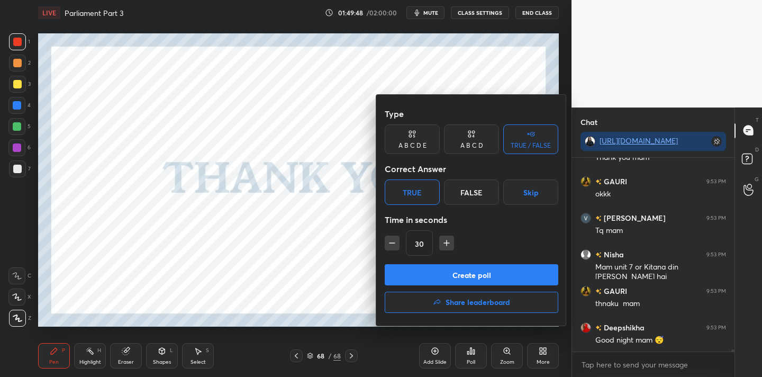
scroll to position [16998, 0]
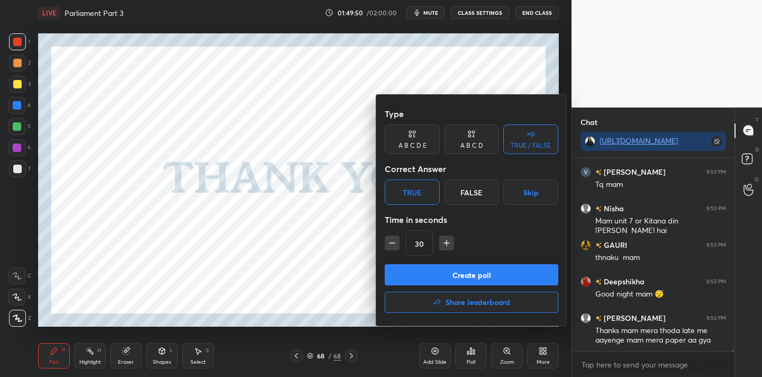
click at [482, 275] on button "Create poll" at bounding box center [472, 274] width 174 height 21
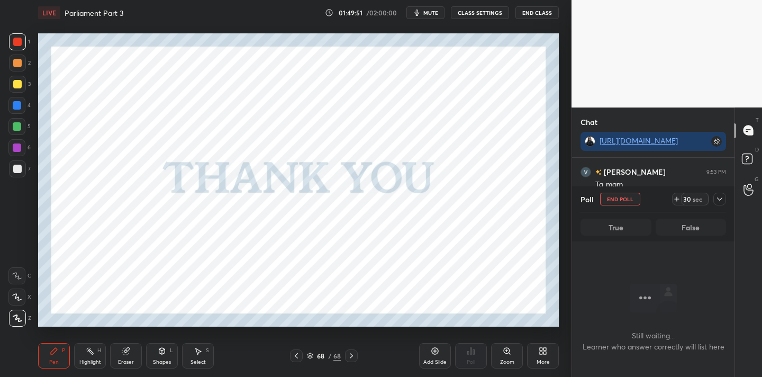
scroll to position [4, 4]
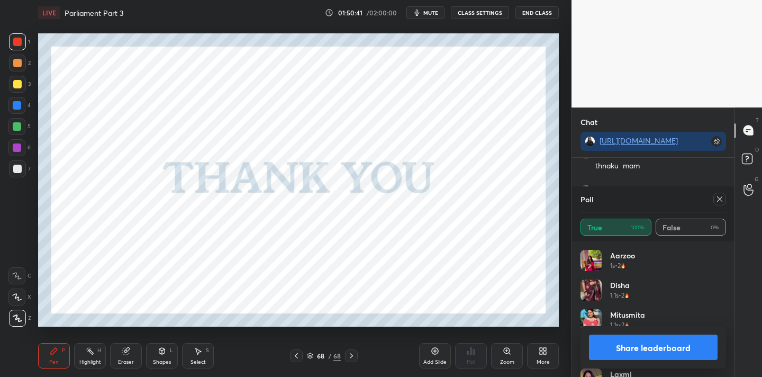
click at [719, 198] on icon at bounding box center [719, 198] width 5 height 5
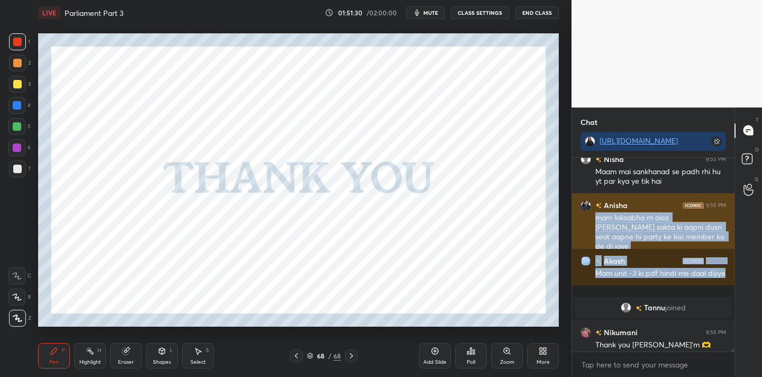
scroll to position [15493, 0]
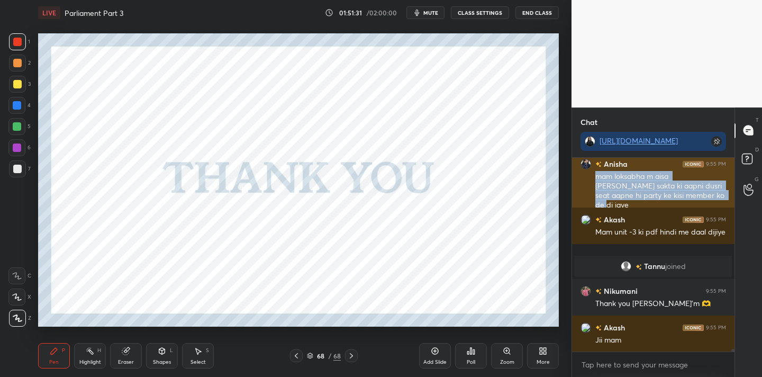
drag, startPoint x: 596, startPoint y: 218, endPoint x: 663, endPoint y: 200, distance: 68.4
click at [663, 200] on div "mam loksabha m aisa [PERSON_NAME] sakta ki aapni dusri seat aapne hi party ke k…" at bounding box center [660, 190] width 131 height 39
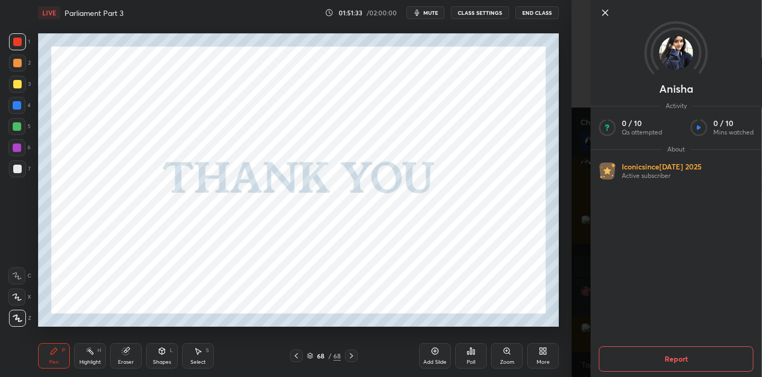
copy div "mam loksabha m aisa [PERSON_NAME] sakta ki aapni dusri seat aapne hi party ke k…"
click at [612, 9] on div at bounding box center [684, 12] width 171 height 13
click at [609, 11] on icon at bounding box center [605, 12] width 13 height 13
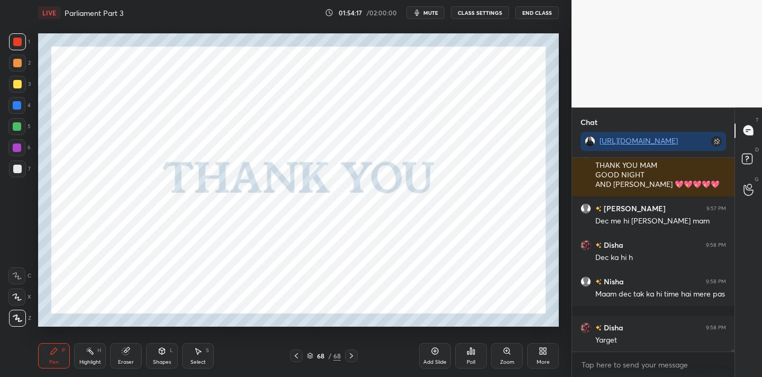
scroll to position [16166, 0]
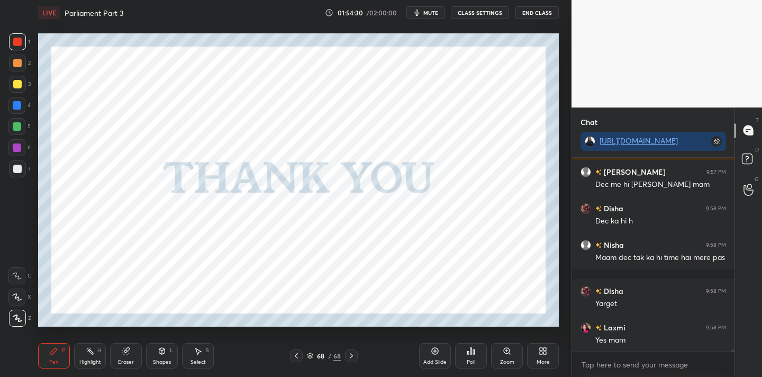
click at [527, 11] on button "End Class" at bounding box center [536, 12] width 43 height 13
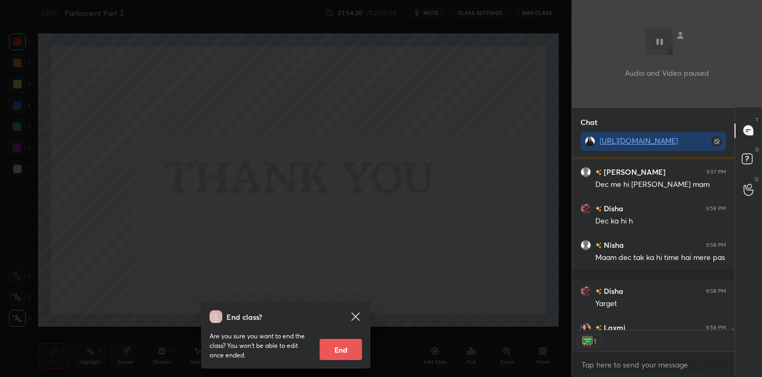
scroll to position [16224, 0]
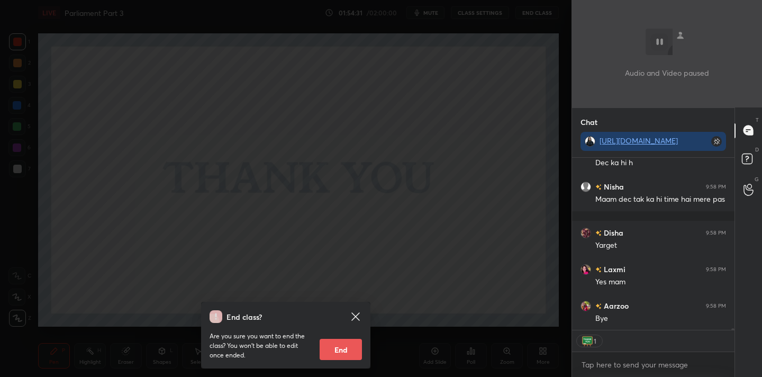
click at [342, 355] on button "End" at bounding box center [341, 349] width 42 height 21
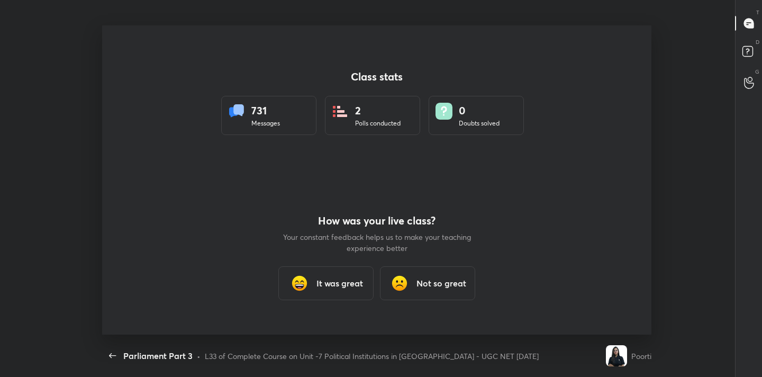
scroll to position [309, 754]
type textarea "x"
